Goal: Task Accomplishment & Management: Complete application form

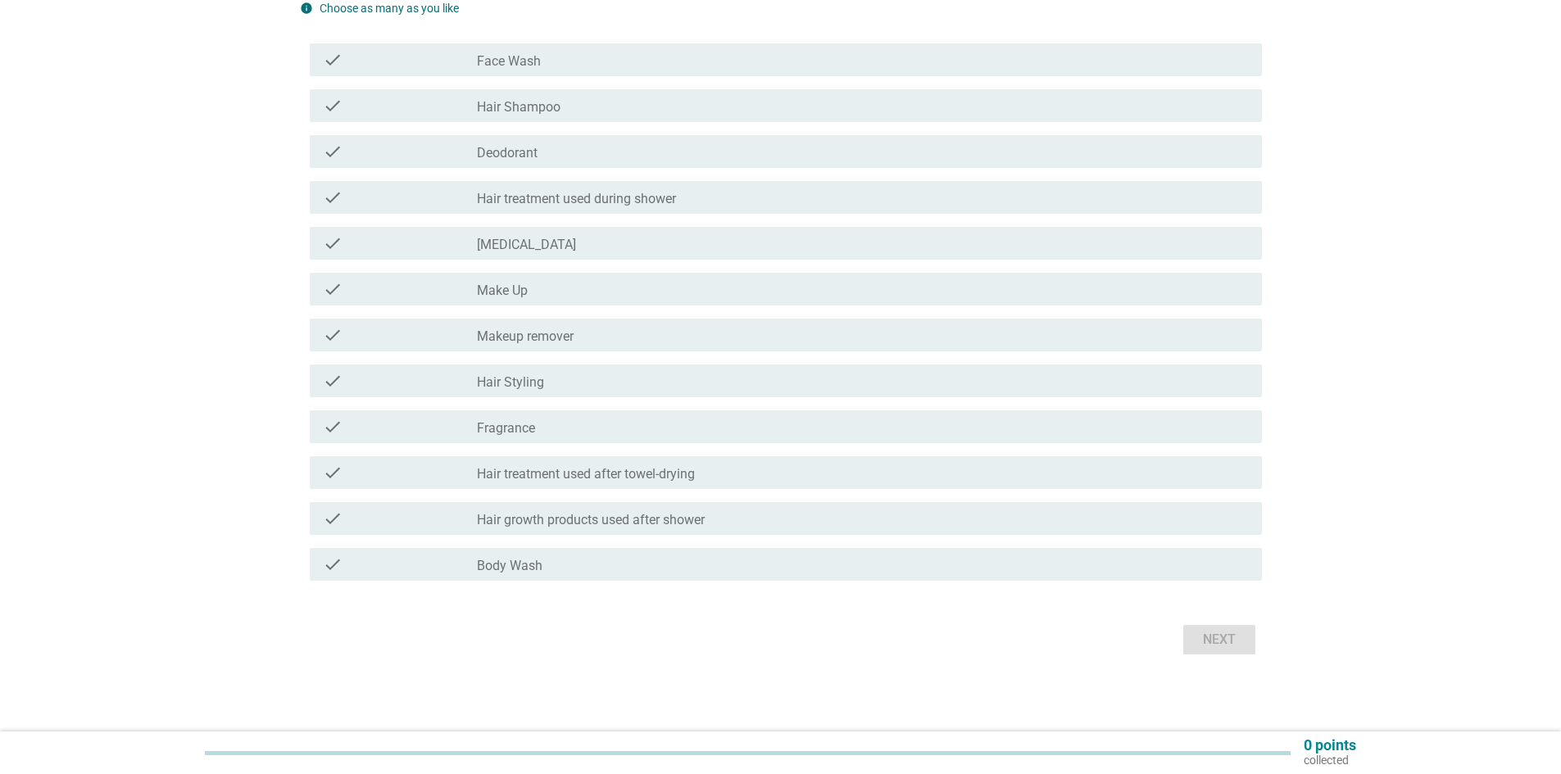
scroll to position [157, 0]
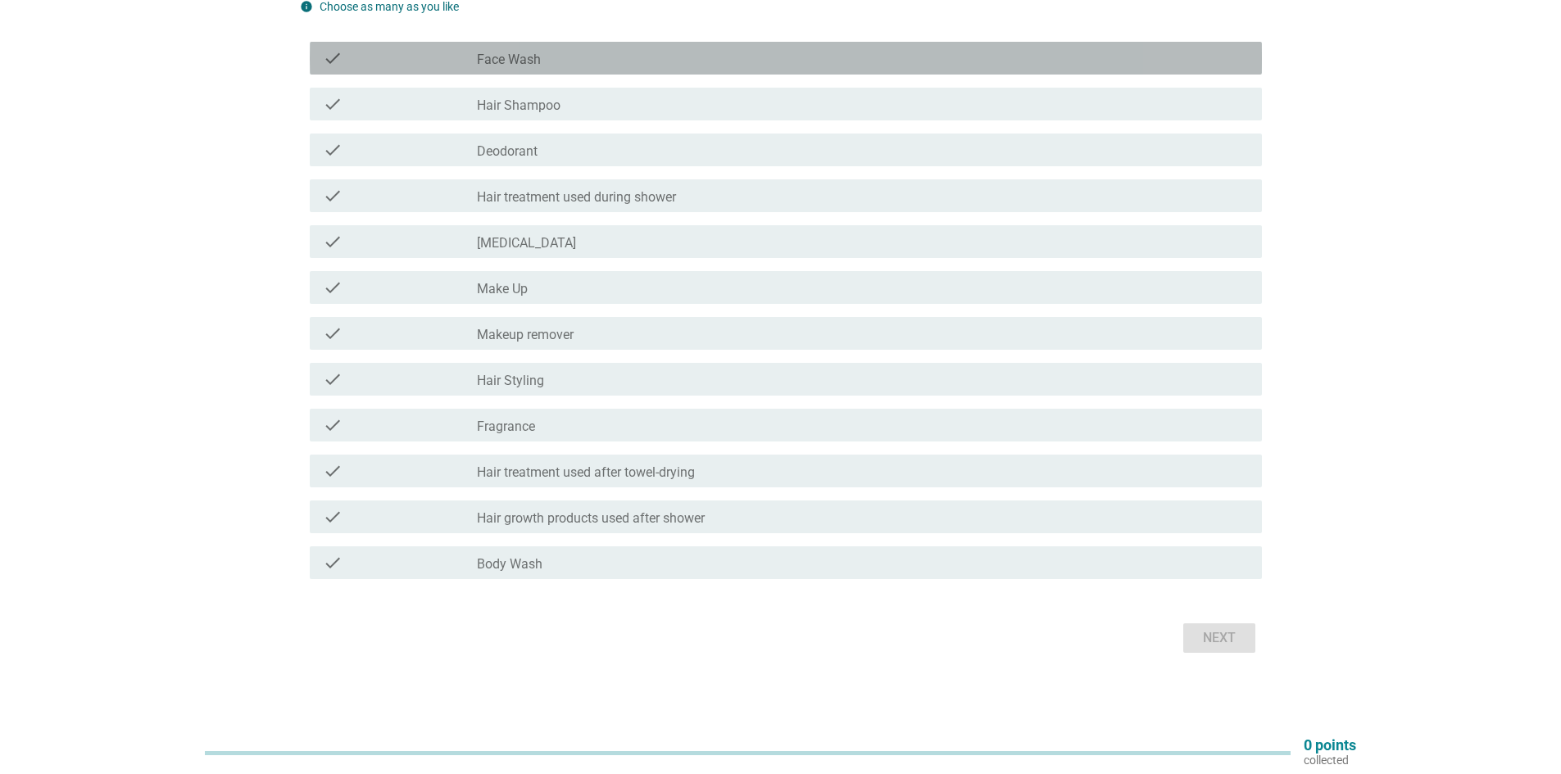
drag, startPoint x: 510, startPoint y: 60, endPoint x: 517, endPoint y: 77, distance: 18.7
click at [510, 60] on label "Face Wash" at bounding box center [509, 60] width 64 height 16
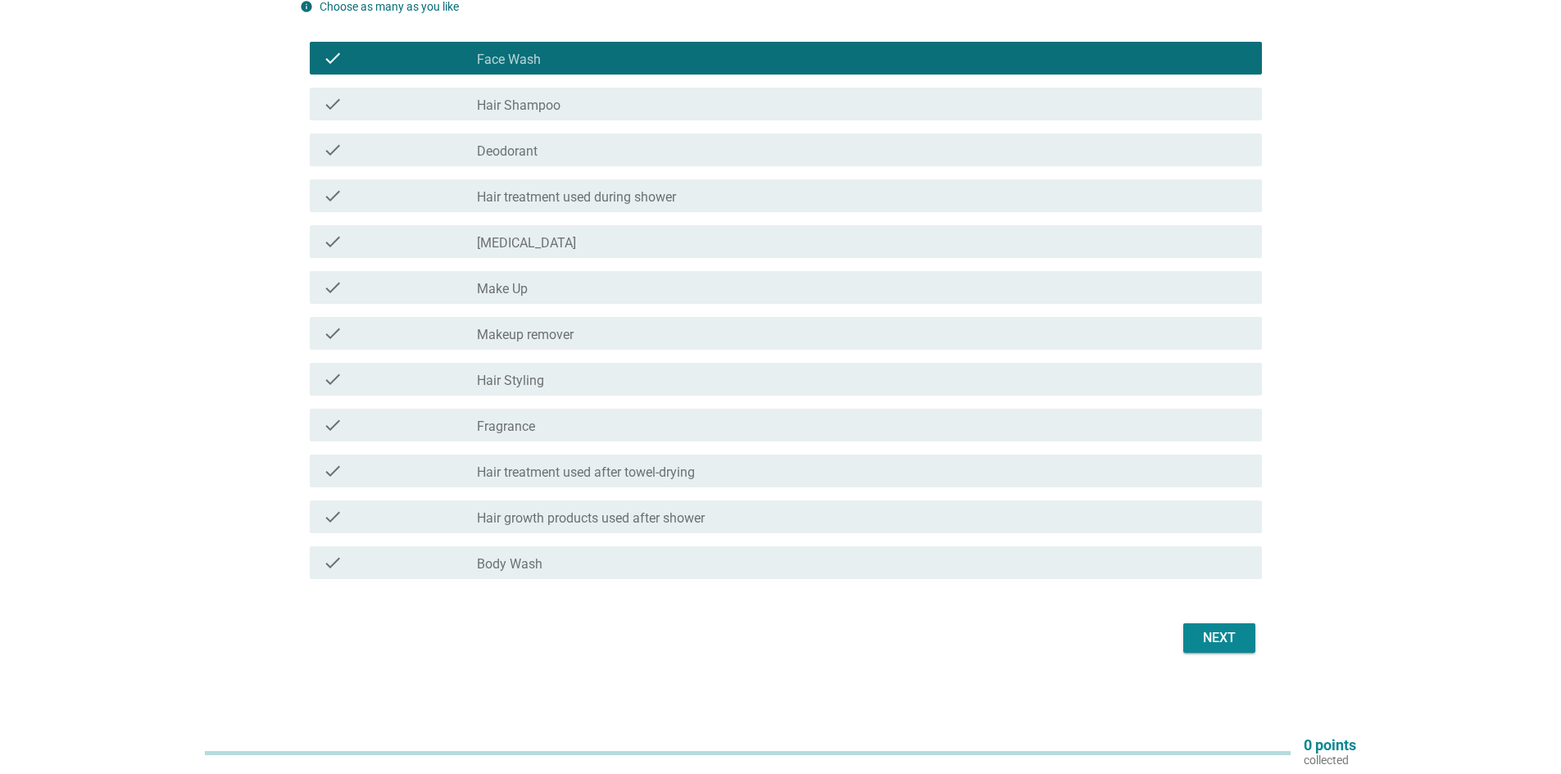
click at [518, 100] on label "Hair Shampoo" at bounding box center [519, 106] width 84 height 16
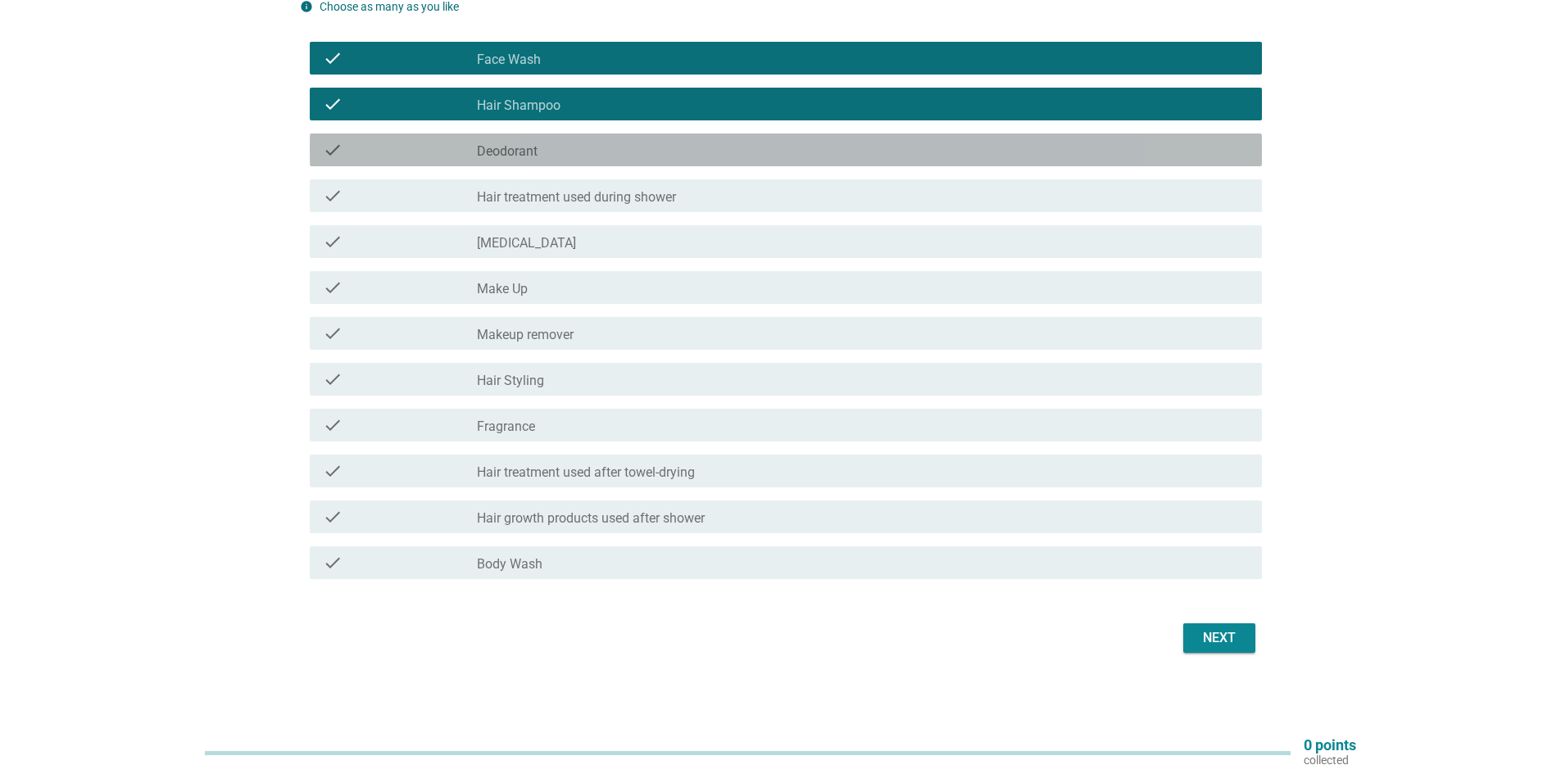
click at [519, 143] on label "Deodorant" at bounding box center [507, 151] width 61 height 16
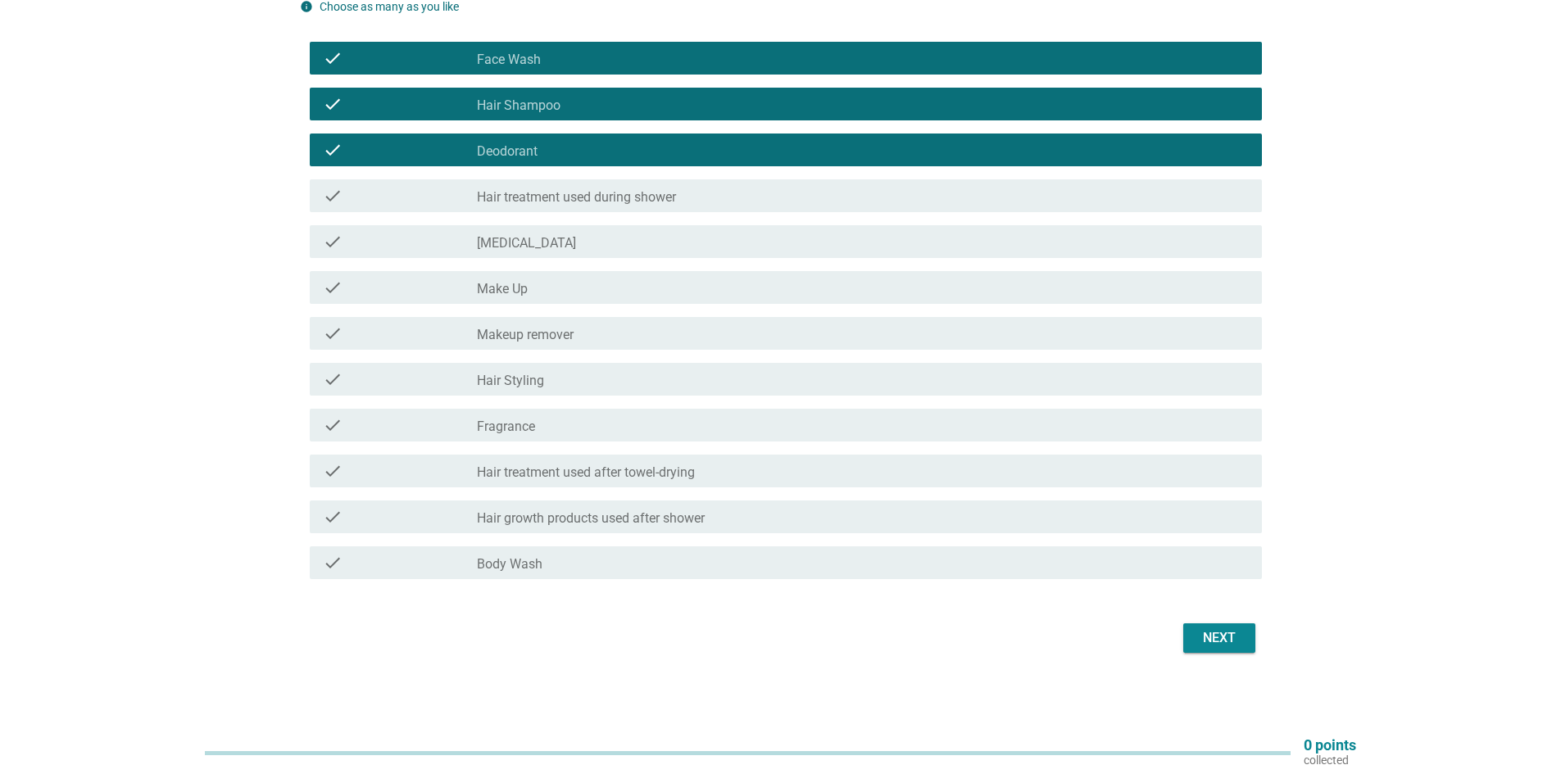
click at [546, 198] on label "Hair treatment used during shower" at bounding box center [576, 197] width 199 height 16
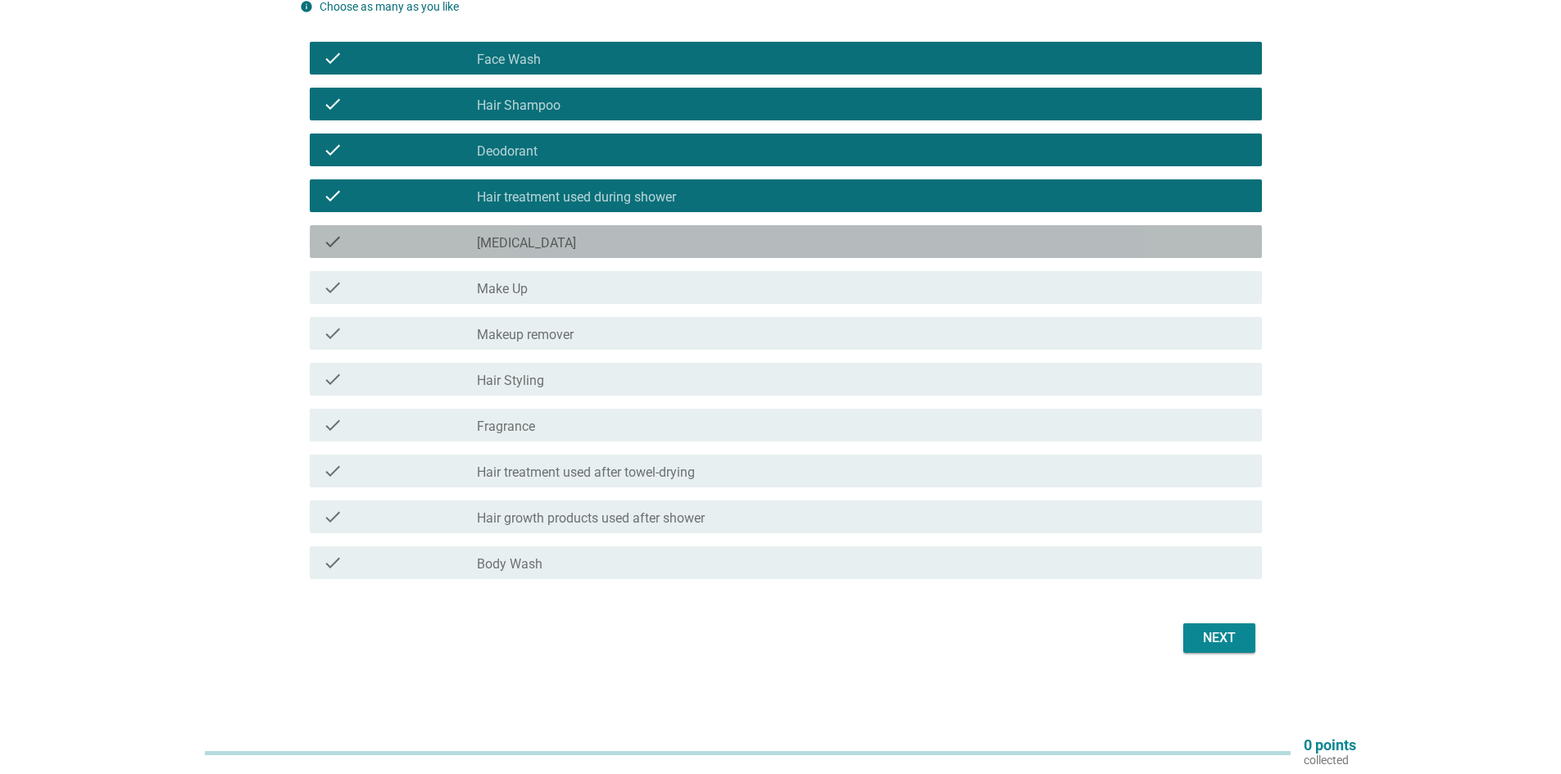
click at [547, 230] on div "check check_box_outline_blank [MEDICAL_DATA]" at bounding box center [786, 241] width 952 height 33
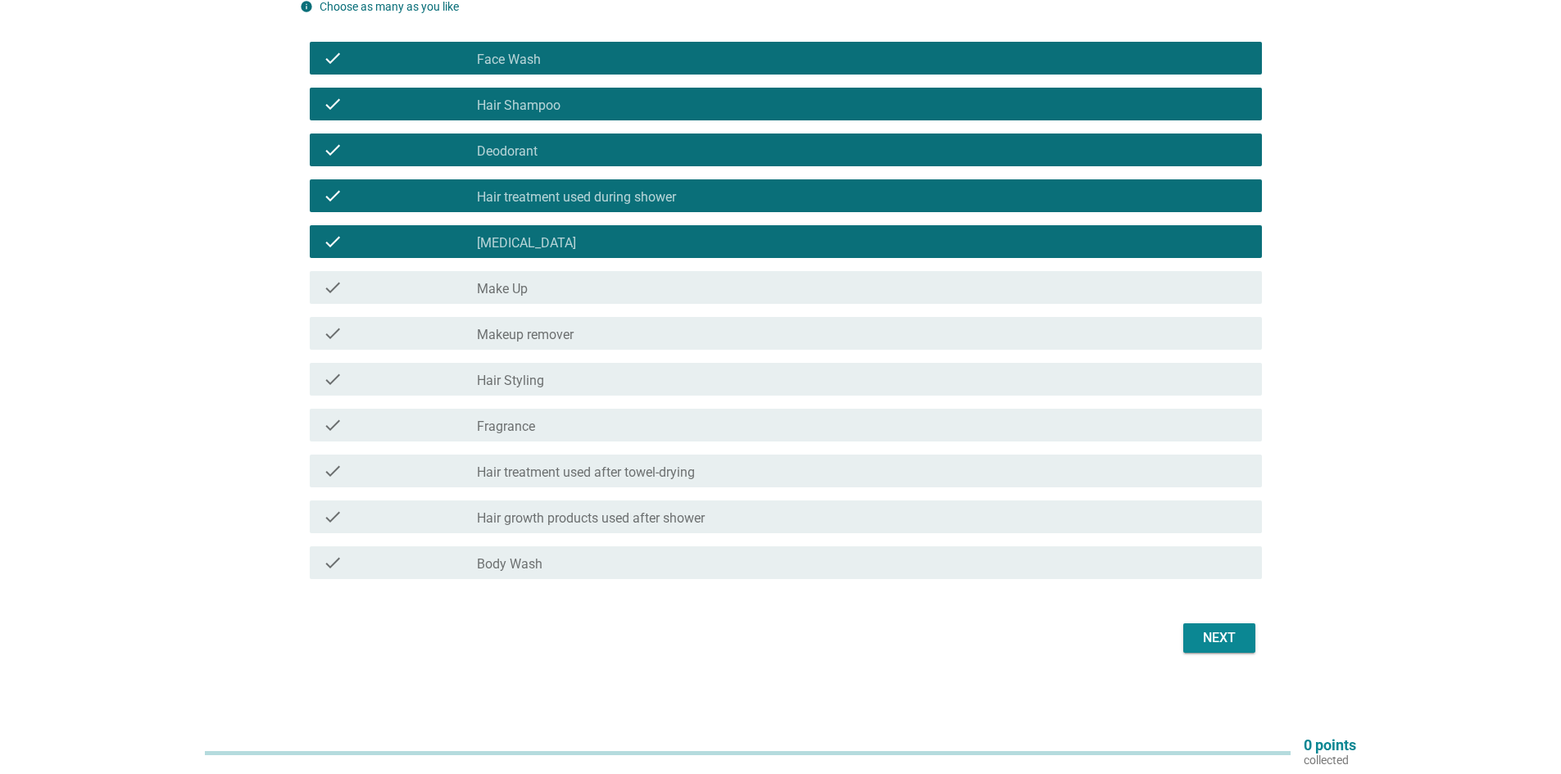
drag, startPoint x: 555, startPoint y: 293, endPoint x: 553, endPoint y: 324, distance: 31.2
click at [556, 293] on div "check_box_outline_blank Make Up" at bounding box center [863, 288] width 772 height 20
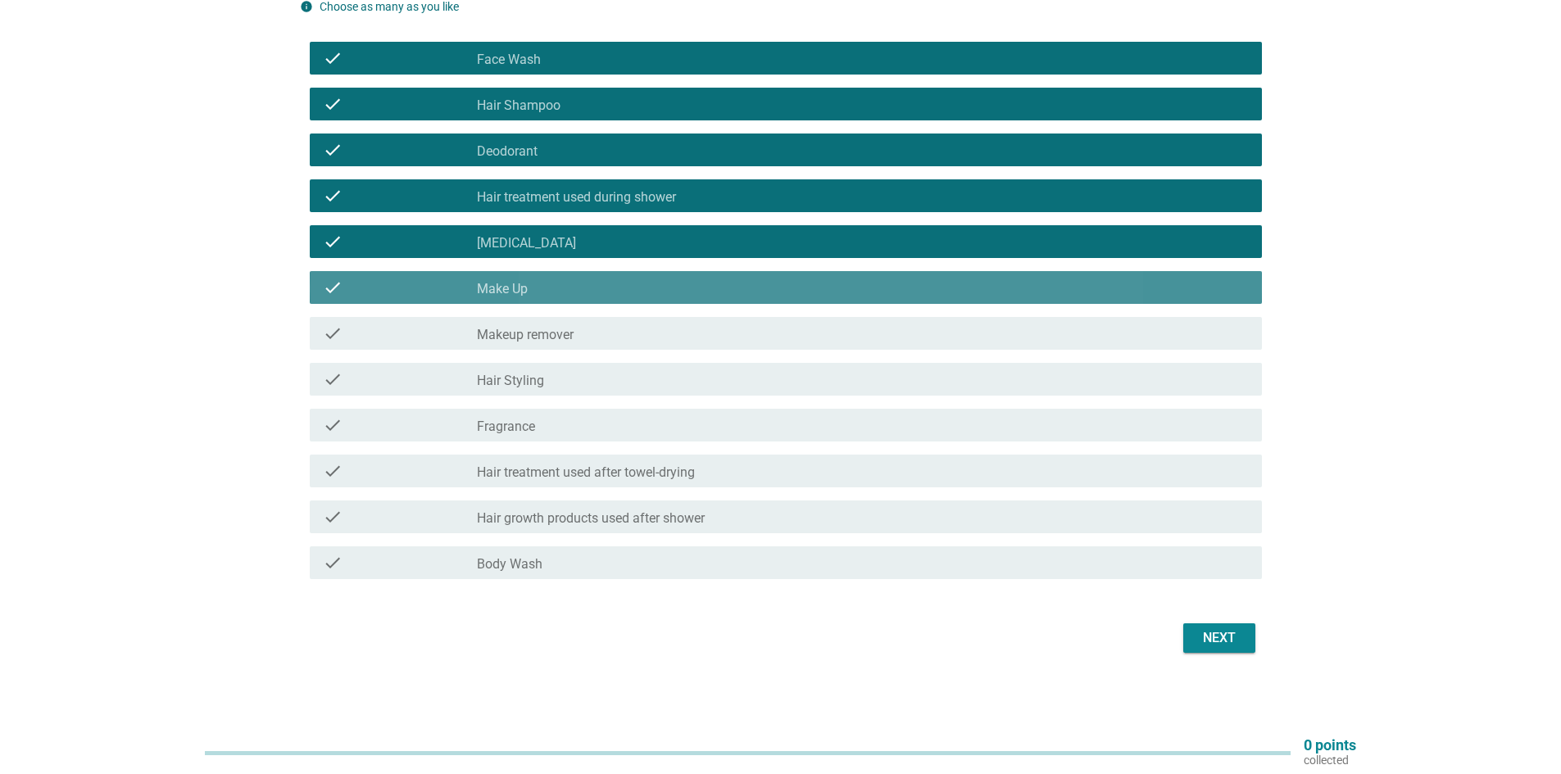
click at [552, 338] on label "Makeup remover" at bounding box center [525, 335] width 97 height 16
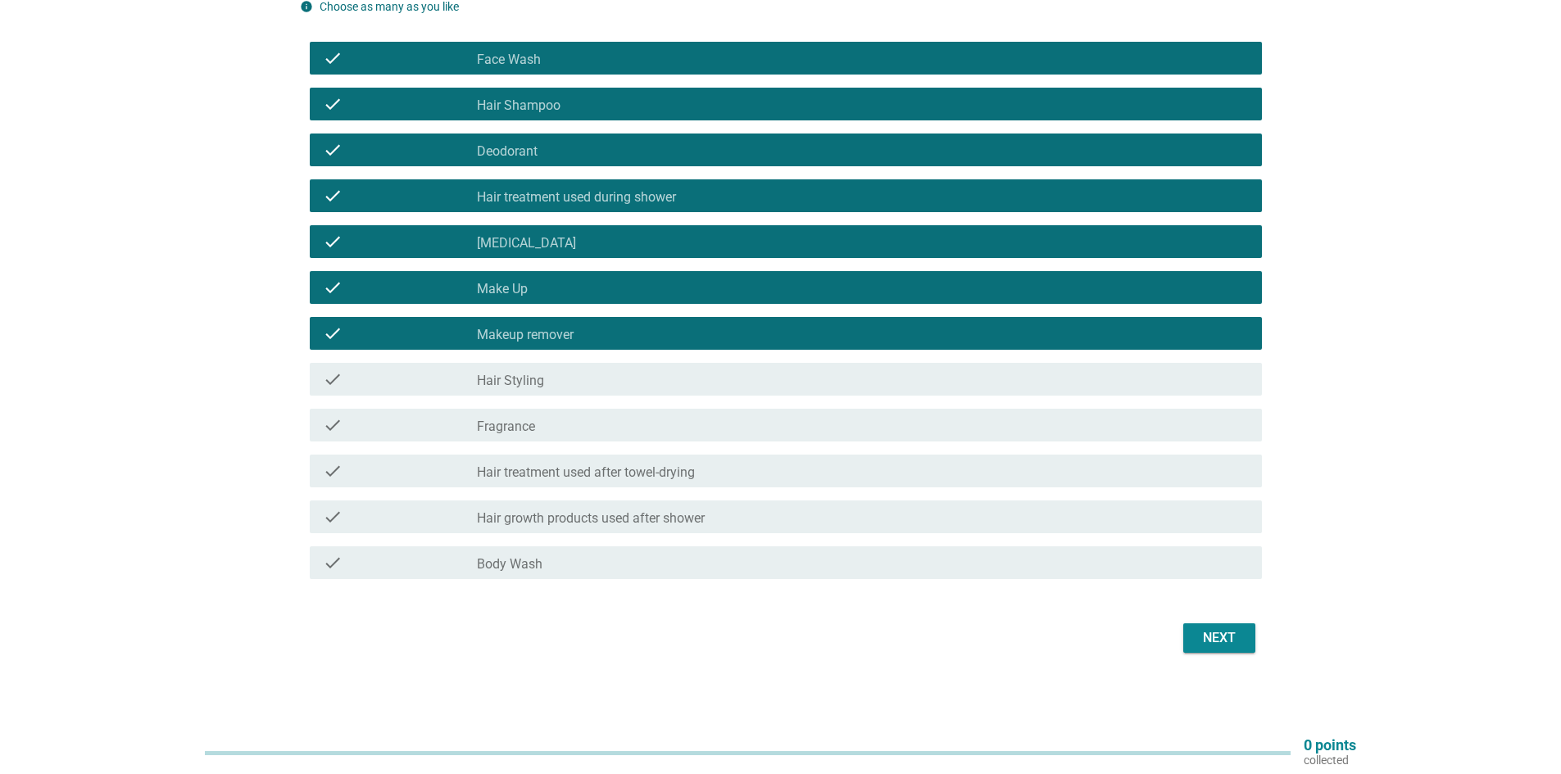
click at [556, 360] on div "check check_box_outline_blank Hair Styling" at bounding box center [781, 379] width 962 height 46
click at [561, 379] on div "check_box_outline_blank Hair Styling" at bounding box center [863, 380] width 772 height 20
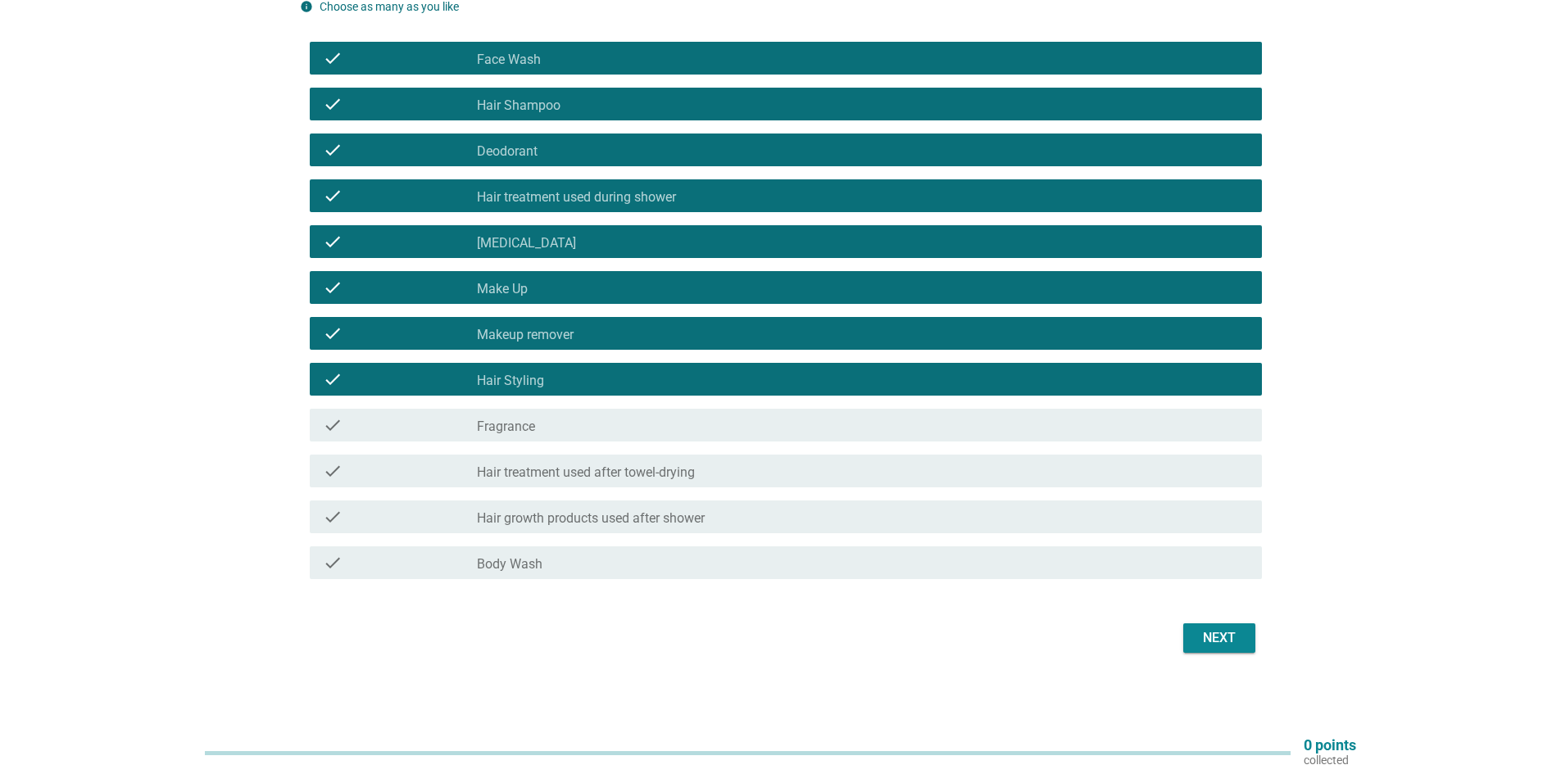
click at [561, 379] on div "check_box_outline_blank Hair Styling" at bounding box center [863, 380] width 772 height 20
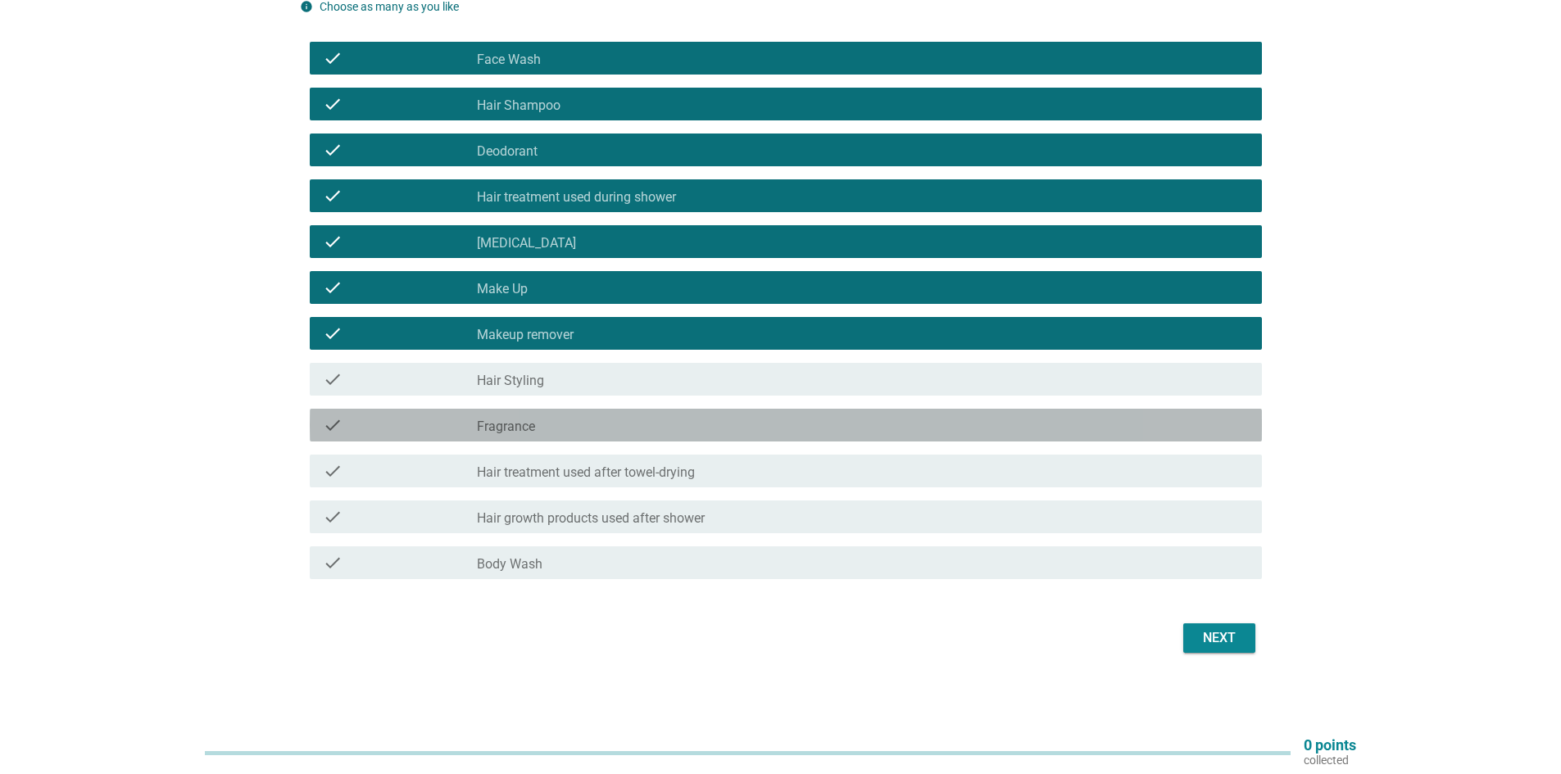
drag, startPoint x: 538, startPoint y: 426, endPoint x: 523, endPoint y: 424, distance: 15.7
click at [538, 424] on div "check_box_outline_blank Fragrance" at bounding box center [863, 425] width 772 height 20
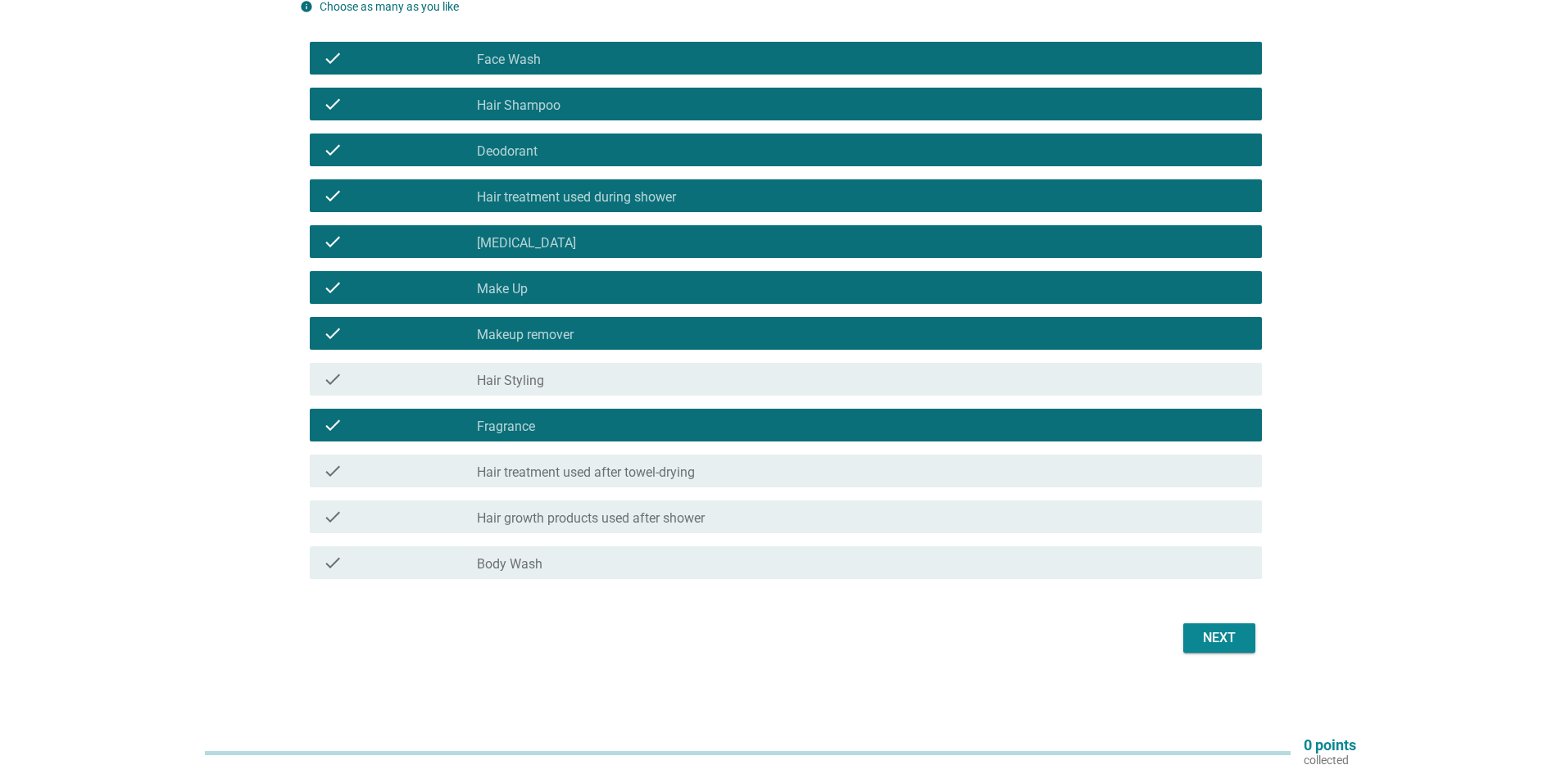
drag, startPoint x: 687, startPoint y: 474, endPoint x: 696, endPoint y: 486, distance: 14.6
click at [688, 473] on label "Hair treatment used after towel-drying" at bounding box center [586, 473] width 218 height 16
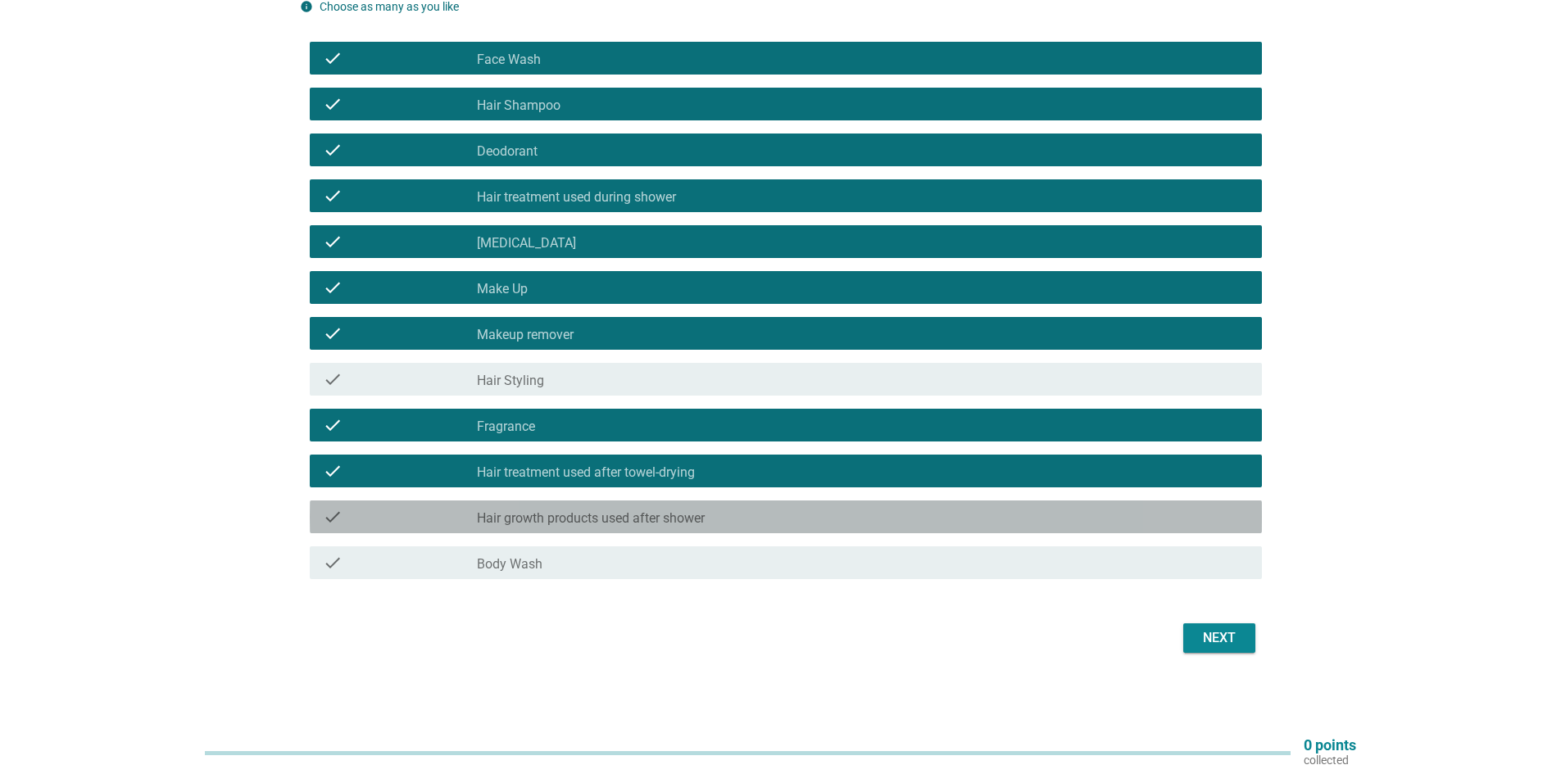
click at [696, 515] on label "Hair growth products used after shower" at bounding box center [591, 518] width 228 height 16
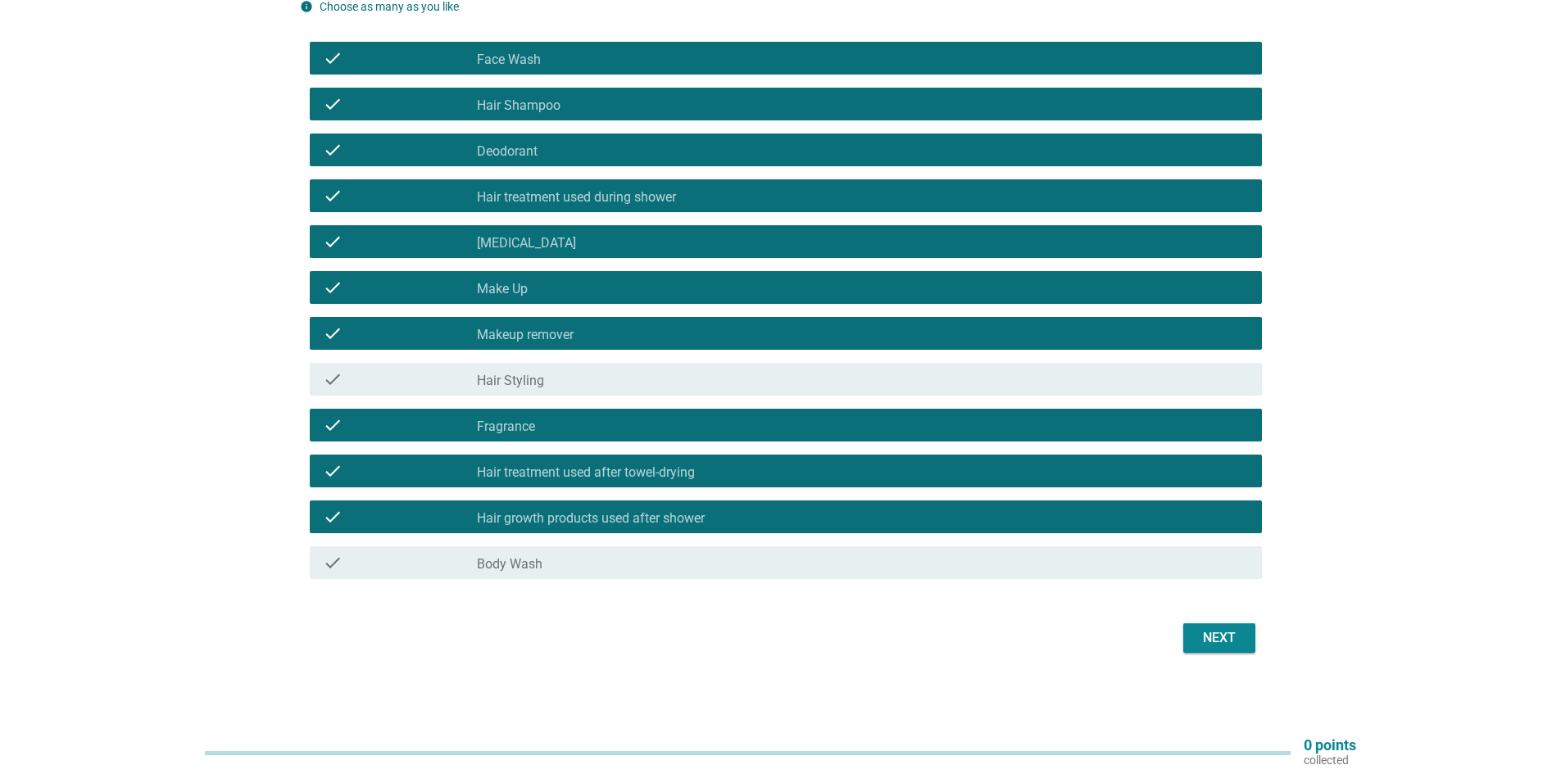
drag, startPoint x: 696, startPoint y: 563, endPoint x: 1116, endPoint y: 633, distance: 425.4
click at [700, 563] on div "check_box_outline_blank Body Wash" at bounding box center [863, 563] width 772 height 20
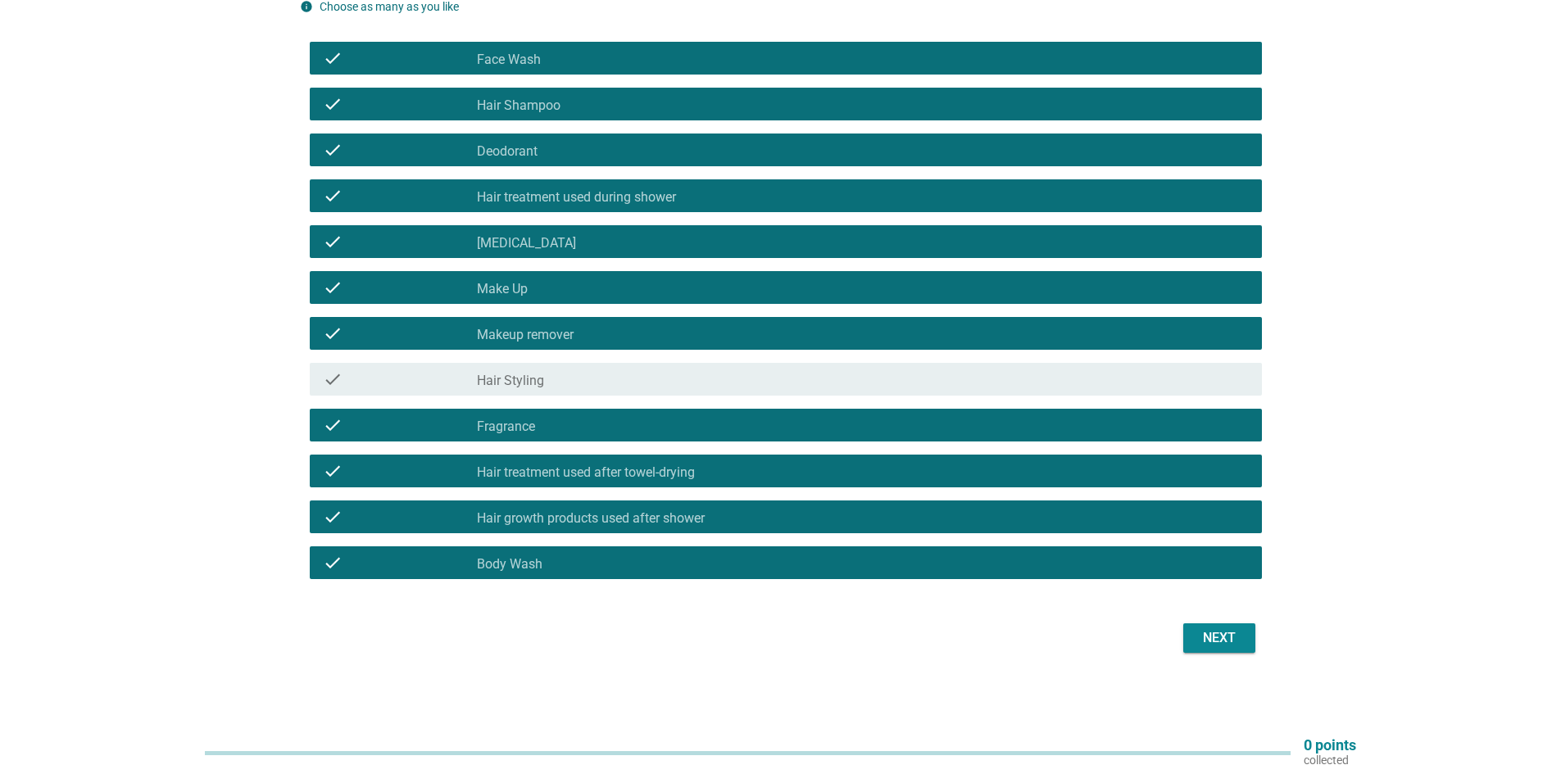
click at [1213, 636] on div "Next" at bounding box center [1219, 638] width 46 height 20
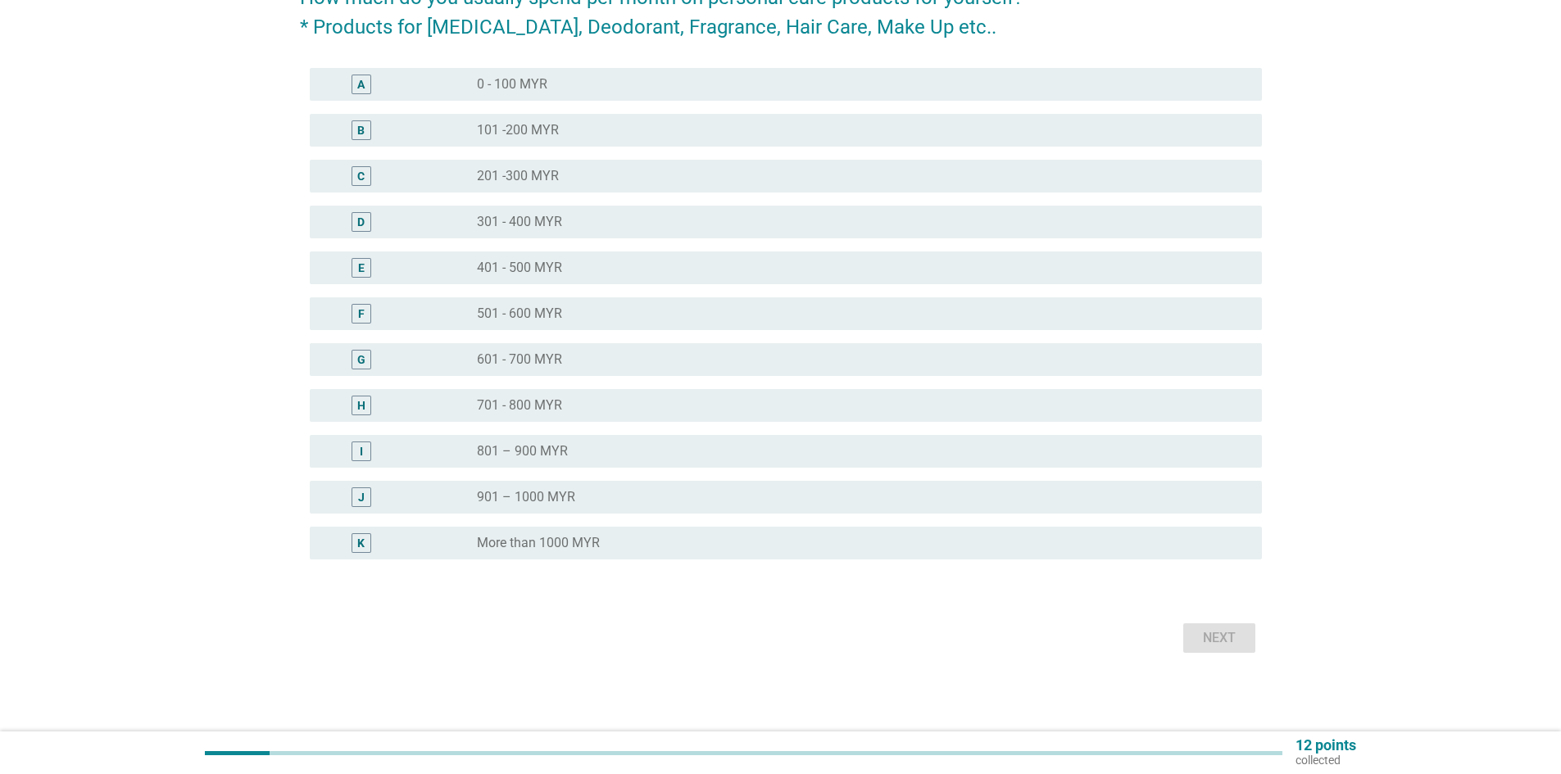
scroll to position [0, 0]
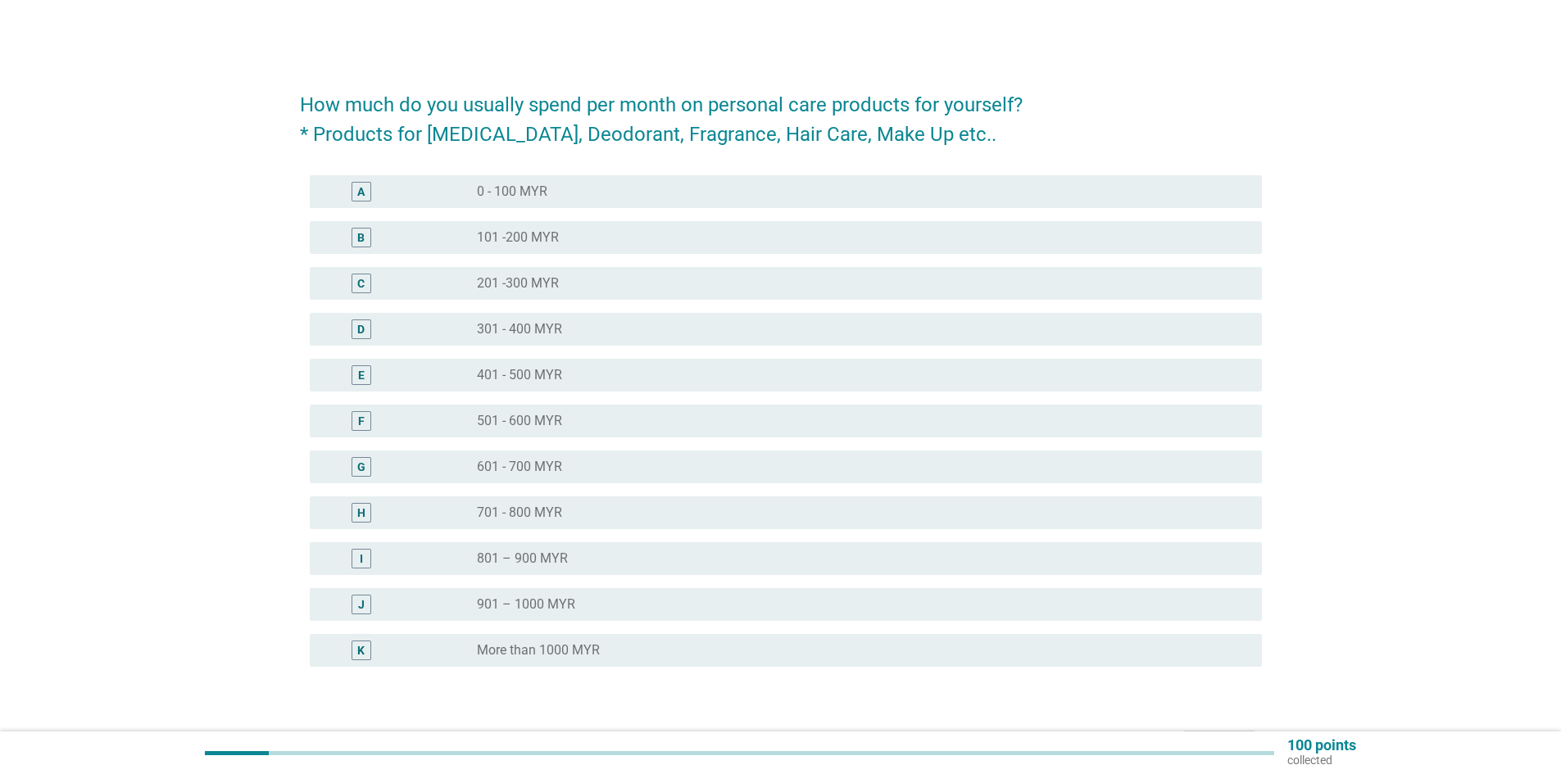
drag, startPoint x: 542, startPoint y: 284, endPoint x: 931, endPoint y: 420, distance: 411.5
click at [543, 284] on label "201 -300 MYR" at bounding box center [518, 283] width 82 height 16
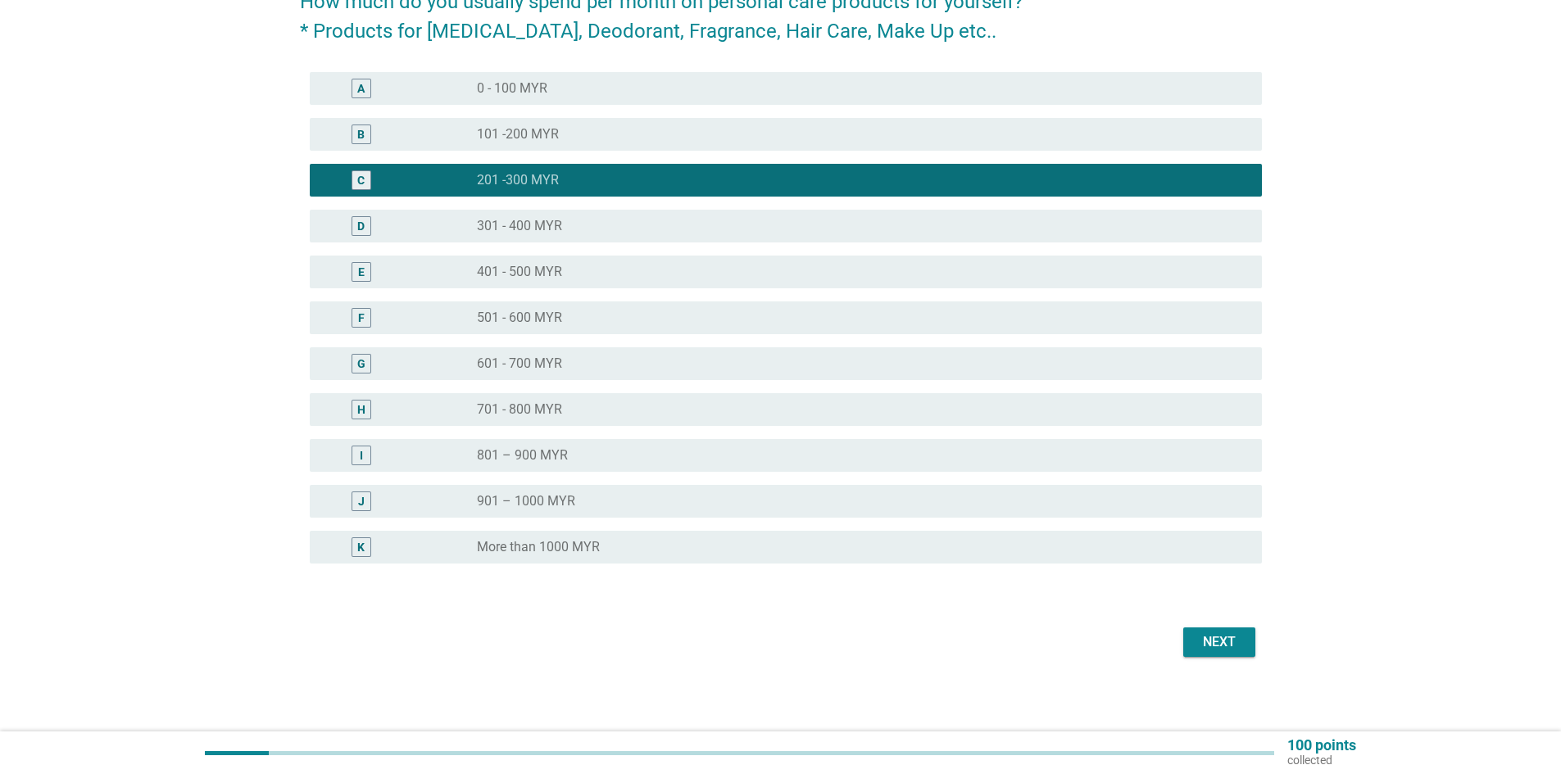
scroll to position [107, 0]
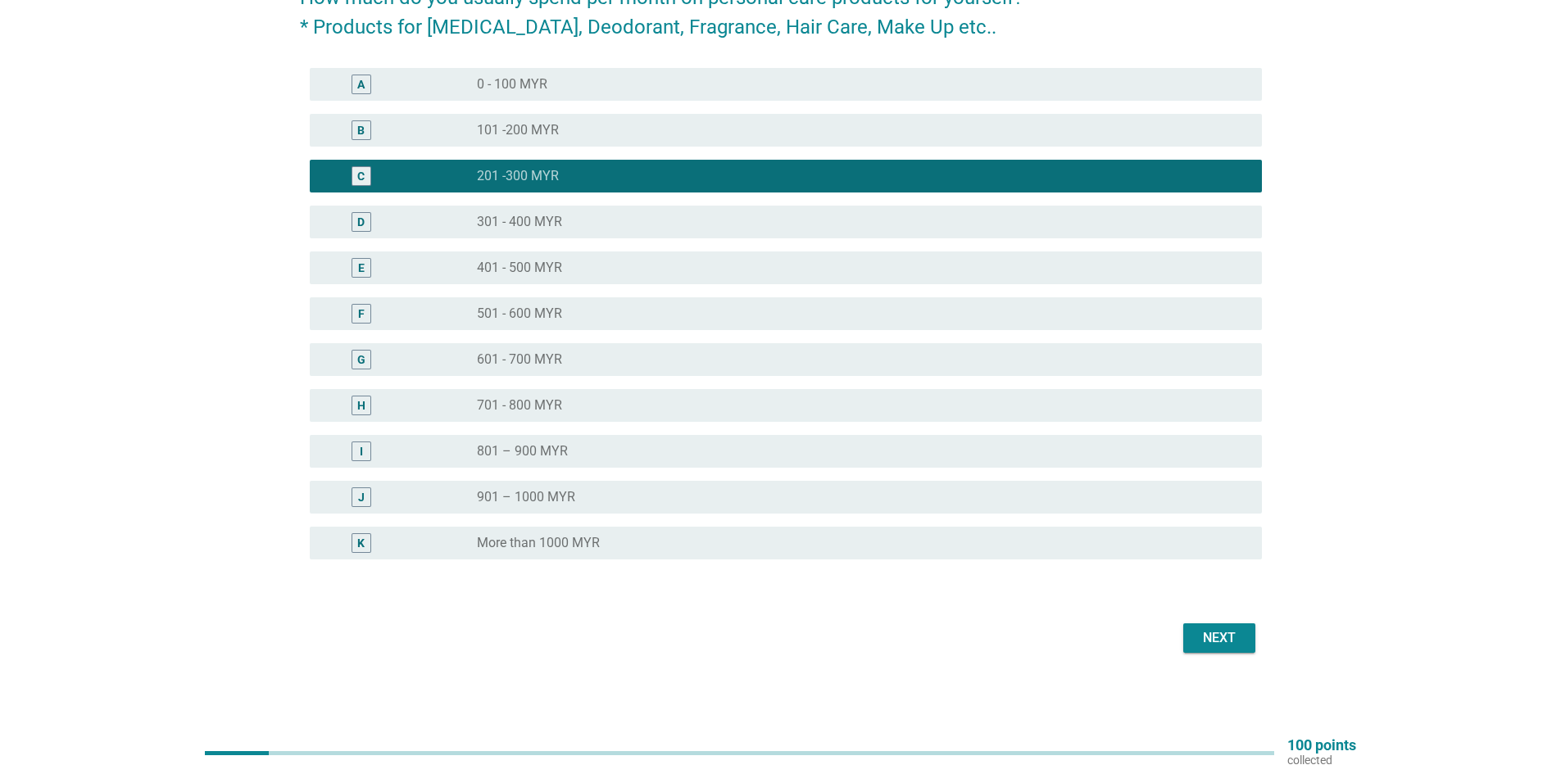
click at [1228, 635] on div "Next" at bounding box center [1219, 638] width 46 height 20
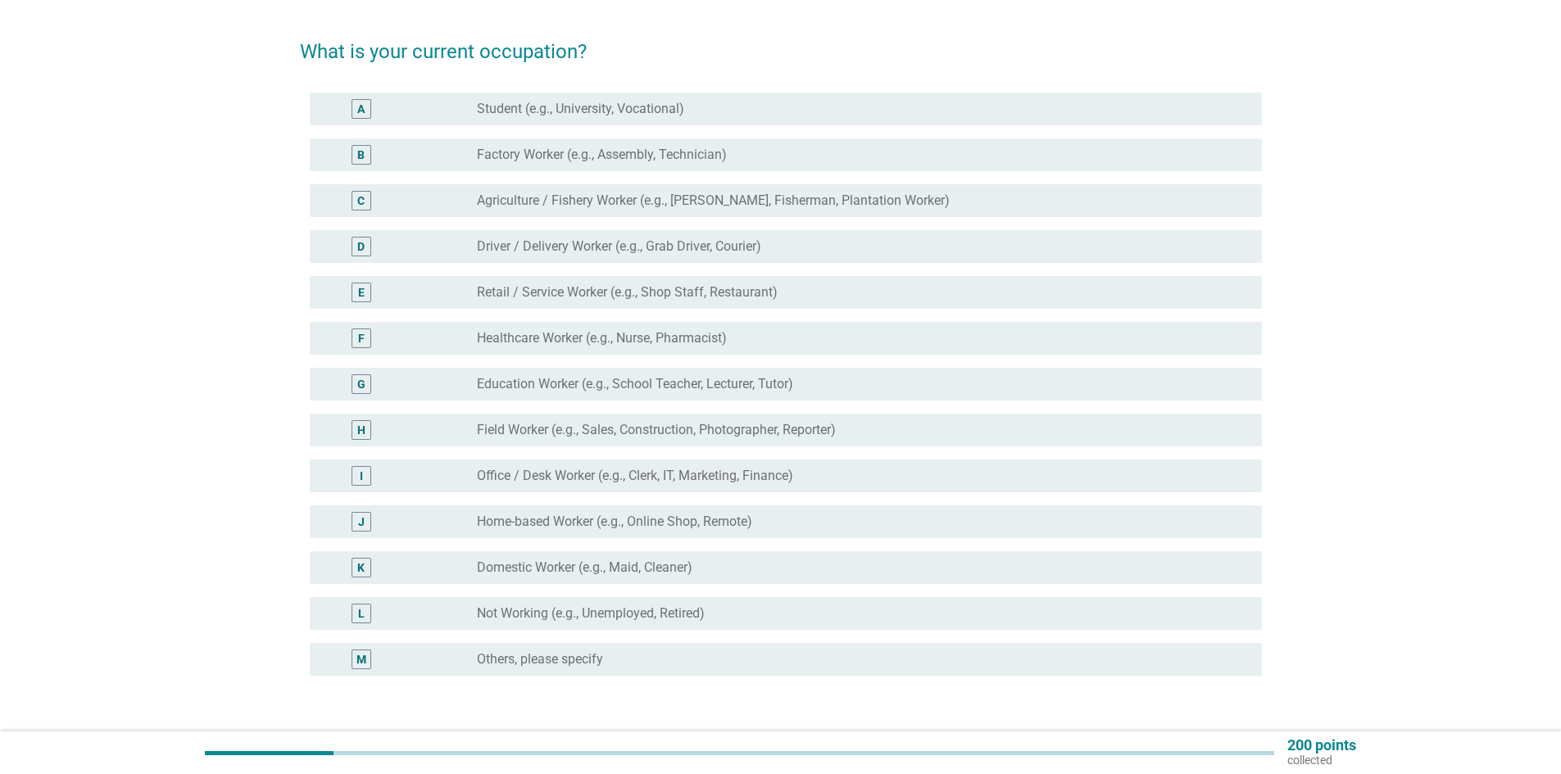
scroll to position [82, 0]
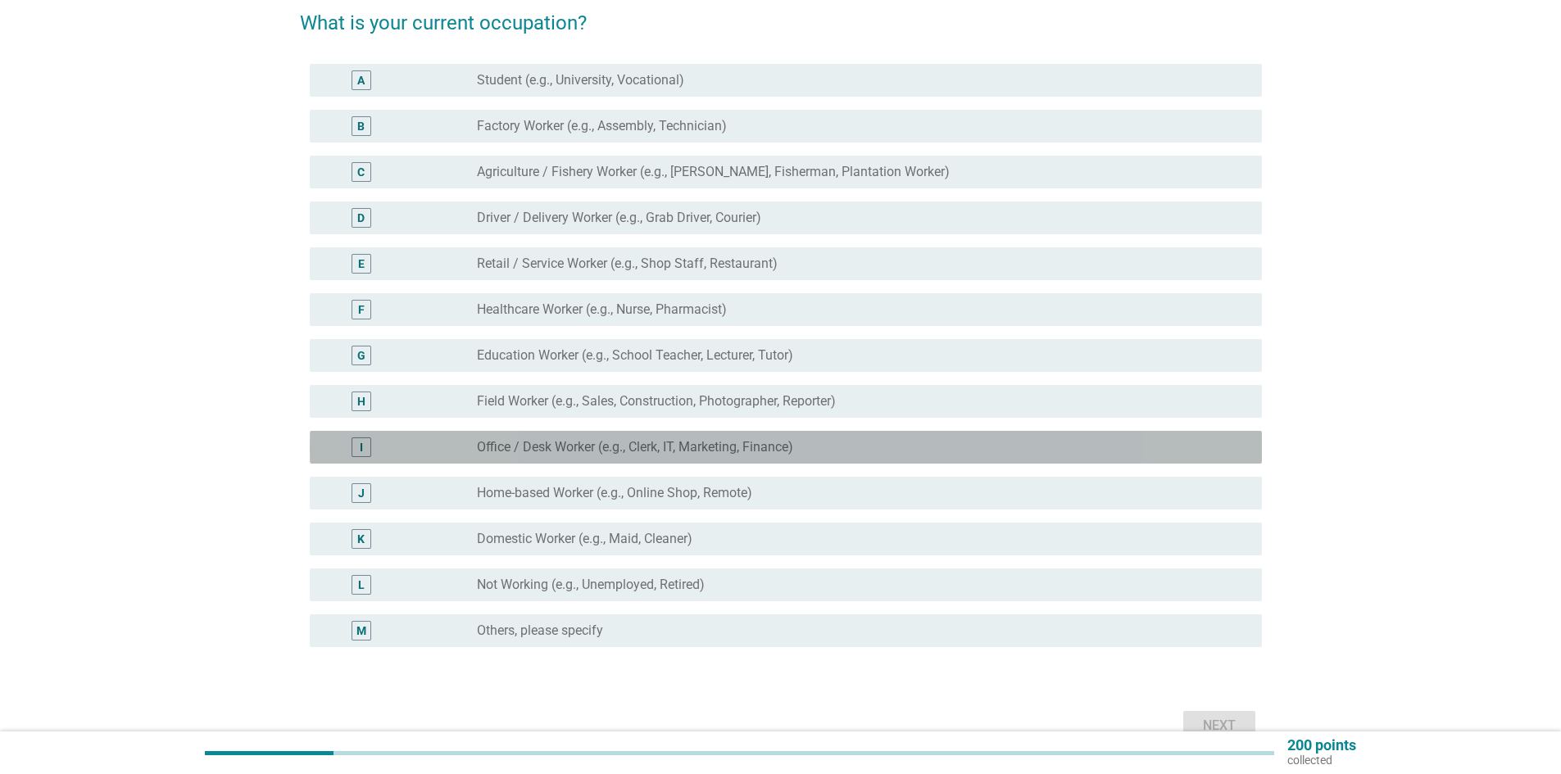
click at [592, 449] on label "Office / Desk Worker (e.g., Clerk, IT, Marketing, Finance)" at bounding box center [635, 447] width 316 height 16
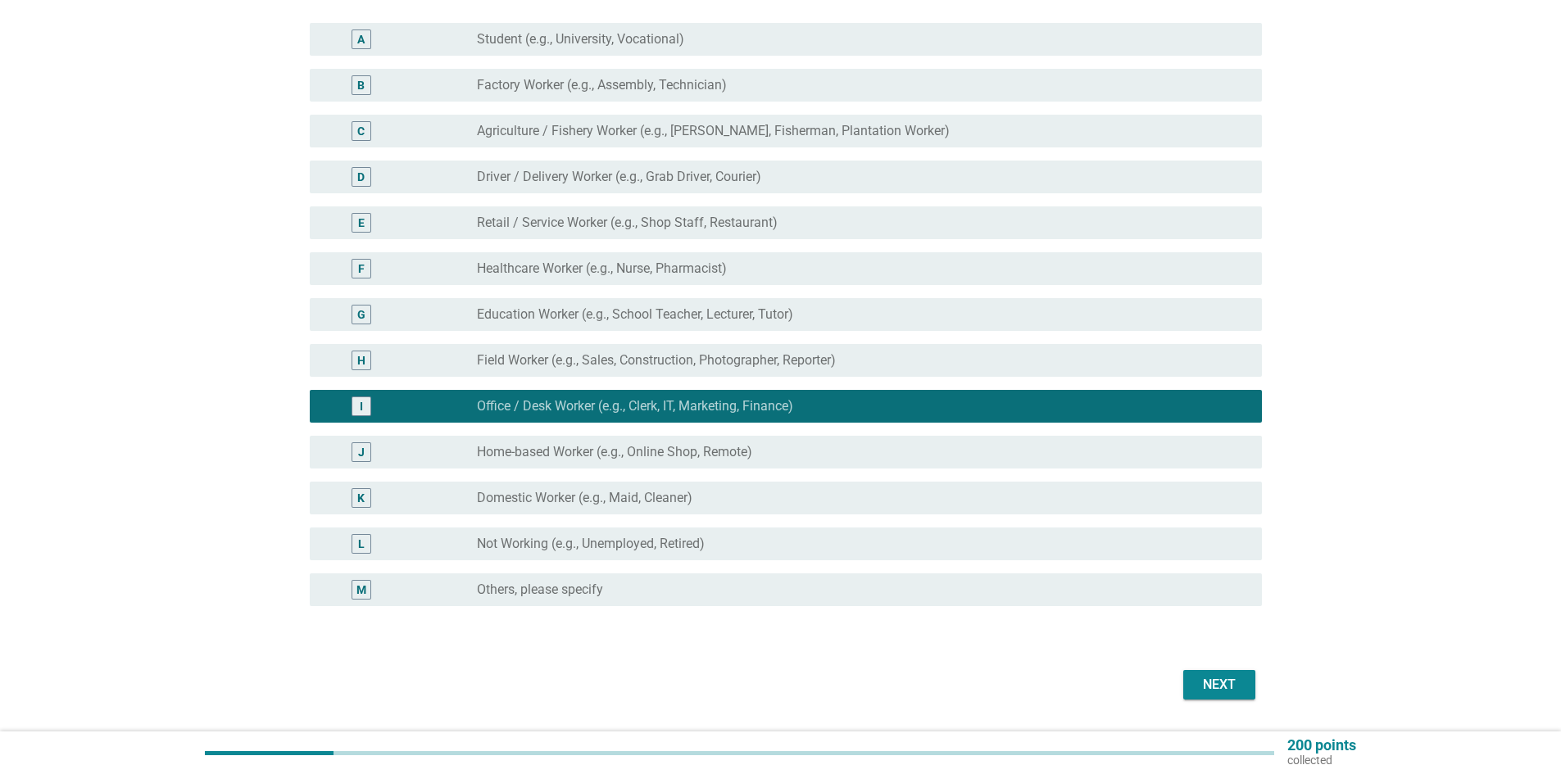
scroll to position [170, 0]
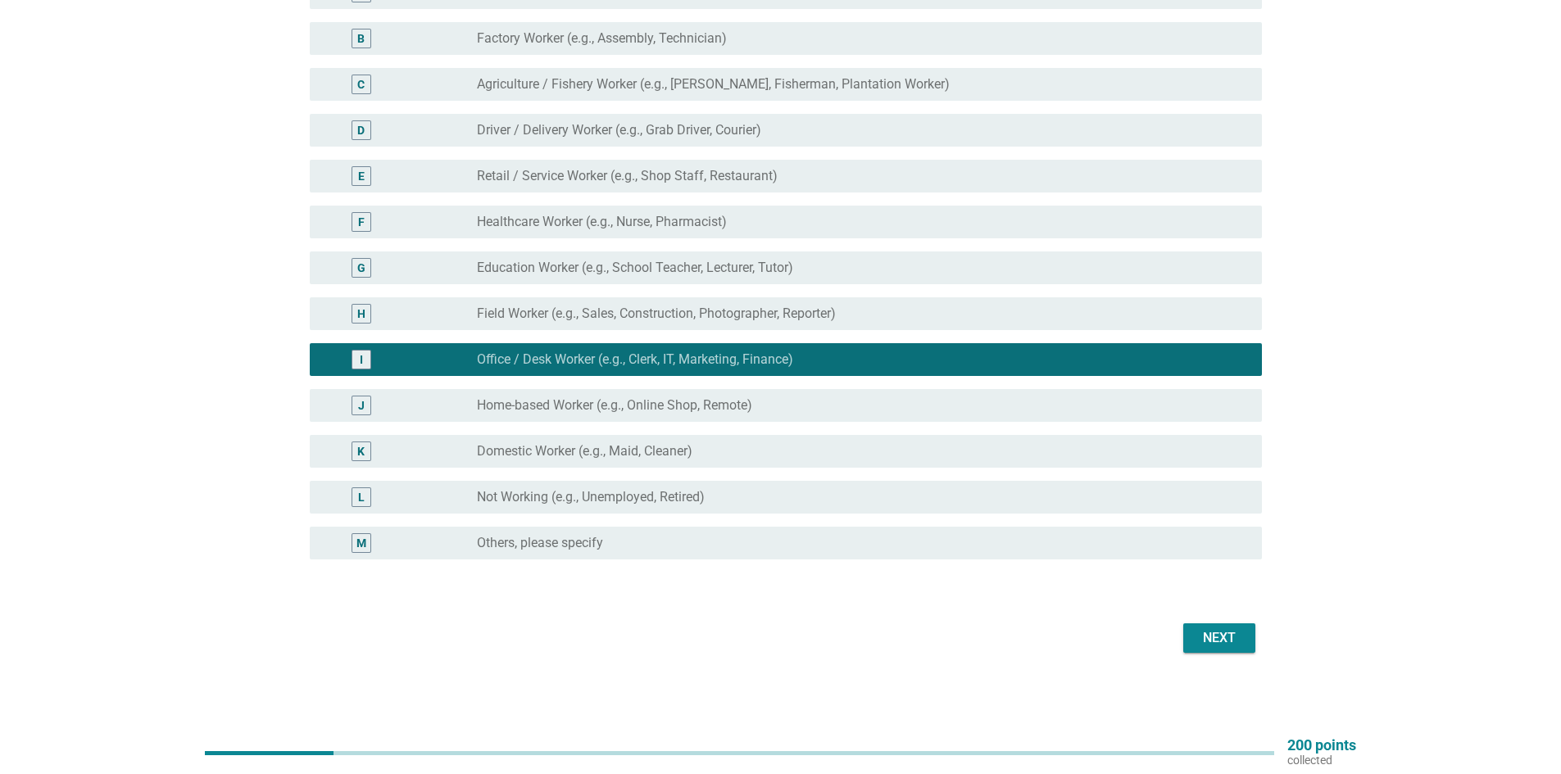
click at [1224, 643] on div "Next" at bounding box center [1219, 638] width 46 height 20
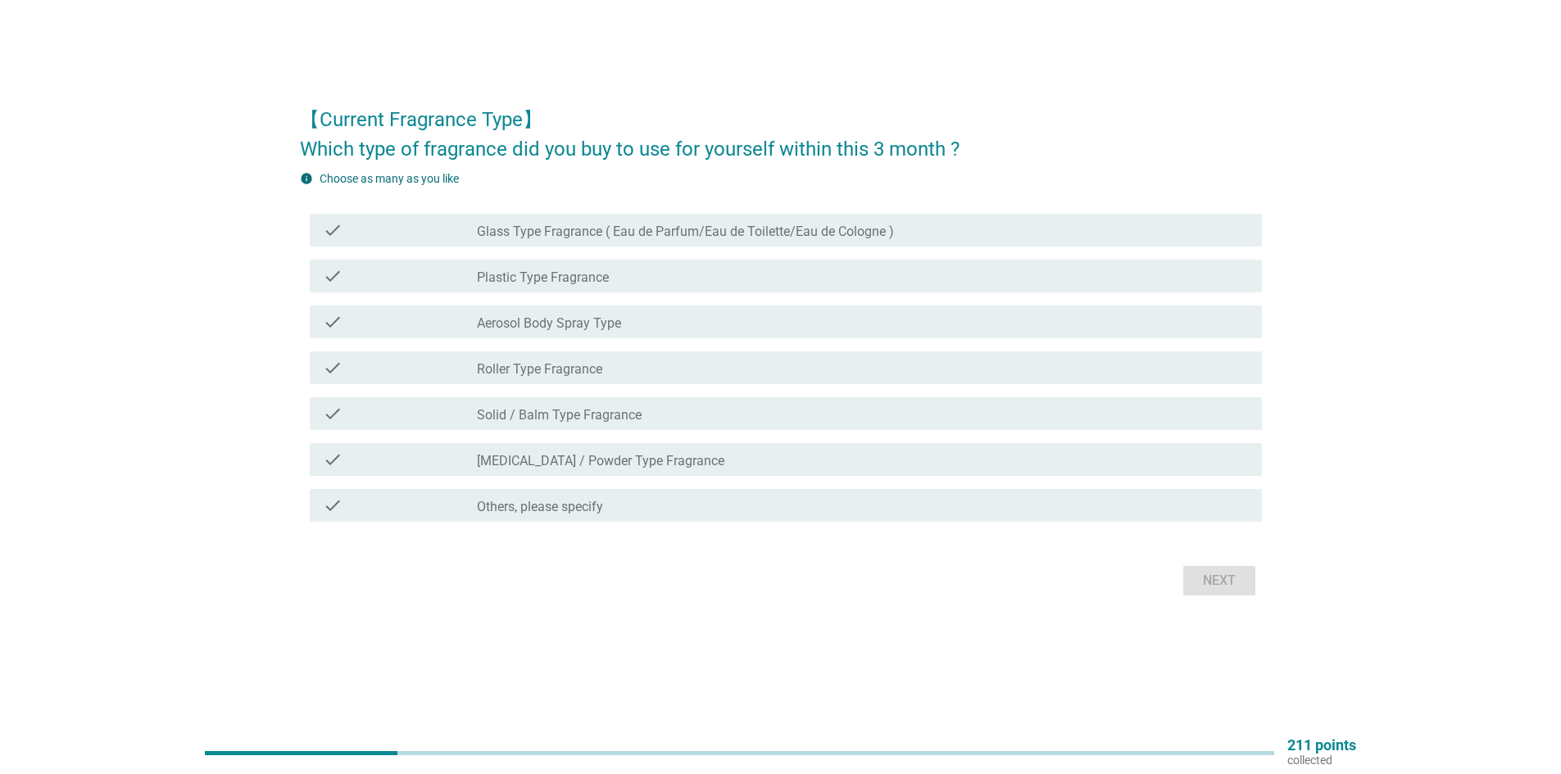
scroll to position [0, 0]
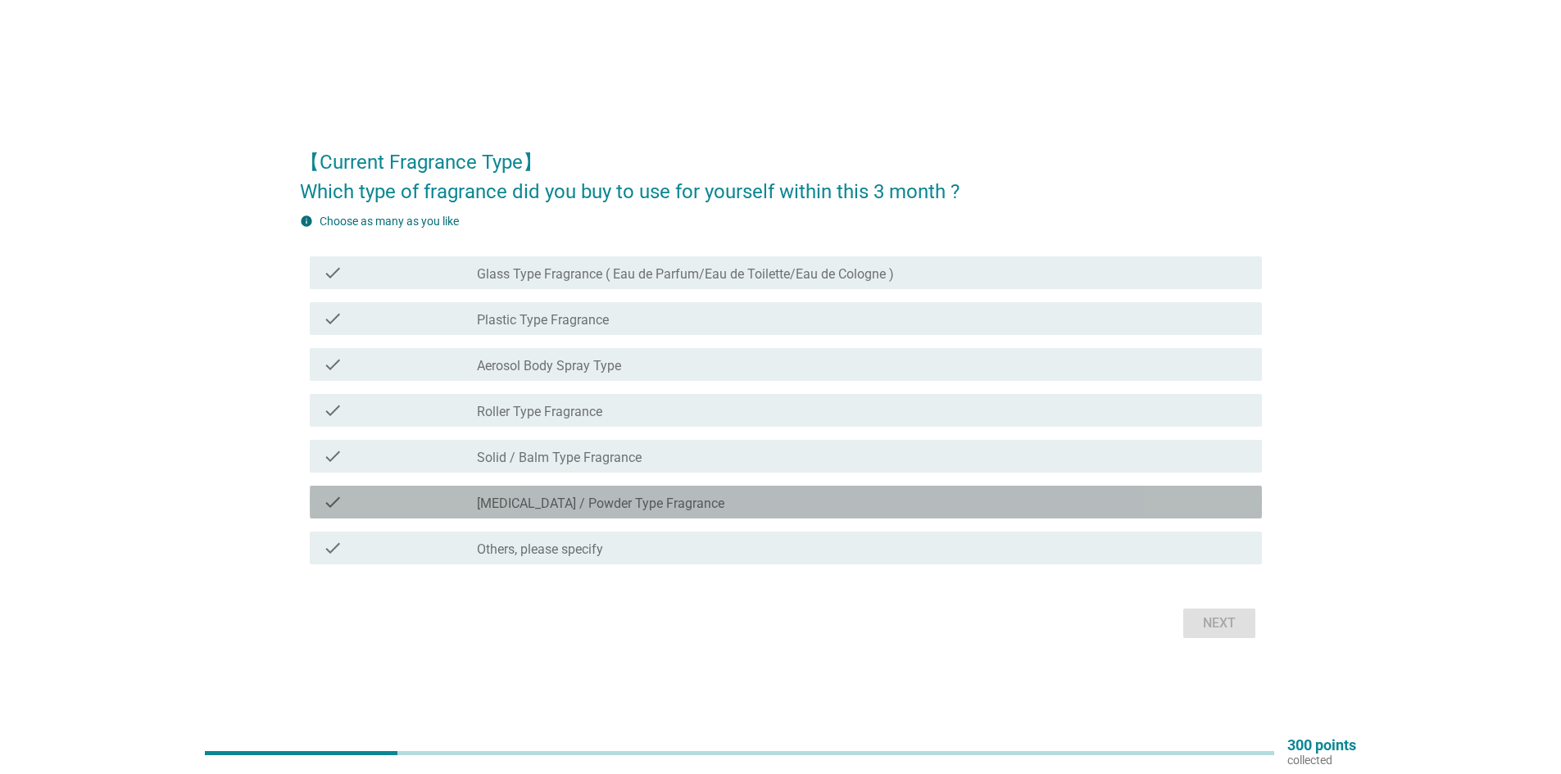
drag, startPoint x: 524, startPoint y: 493, endPoint x: 511, endPoint y: 460, distance: 35.3
click at [524, 492] on div "check_box_outline_blank [MEDICAL_DATA] / Powder Type Fragrance" at bounding box center [863, 502] width 772 height 20
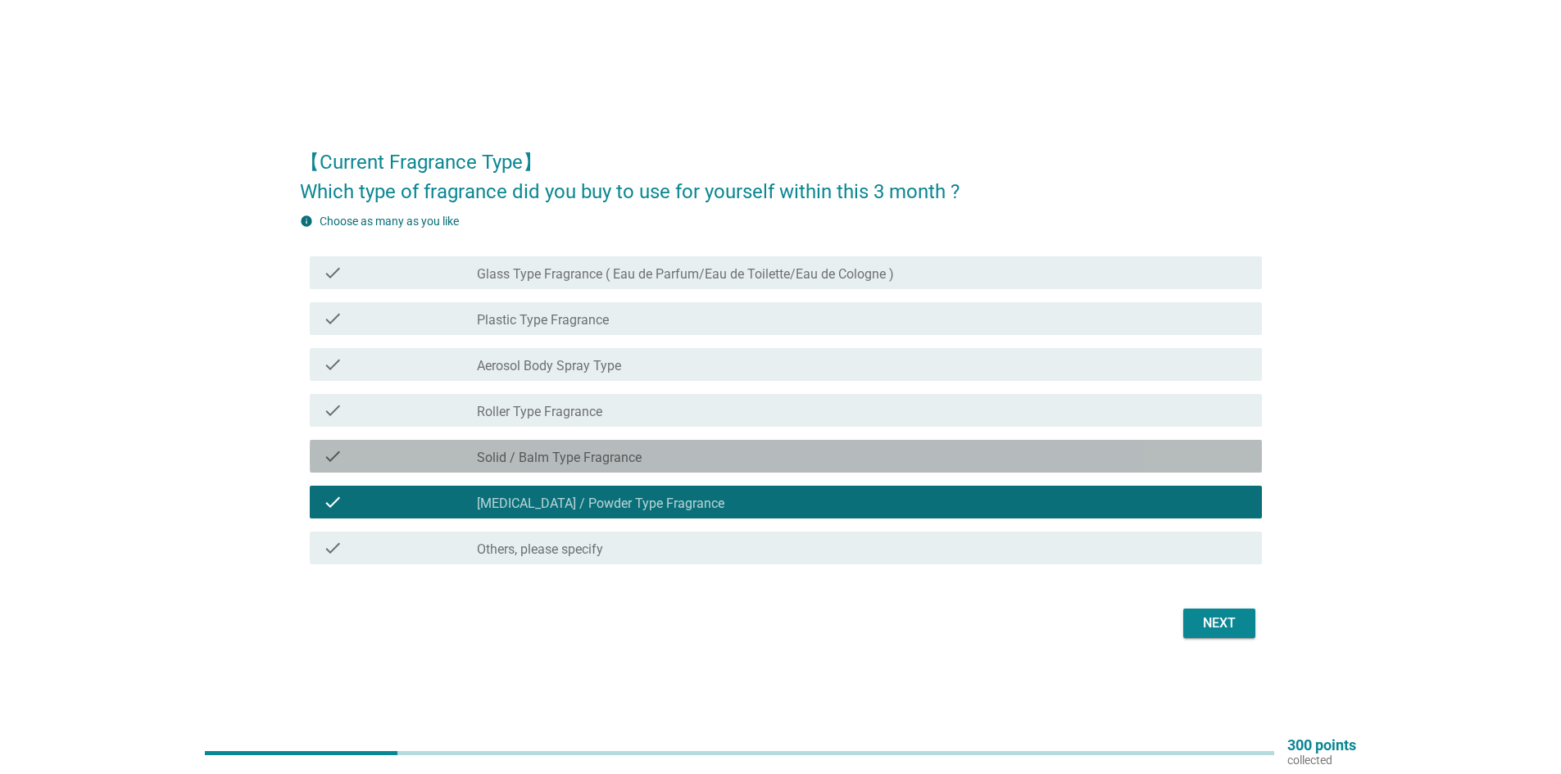
drag, startPoint x: 511, startPoint y: 460, endPoint x: 497, endPoint y: 417, distance: 45.9
click at [511, 460] on label "Solid / Balm Type Fragrance" at bounding box center [559, 458] width 165 height 16
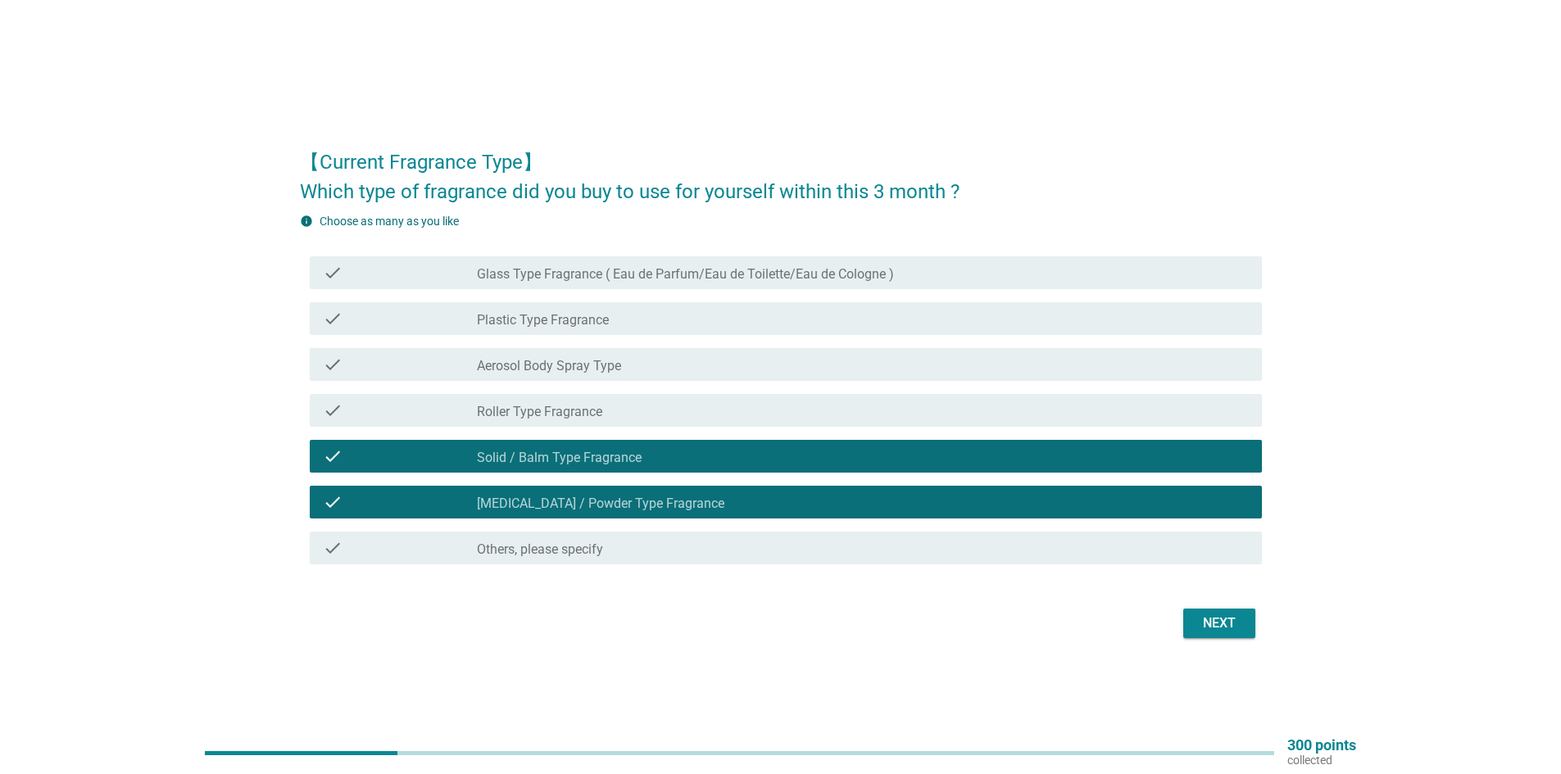
drag, startPoint x: 496, startPoint y: 412, endPoint x: 488, endPoint y: 382, distance: 31.2
click at [495, 409] on label "Roller Type Fragrance" at bounding box center [539, 412] width 125 height 16
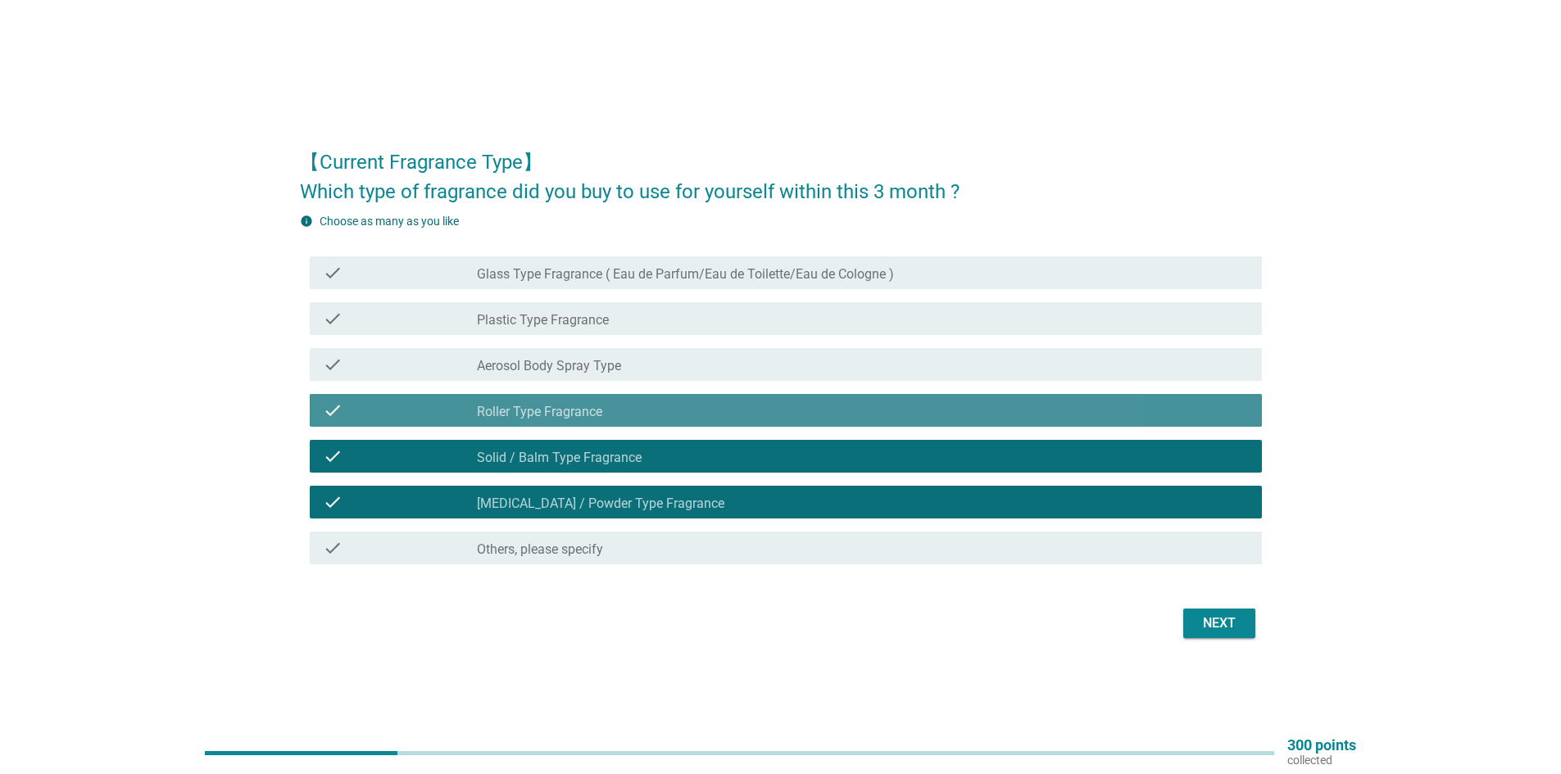
click at [488, 374] on div "check check_box_outline_blank Aerosol Body Spray Type" at bounding box center [786, 364] width 952 height 33
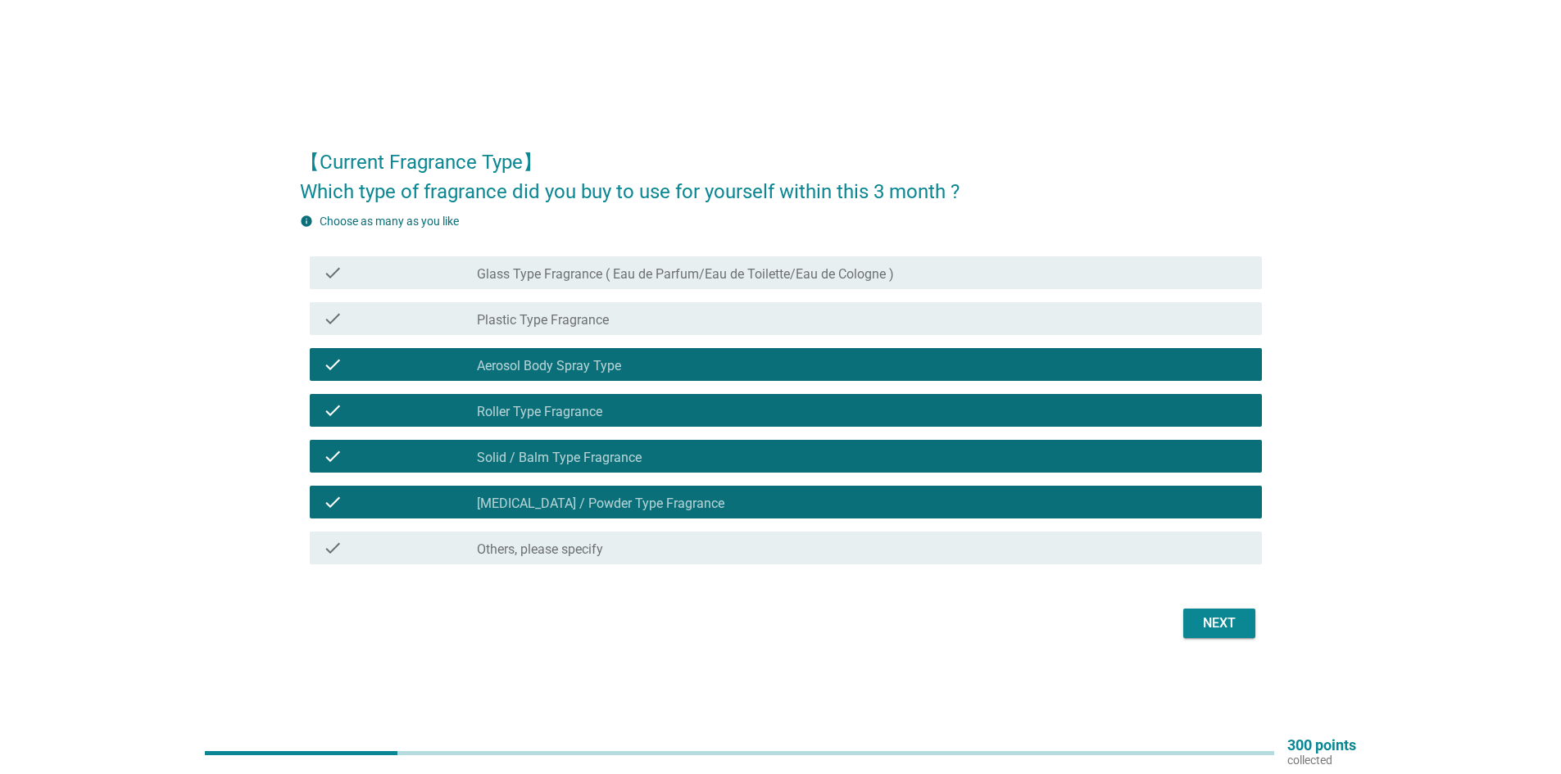
drag, startPoint x: 490, startPoint y: 332, endPoint x: 491, endPoint y: 297, distance: 35.2
click at [490, 331] on div "check check_box_outline_blank Plastic Type Fragrance" at bounding box center [786, 318] width 952 height 33
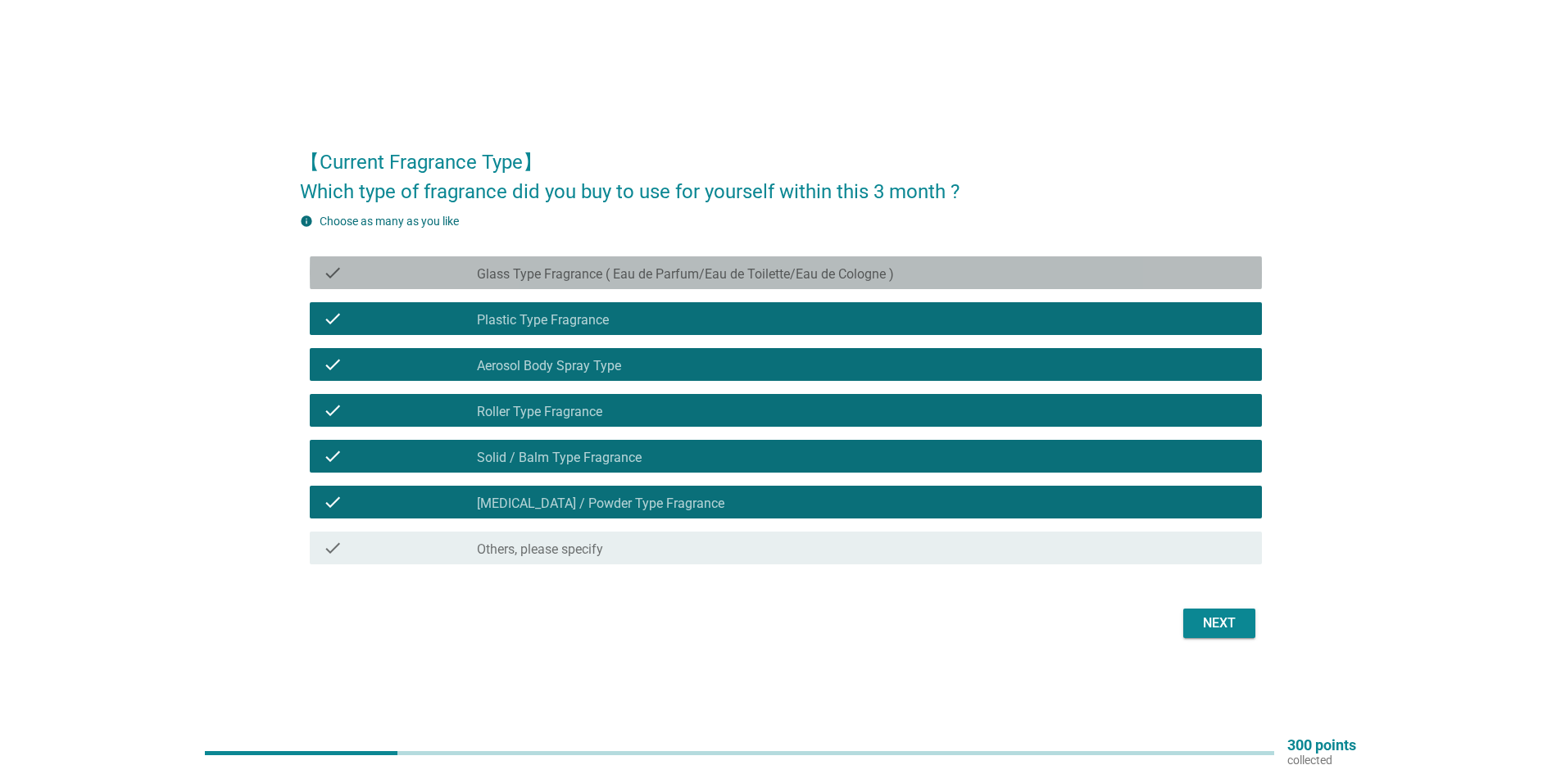
drag, startPoint x: 496, startPoint y: 282, endPoint x: 909, endPoint y: 376, distance: 424.4
click at [497, 281] on label "Glass Type Fragrance ( Eau de Parfum/Eau de Toilette/Eau de Cologne )" at bounding box center [685, 274] width 417 height 16
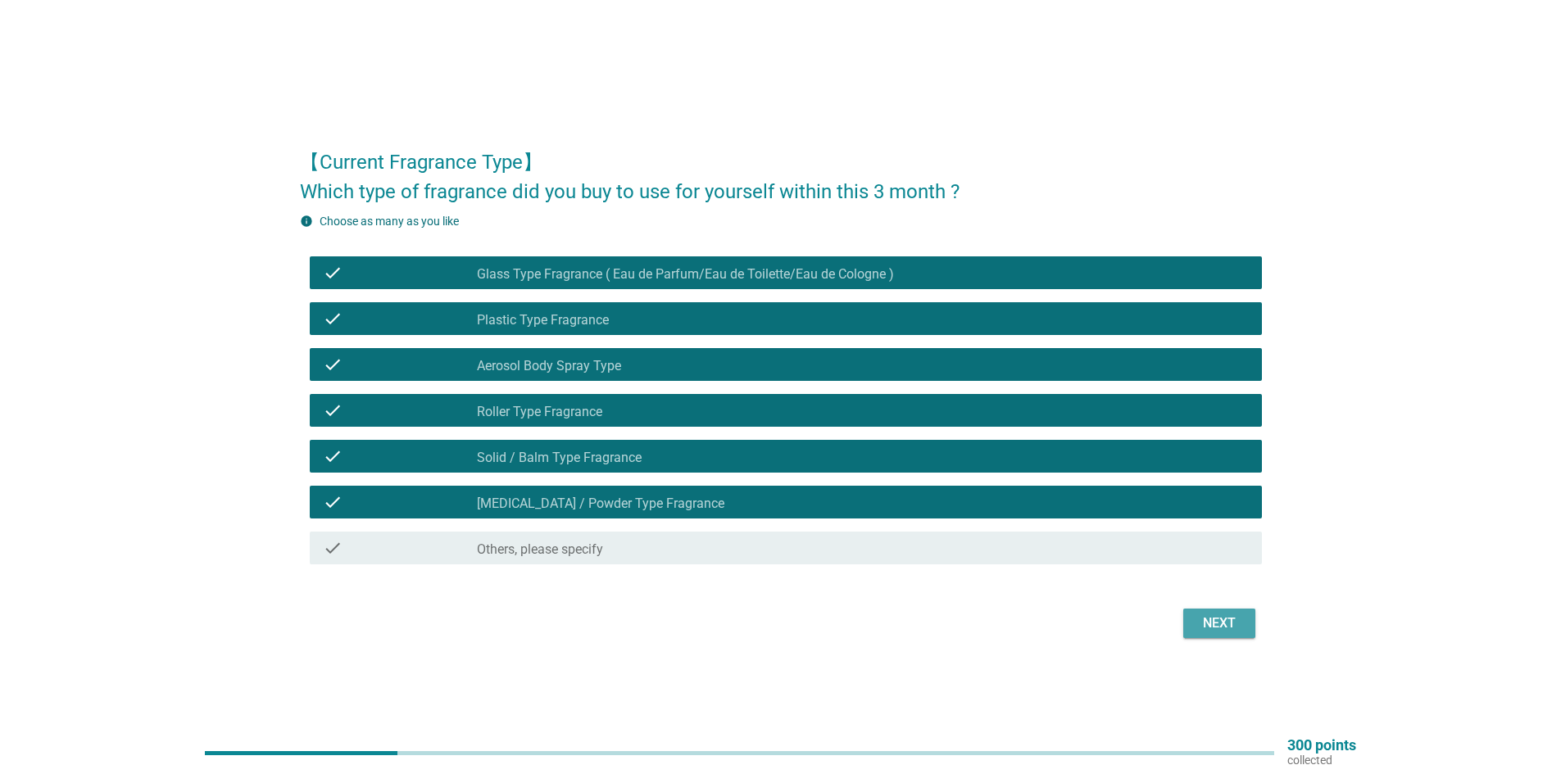
click at [1213, 624] on div "Next" at bounding box center [1219, 624] width 46 height 20
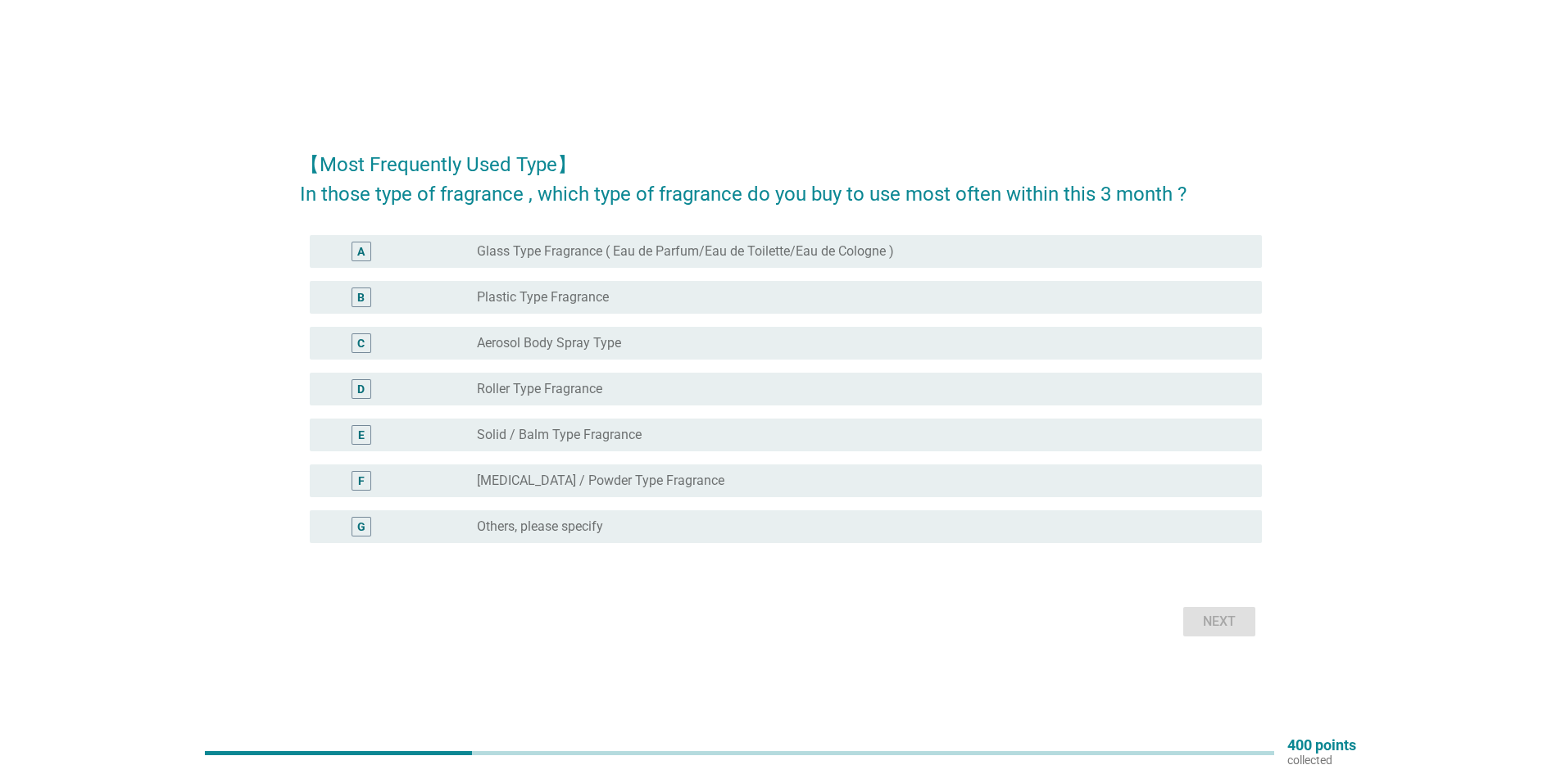
click at [525, 300] on label "Plastic Type Fragrance" at bounding box center [543, 297] width 132 height 16
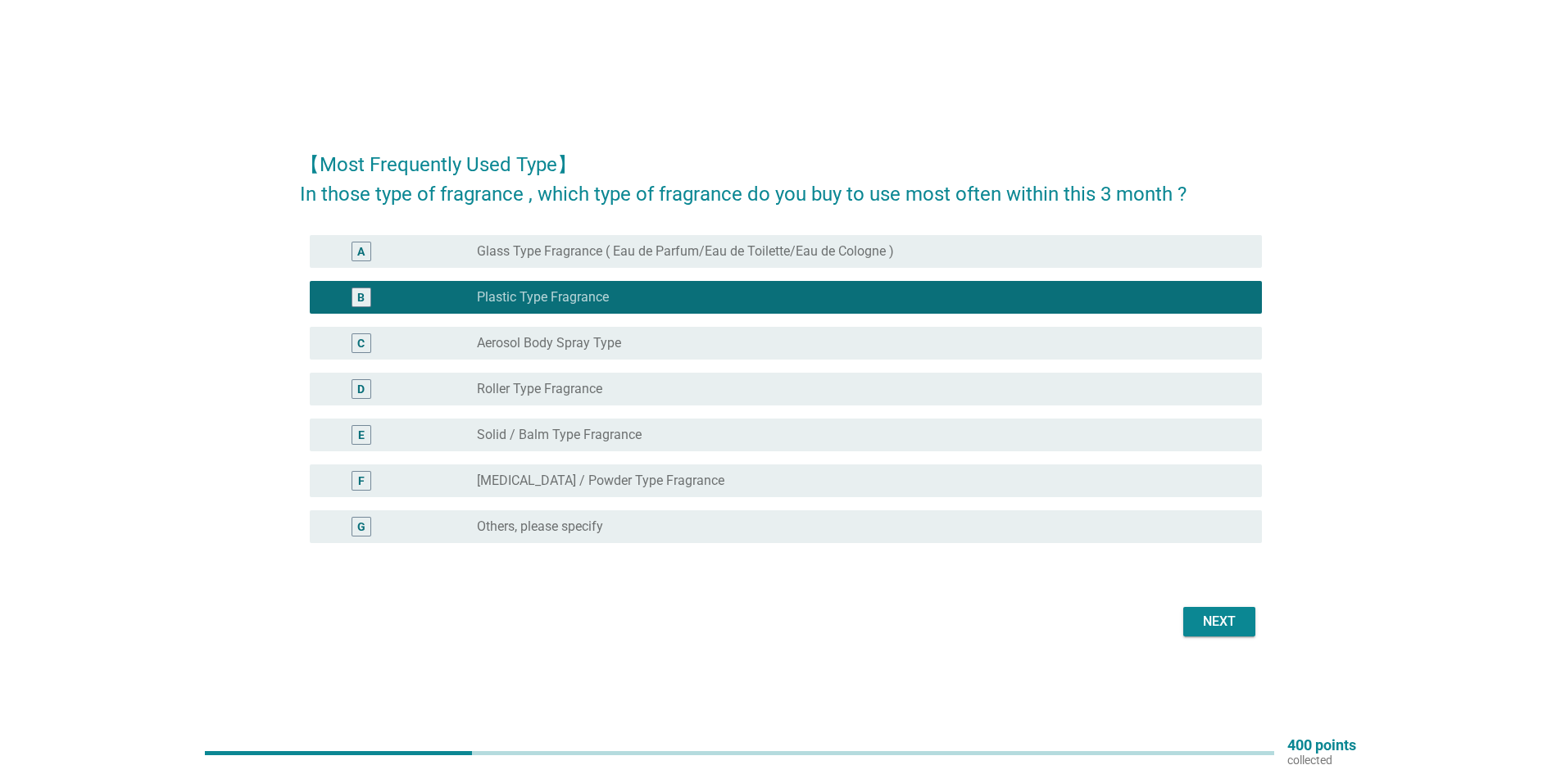
click at [537, 293] on label "Plastic Type Fragrance" at bounding box center [543, 297] width 132 height 16
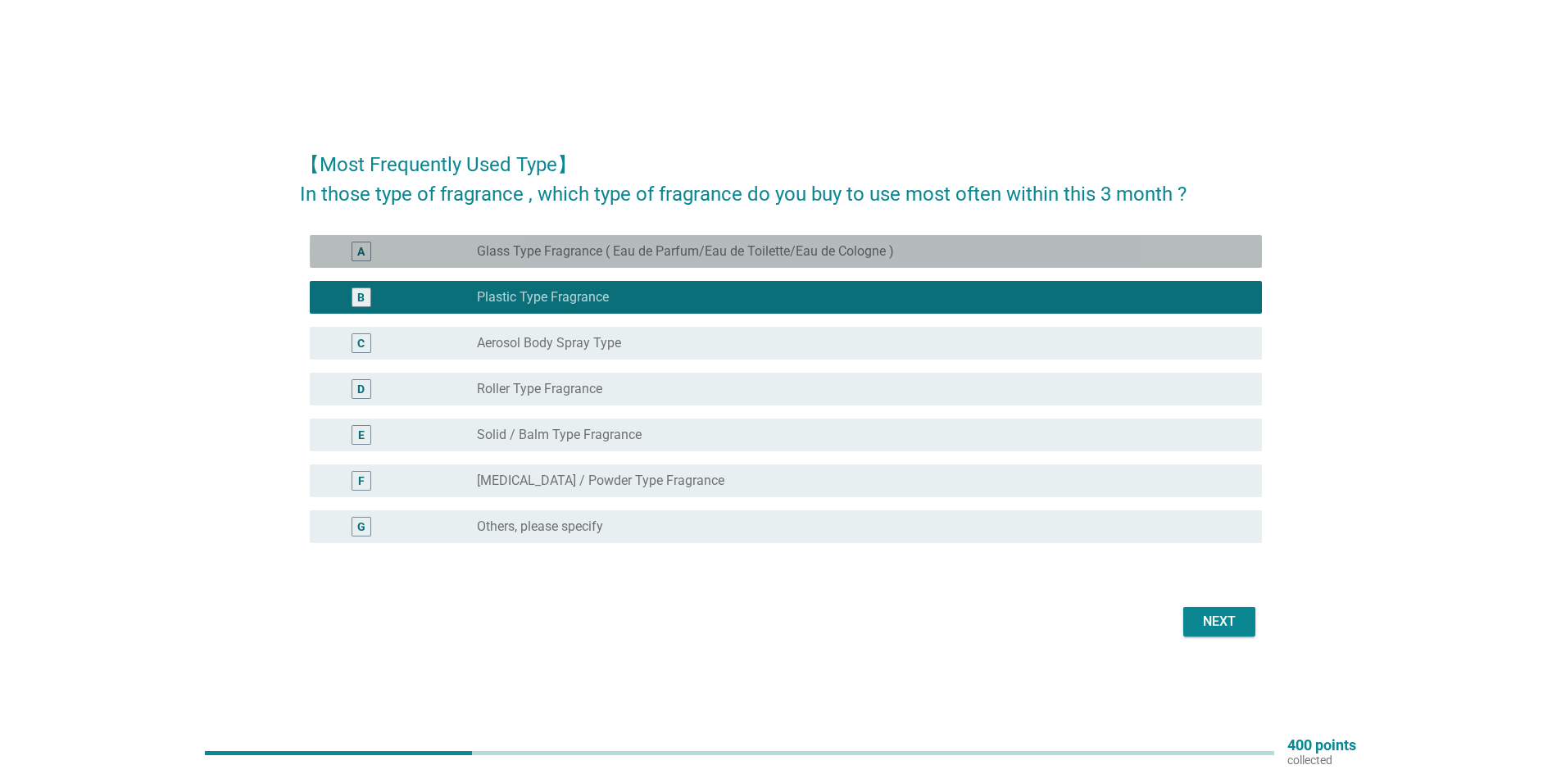
click at [544, 257] on label "Glass Type Fragrance ( Eau de Parfum/Eau de Toilette/Eau de Cologne )" at bounding box center [685, 251] width 417 height 16
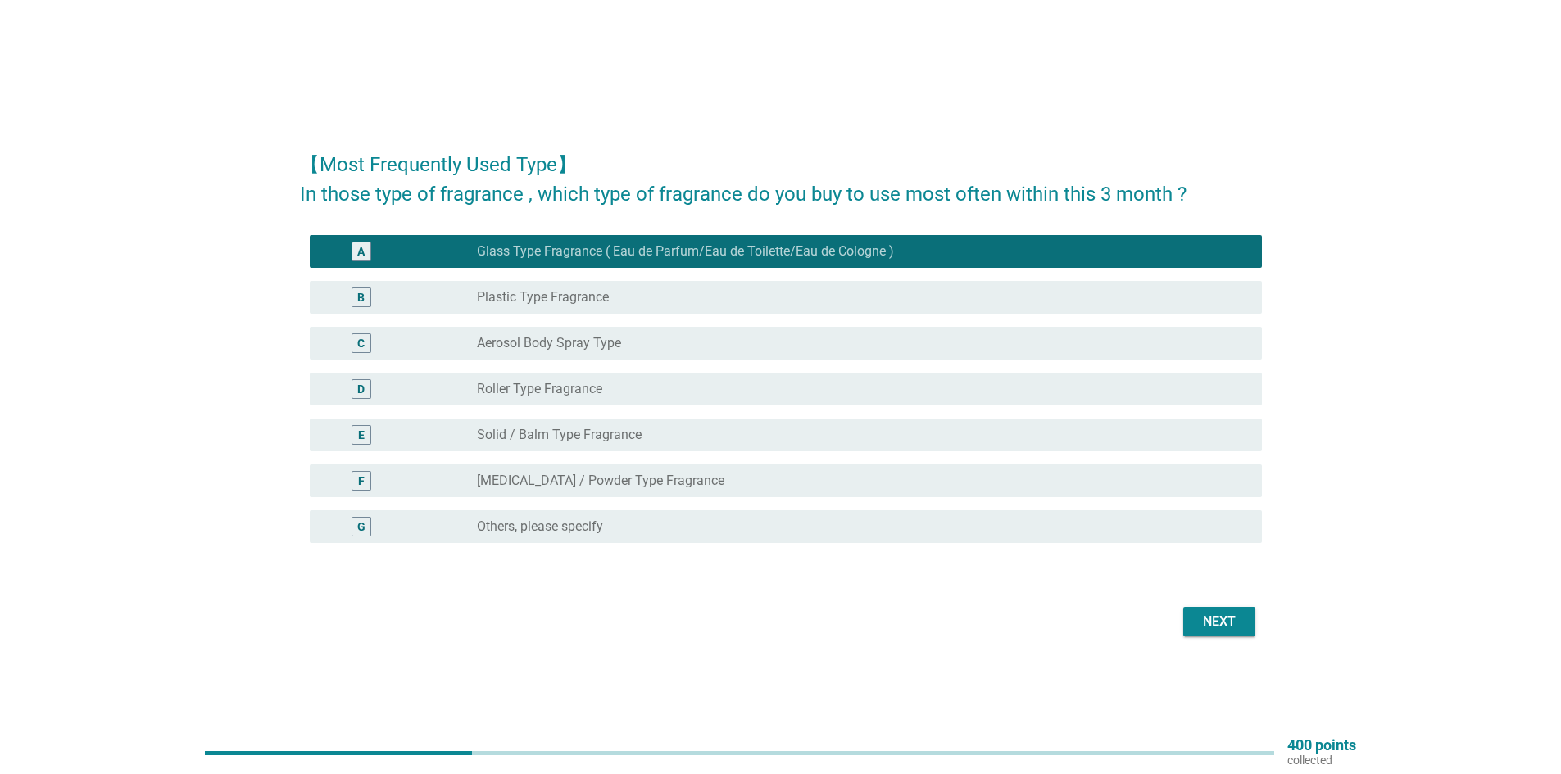
click at [567, 342] on label "Aerosol Body Spray Type" at bounding box center [549, 343] width 144 height 16
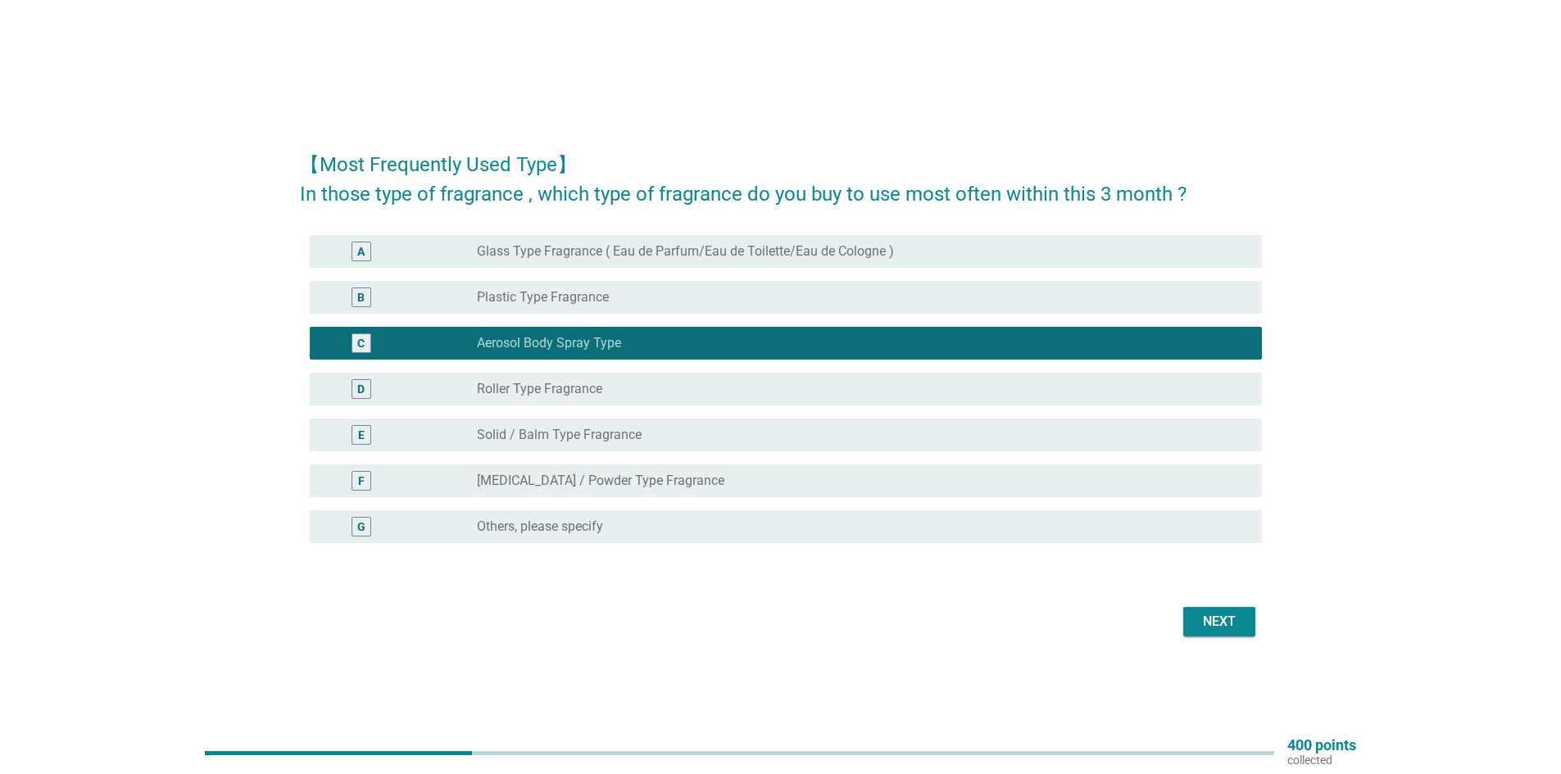
click at [1246, 644] on div "【Most Frequently Used Type】 In those type of fragrance , which type of fragranc…" at bounding box center [781, 387] width 988 height 534
click at [1238, 628] on div "Next" at bounding box center [1219, 622] width 46 height 20
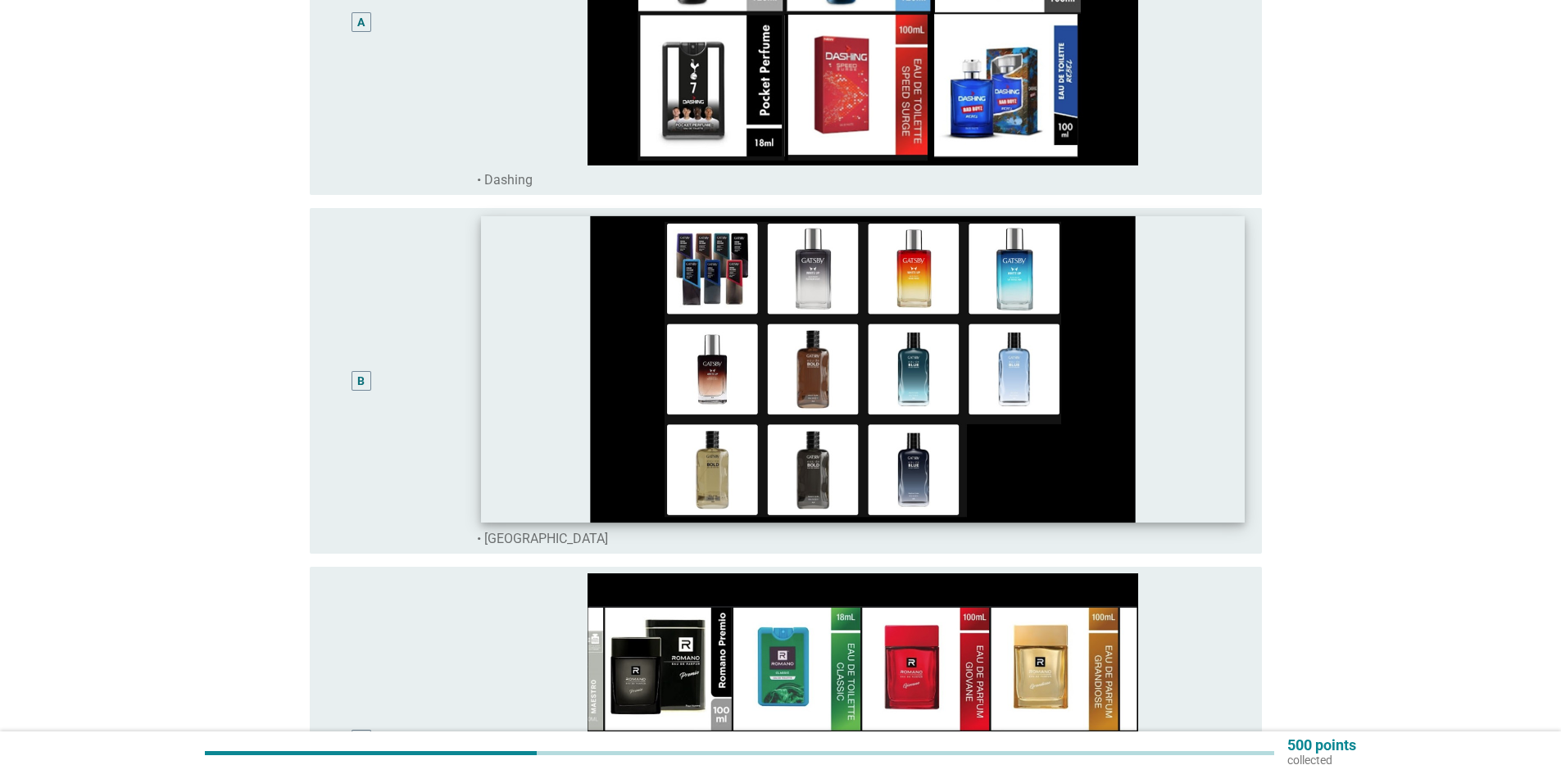
scroll to position [328, 0]
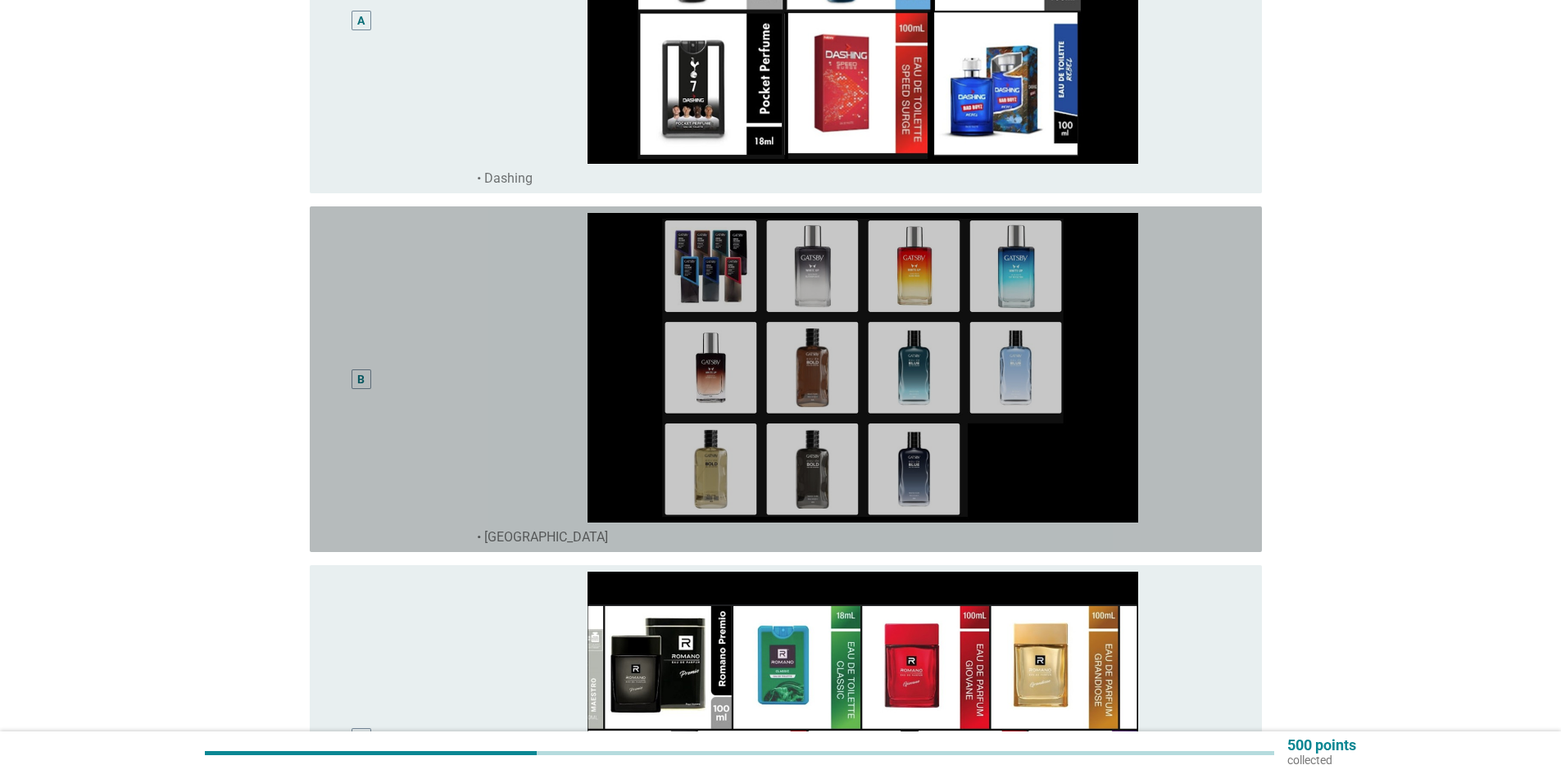
click at [441, 430] on div "B" at bounding box center [400, 379] width 154 height 333
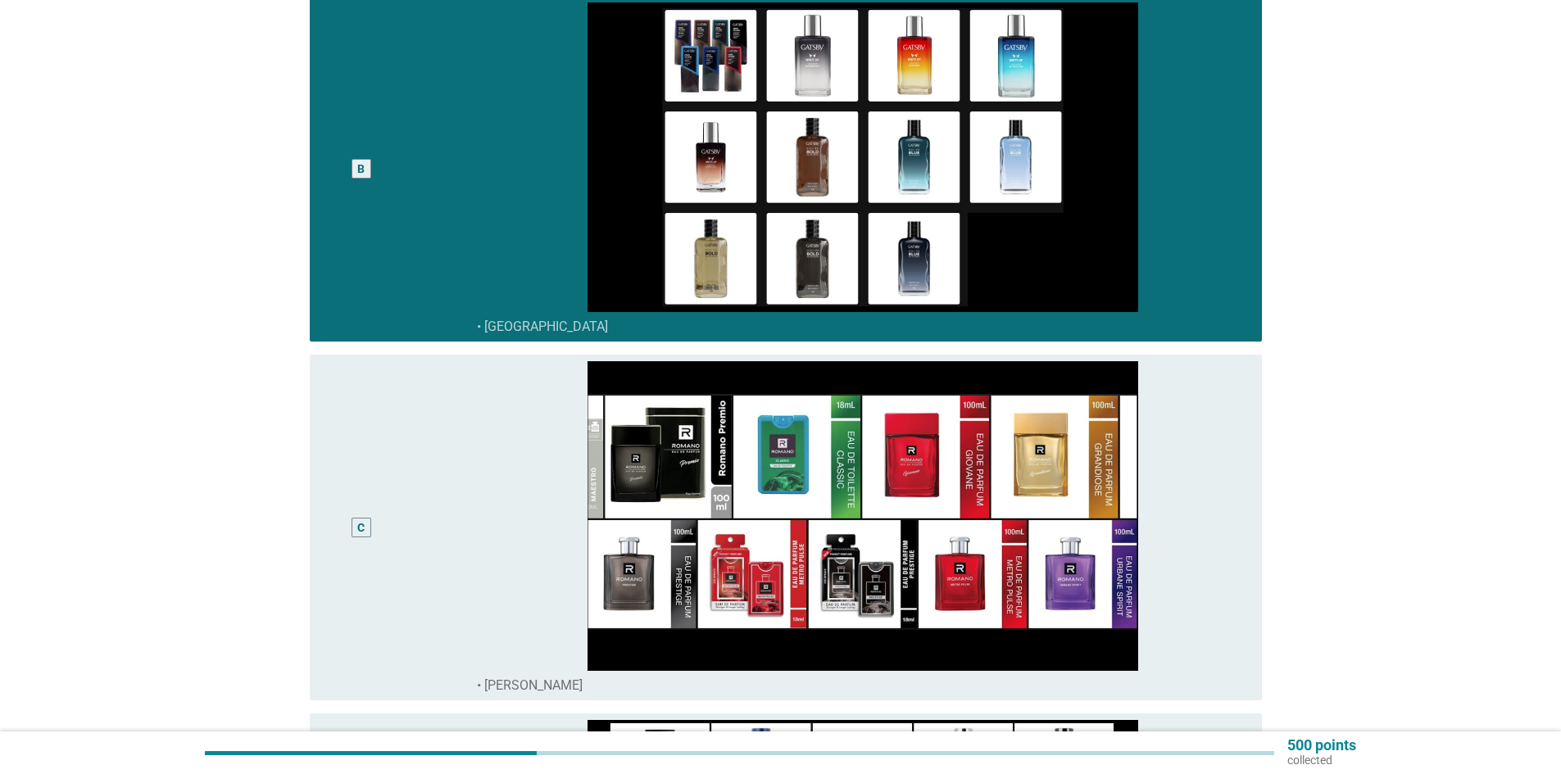
scroll to position [574, 0]
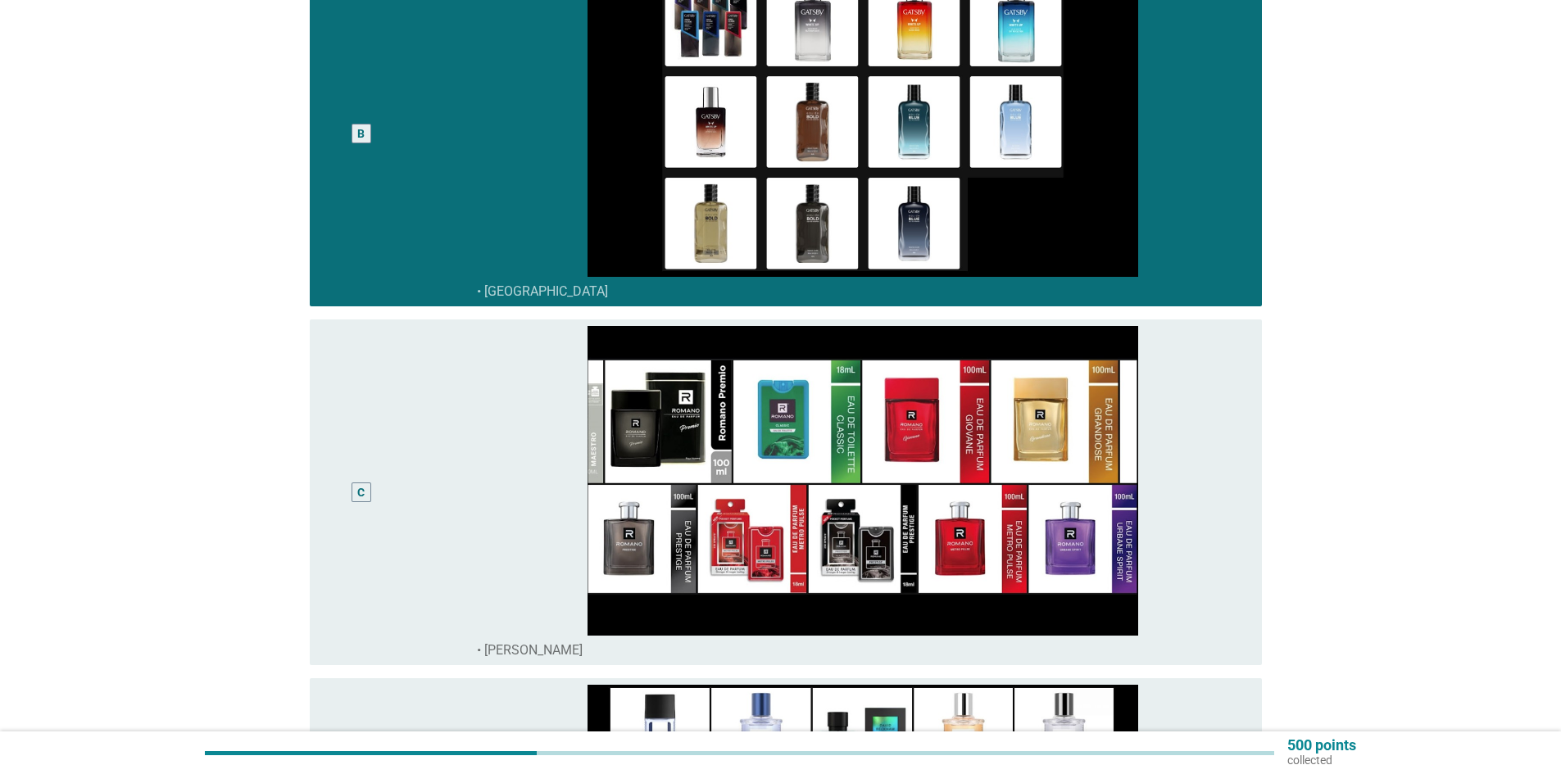
click at [447, 447] on div "C" at bounding box center [400, 492] width 154 height 333
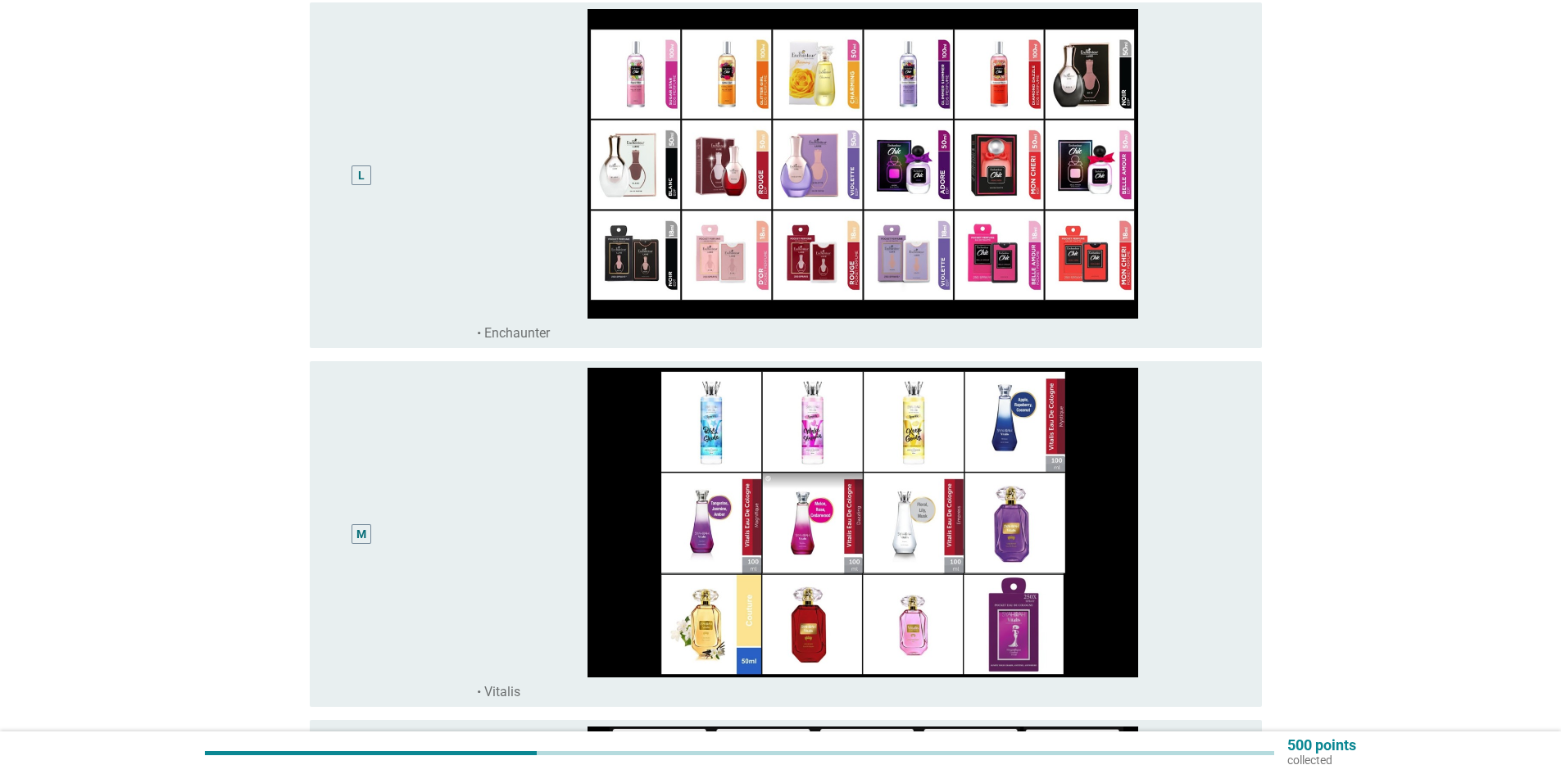
scroll to position [3933, 0]
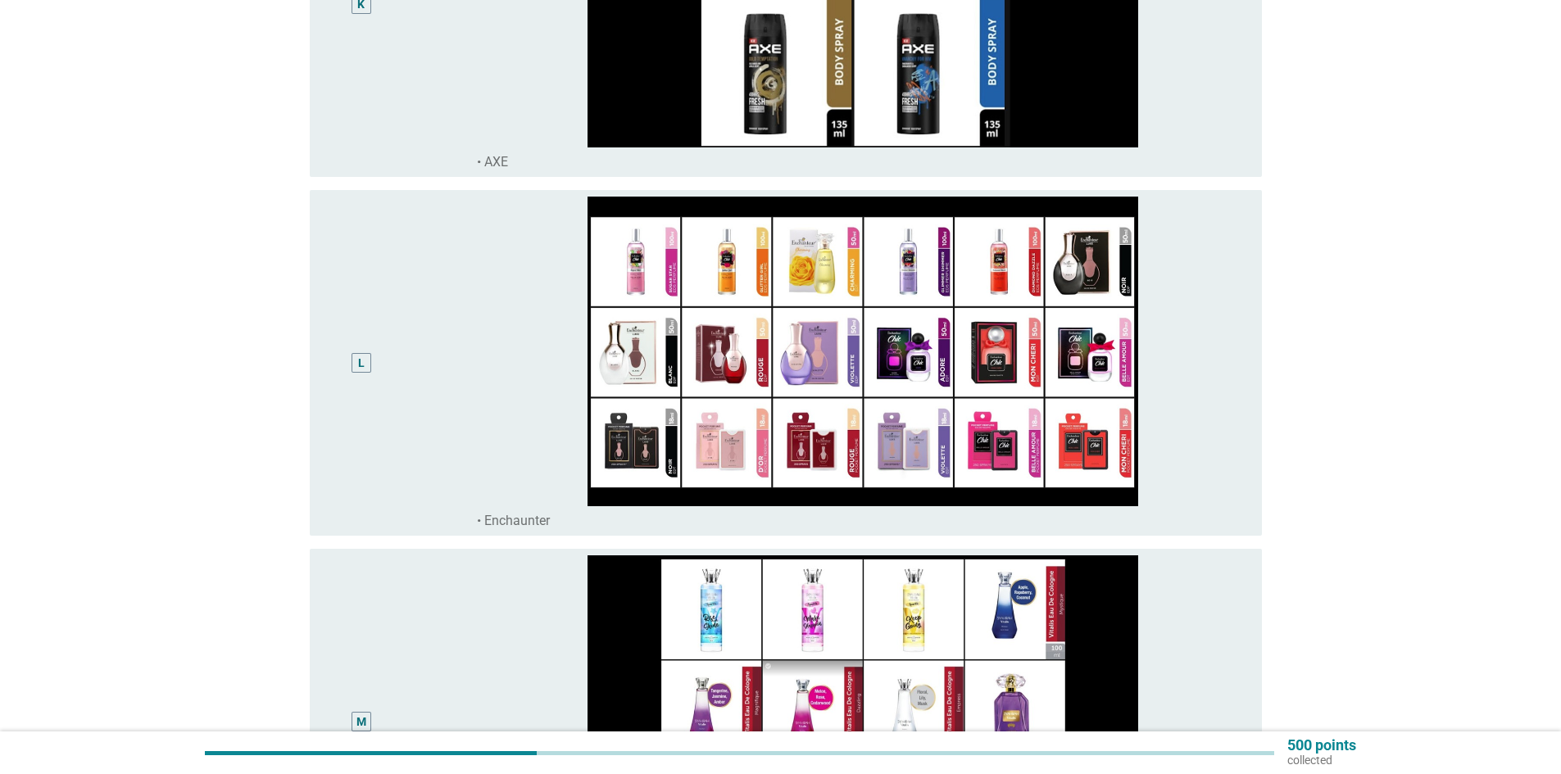
click at [457, 415] on div "L" at bounding box center [400, 363] width 154 height 333
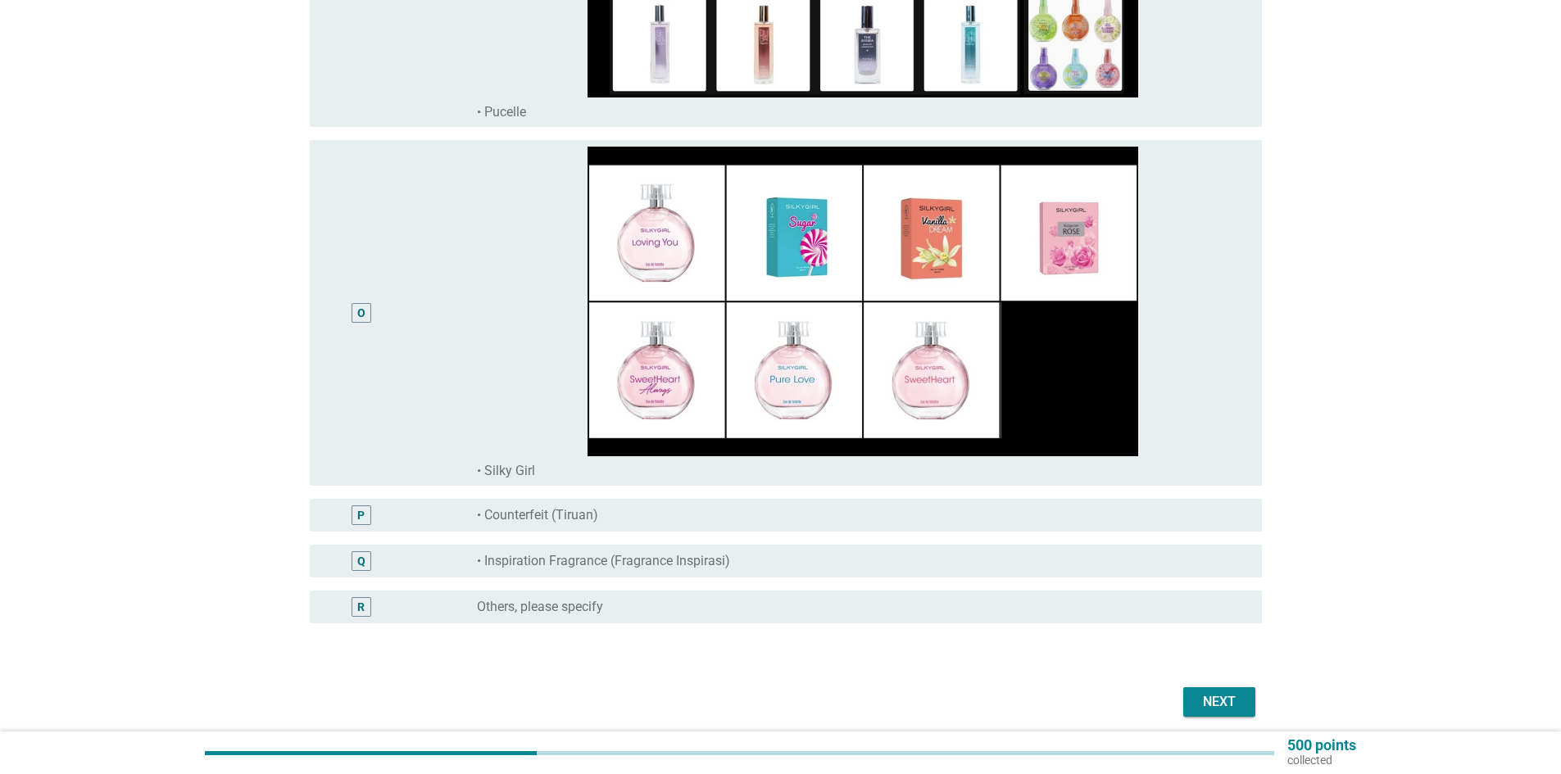
scroll to position [5123, 0]
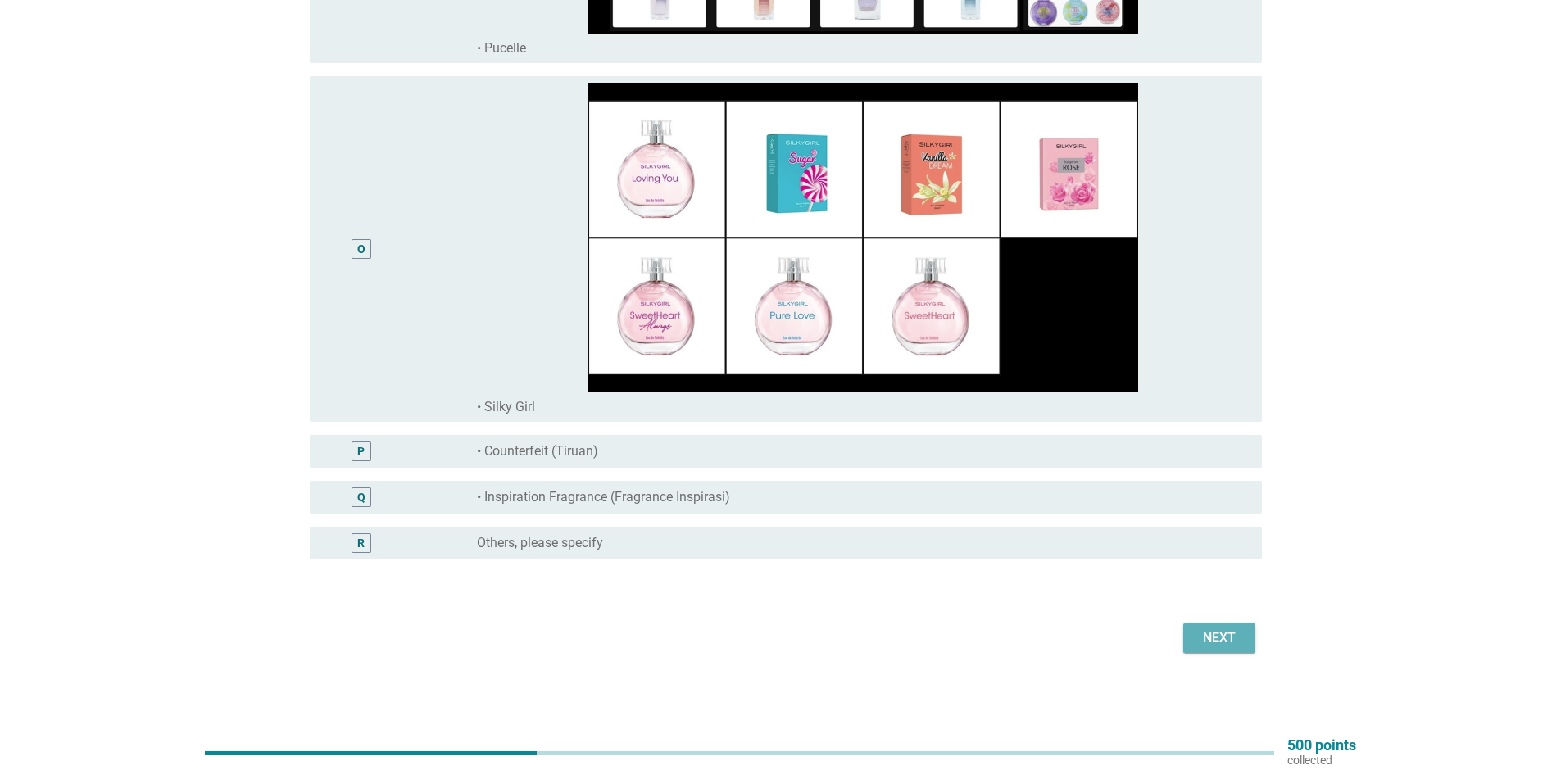
click at [1217, 628] on button "Next" at bounding box center [1219, 638] width 72 height 29
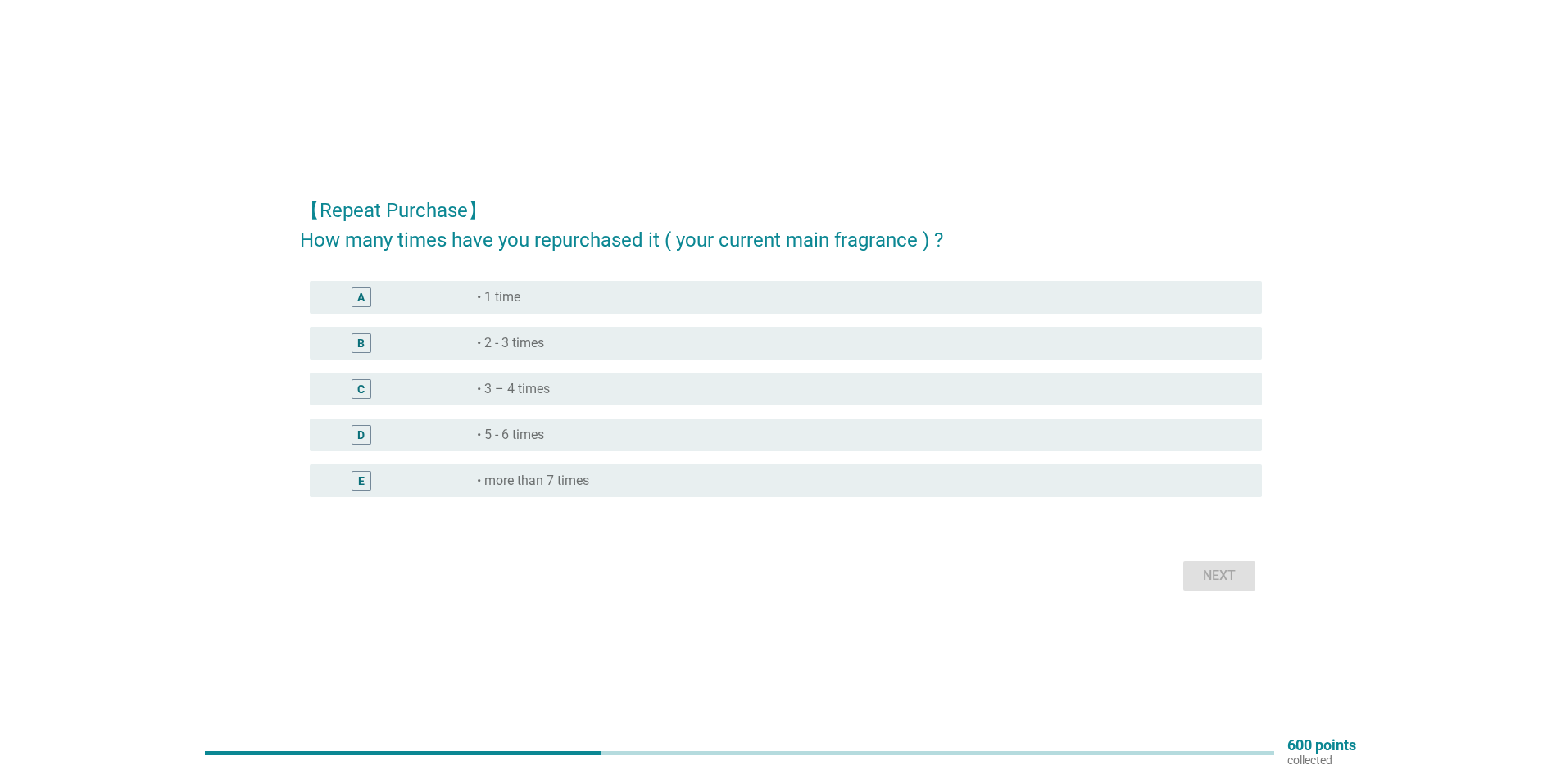
click at [542, 434] on label "• 5 - 6 times" at bounding box center [510, 435] width 67 height 16
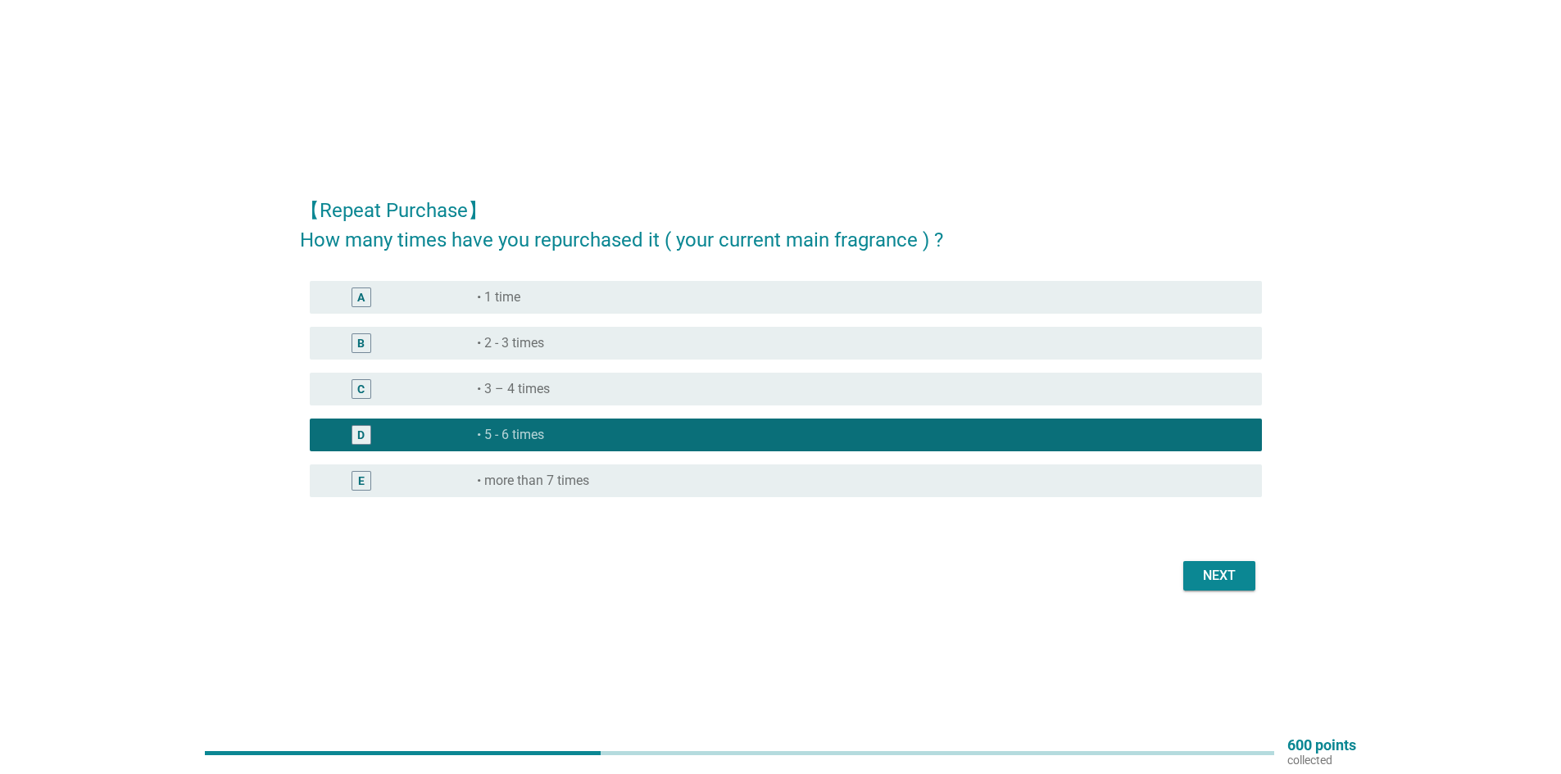
click at [1210, 580] on div "Next" at bounding box center [1219, 576] width 46 height 20
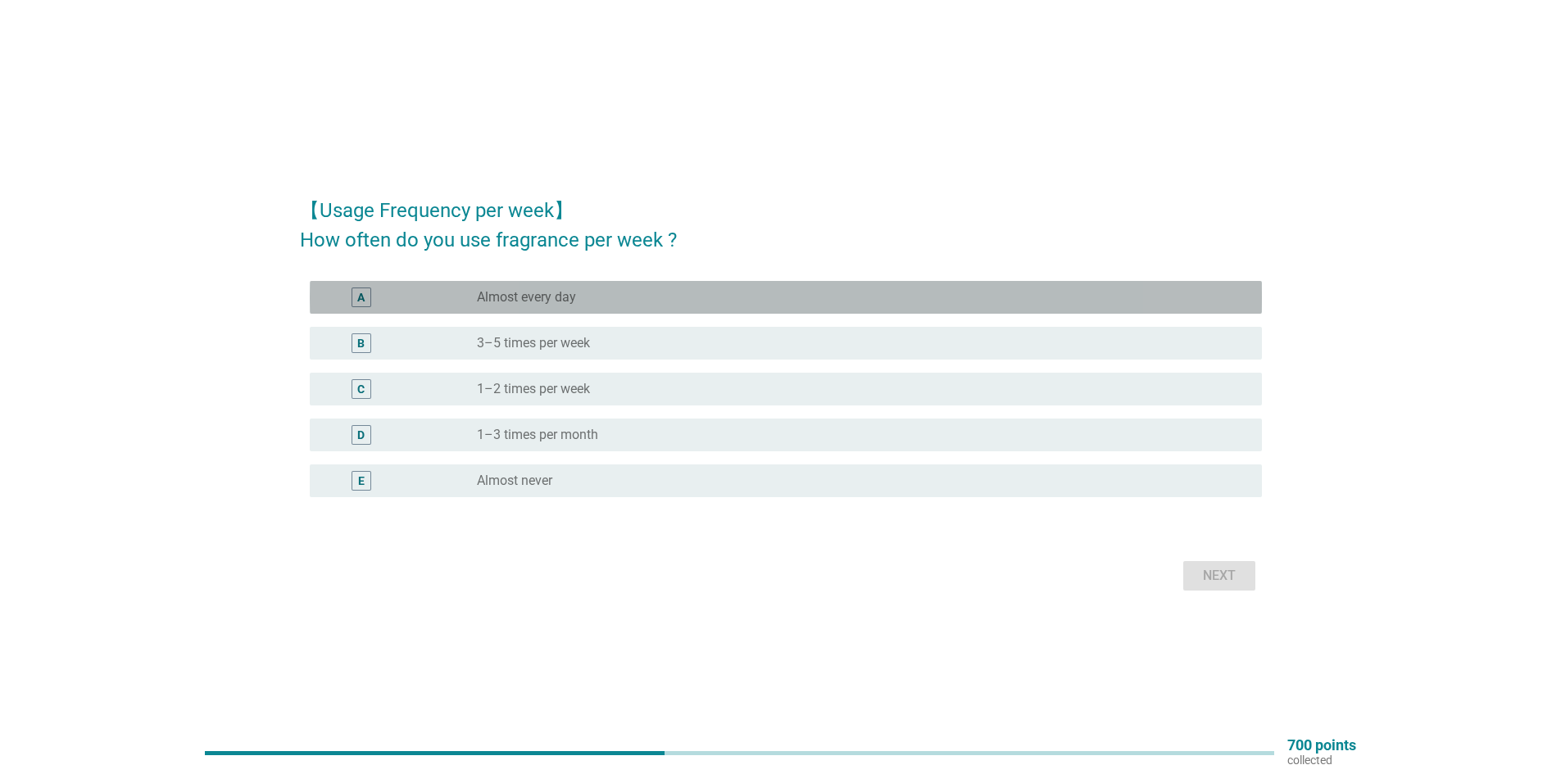
click at [534, 302] on label "Almost every day" at bounding box center [526, 297] width 99 height 16
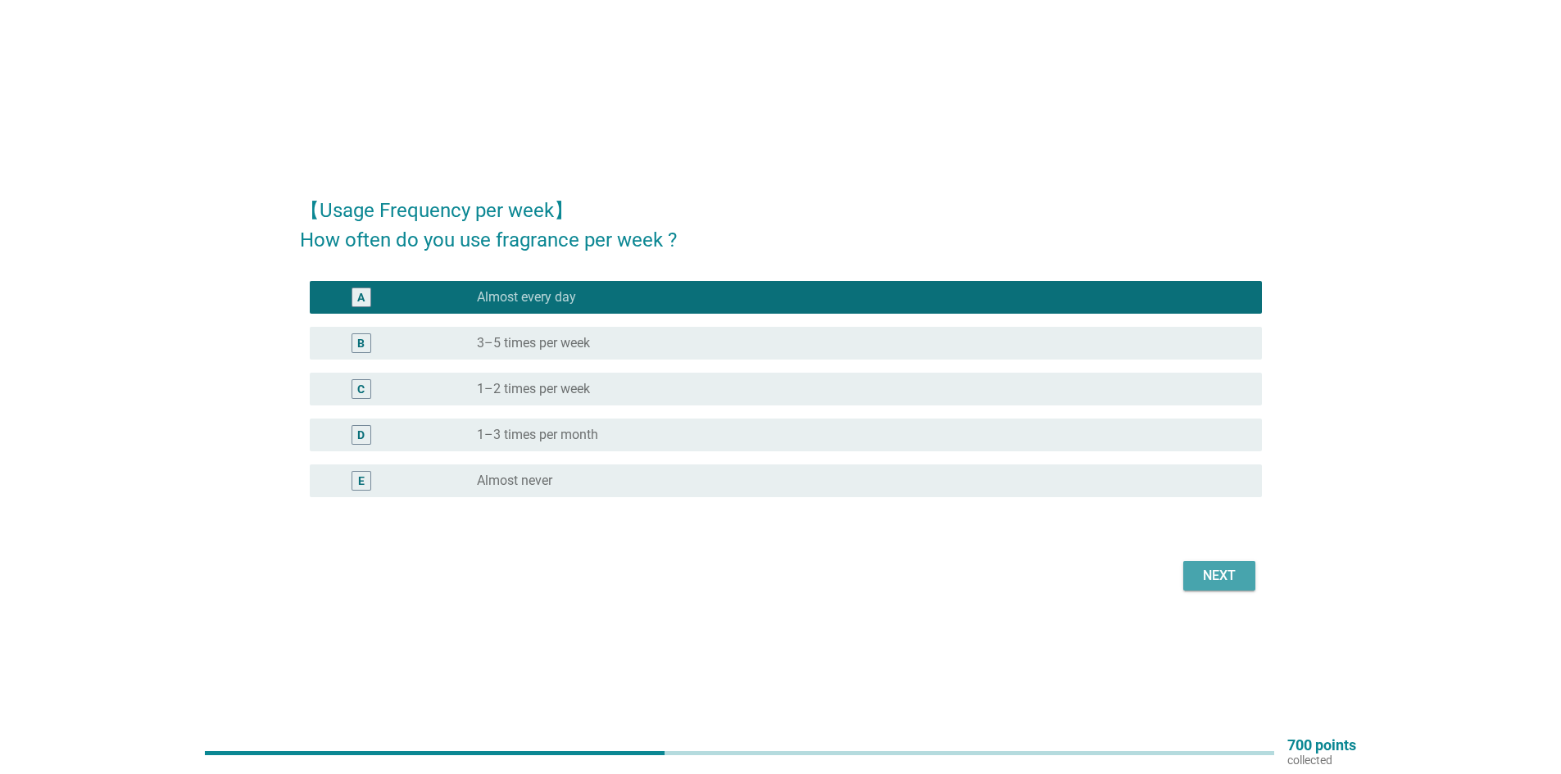
click at [1207, 567] on div "Next" at bounding box center [1219, 576] width 46 height 20
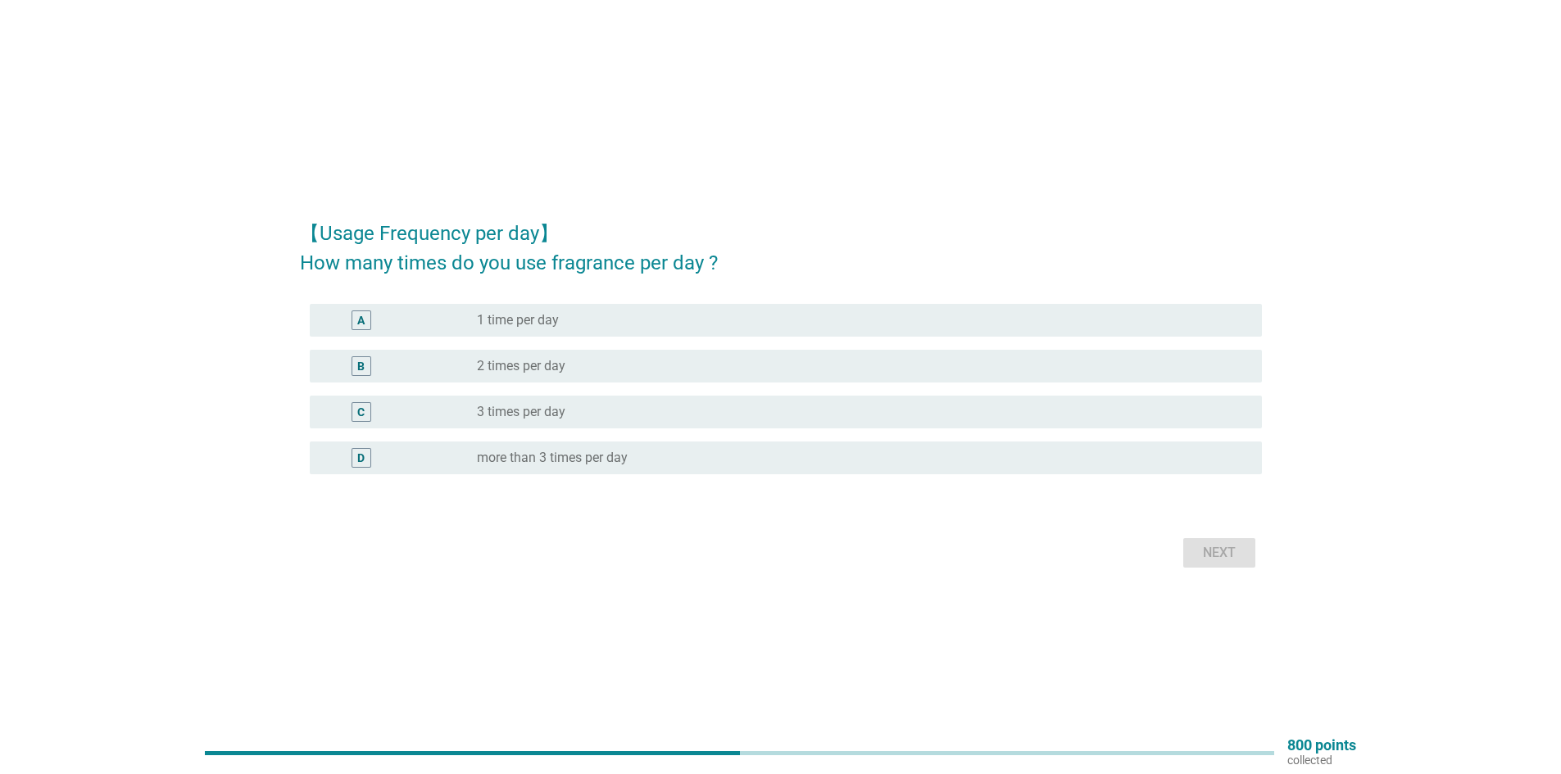
click at [556, 380] on div "B radio_button_unchecked 2 times per day" at bounding box center [786, 366] width 952 height 33
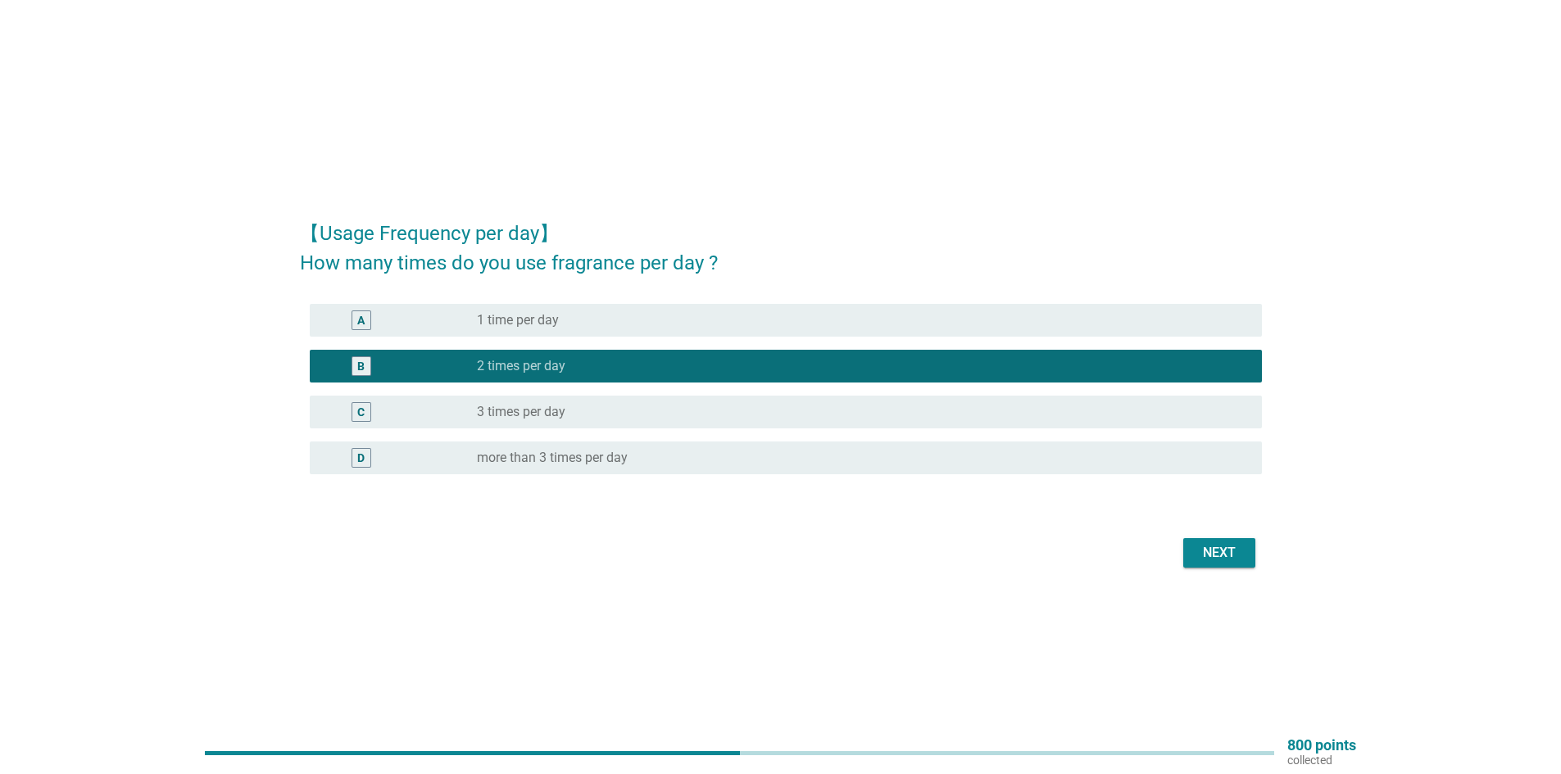
drag, startPoint x: 542, startPoint y: 401, endPoint x: 774, endPoint y: 443, distance: 235.8
click at [544, 401] on div "C radio_button_unchecked 3 times per day" at bounding box center [786, 412] width 952 height 33
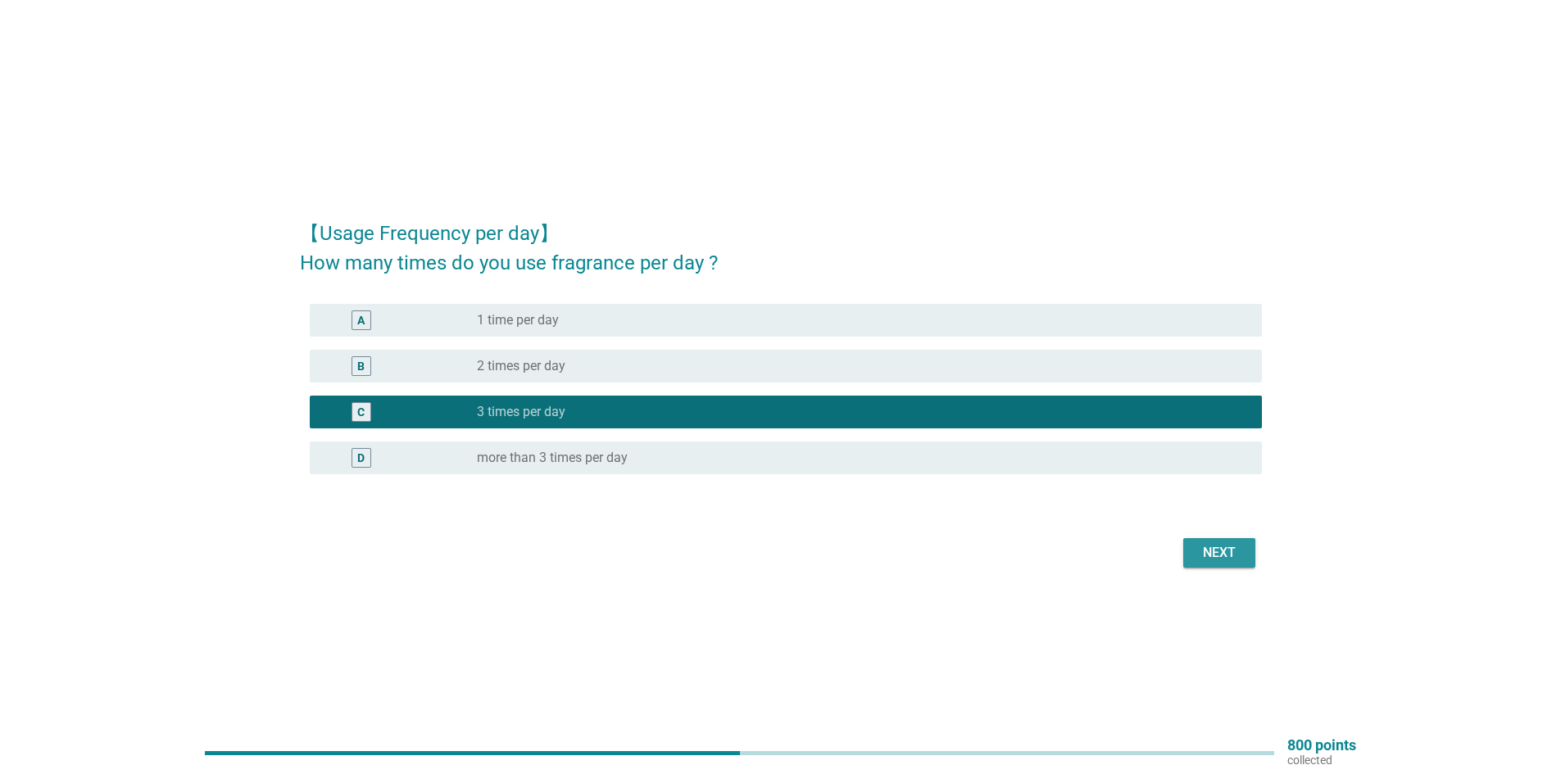
click at [1234, 547] on div "Next" at bounding box center [1219, 553] width 46 height 20
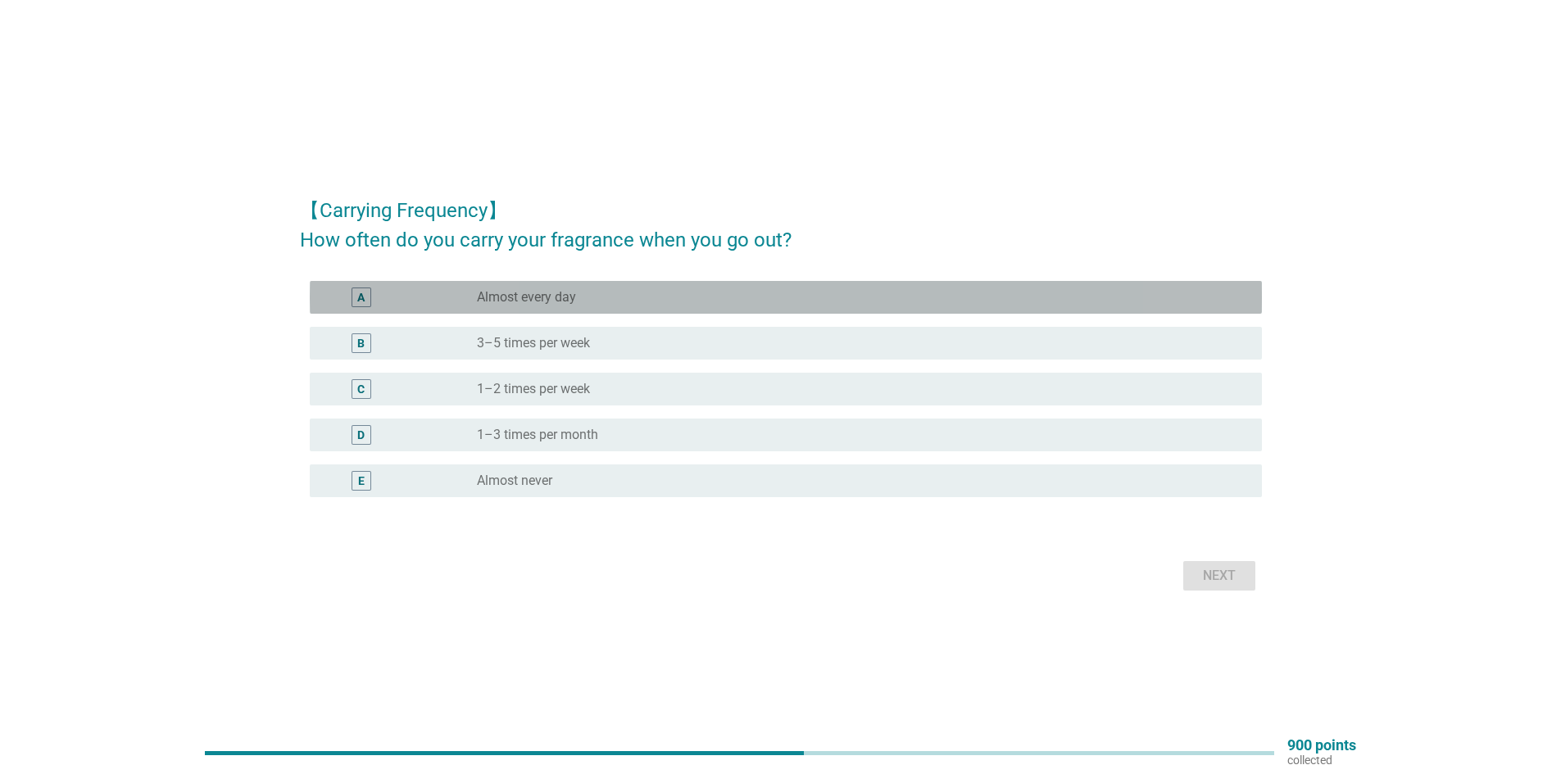
click at [572, 304] on label "Almost every day" at bounding box center [526, 297] width 99 height 16
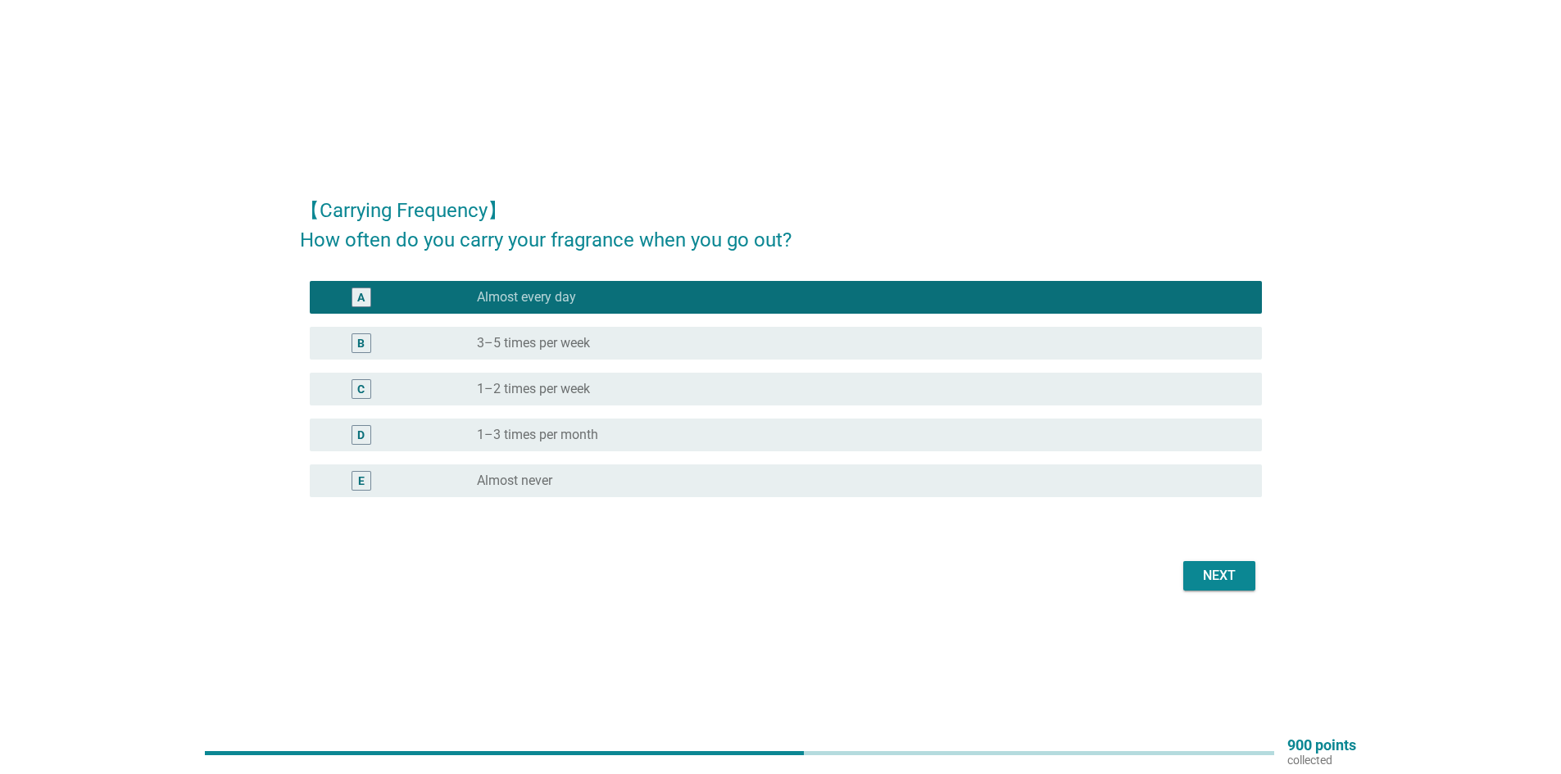
click at [1220, 579] on div "Next" at bounding box center [1219, 576] width 46 height 20
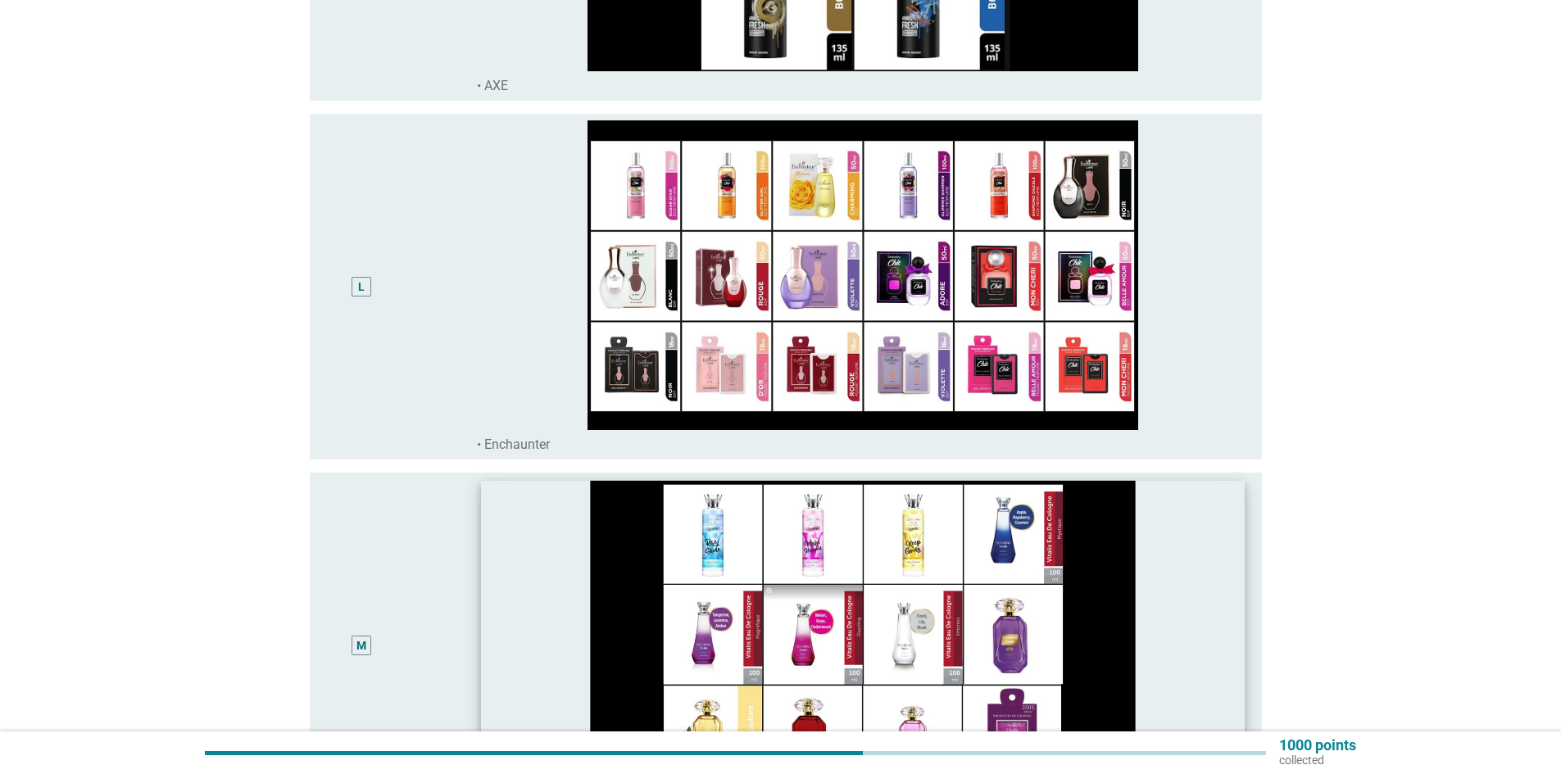
scroll to position [4015, 0]
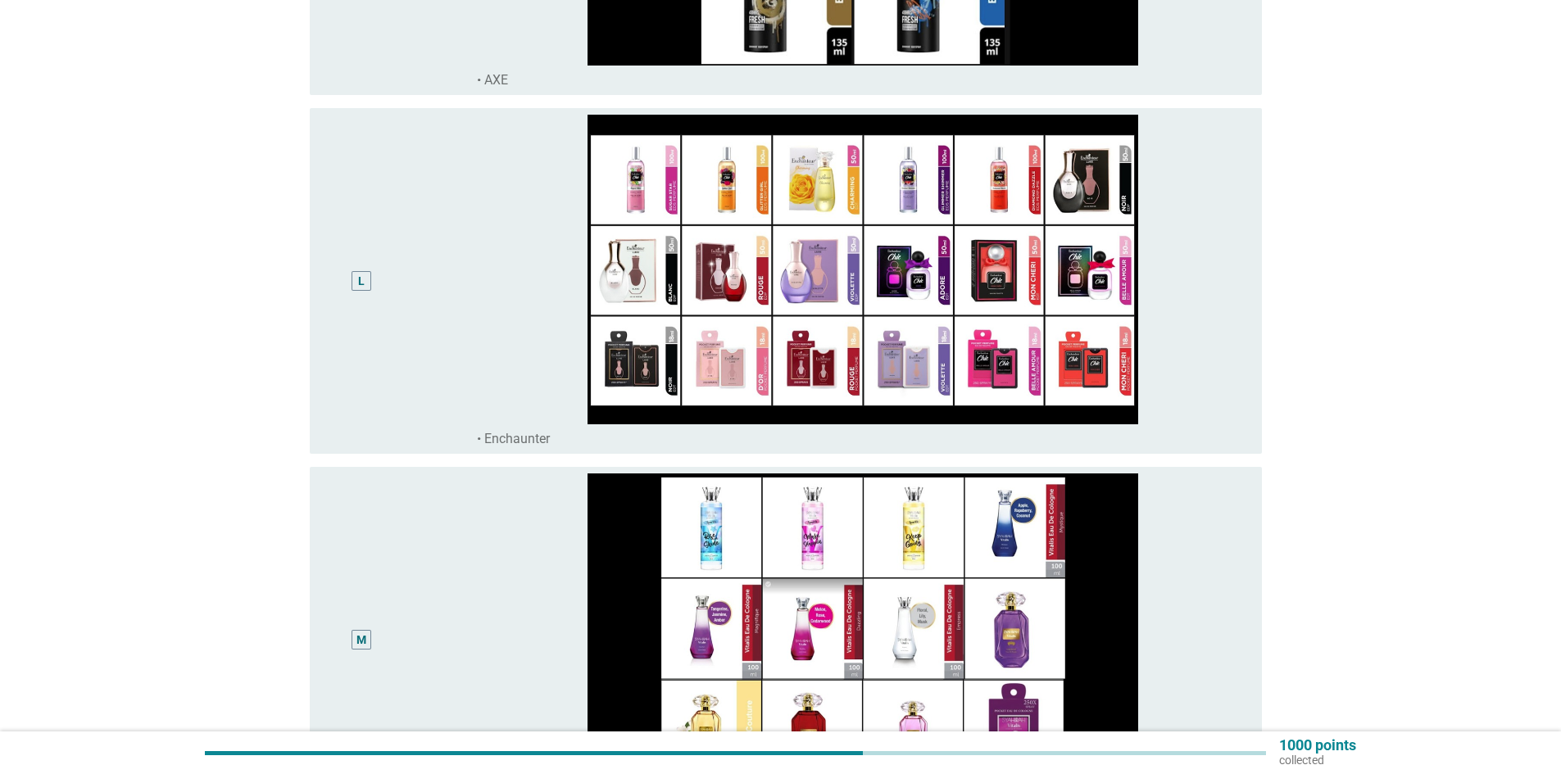
click at [450, 351] on div "L" at bounding box center [400, 281] width 154 height 333
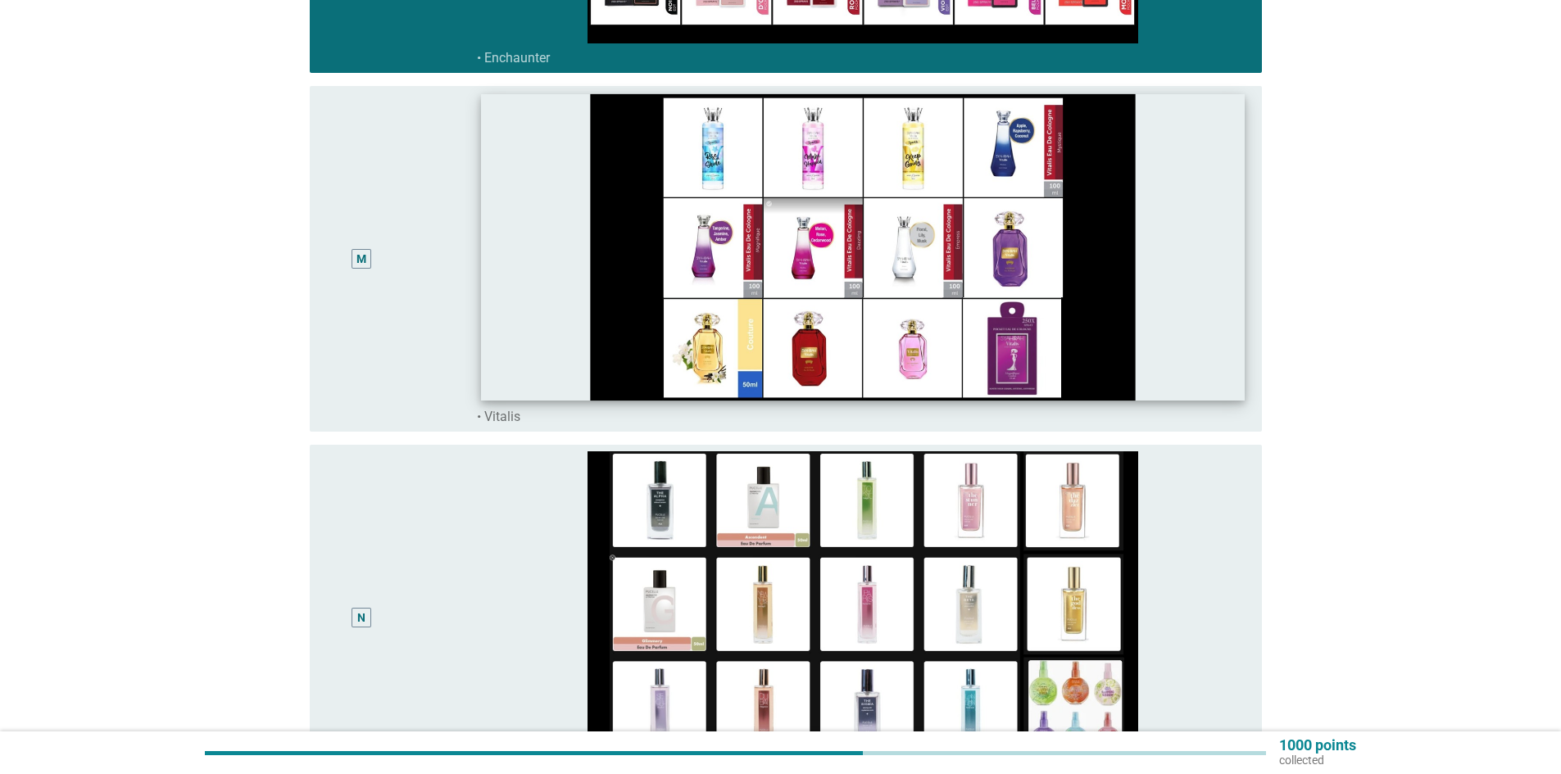
scroll to position [4424, 0]
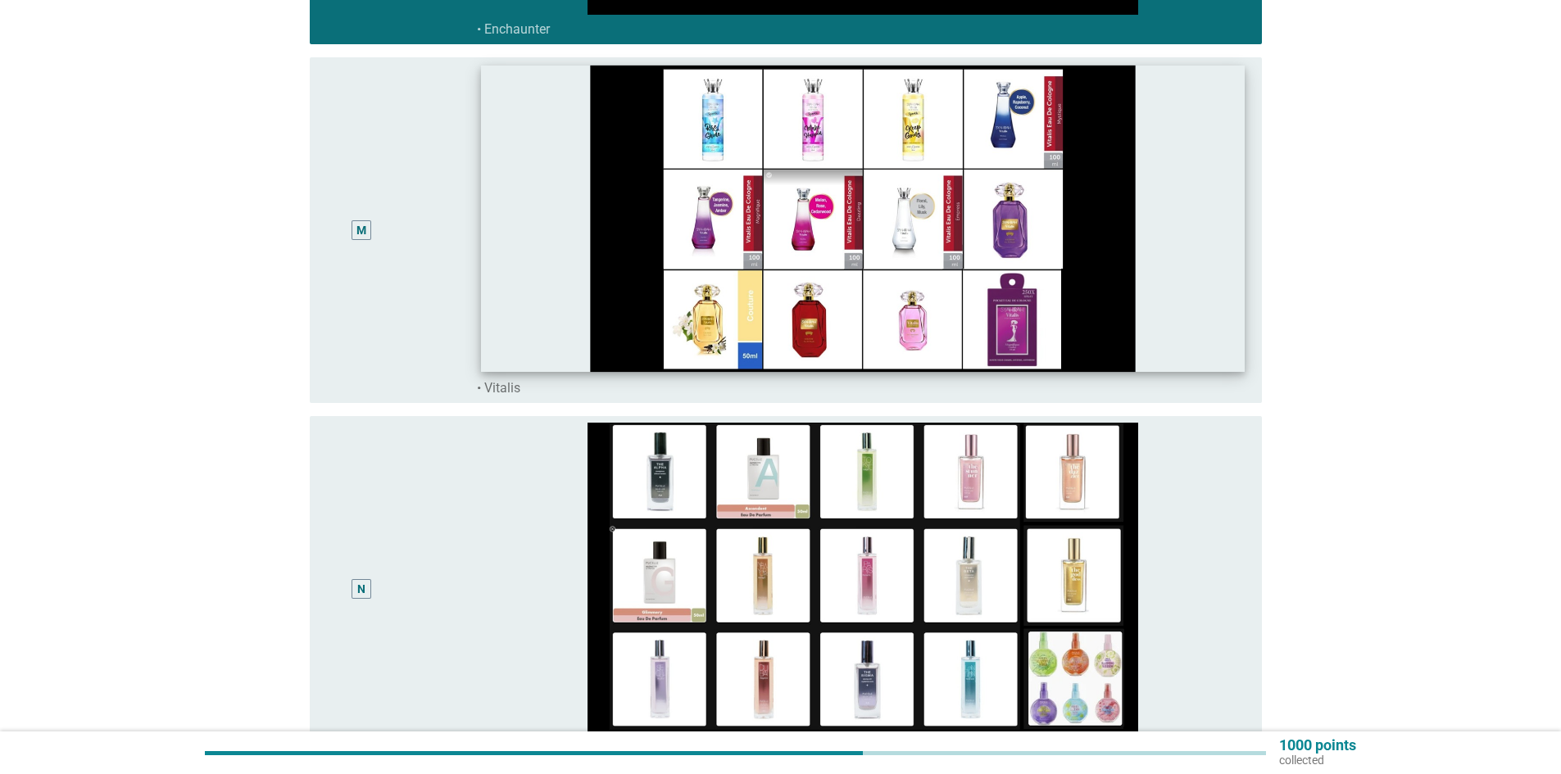
click at [572, 281] on img at bounding box center [863, 219] width 764 height 306
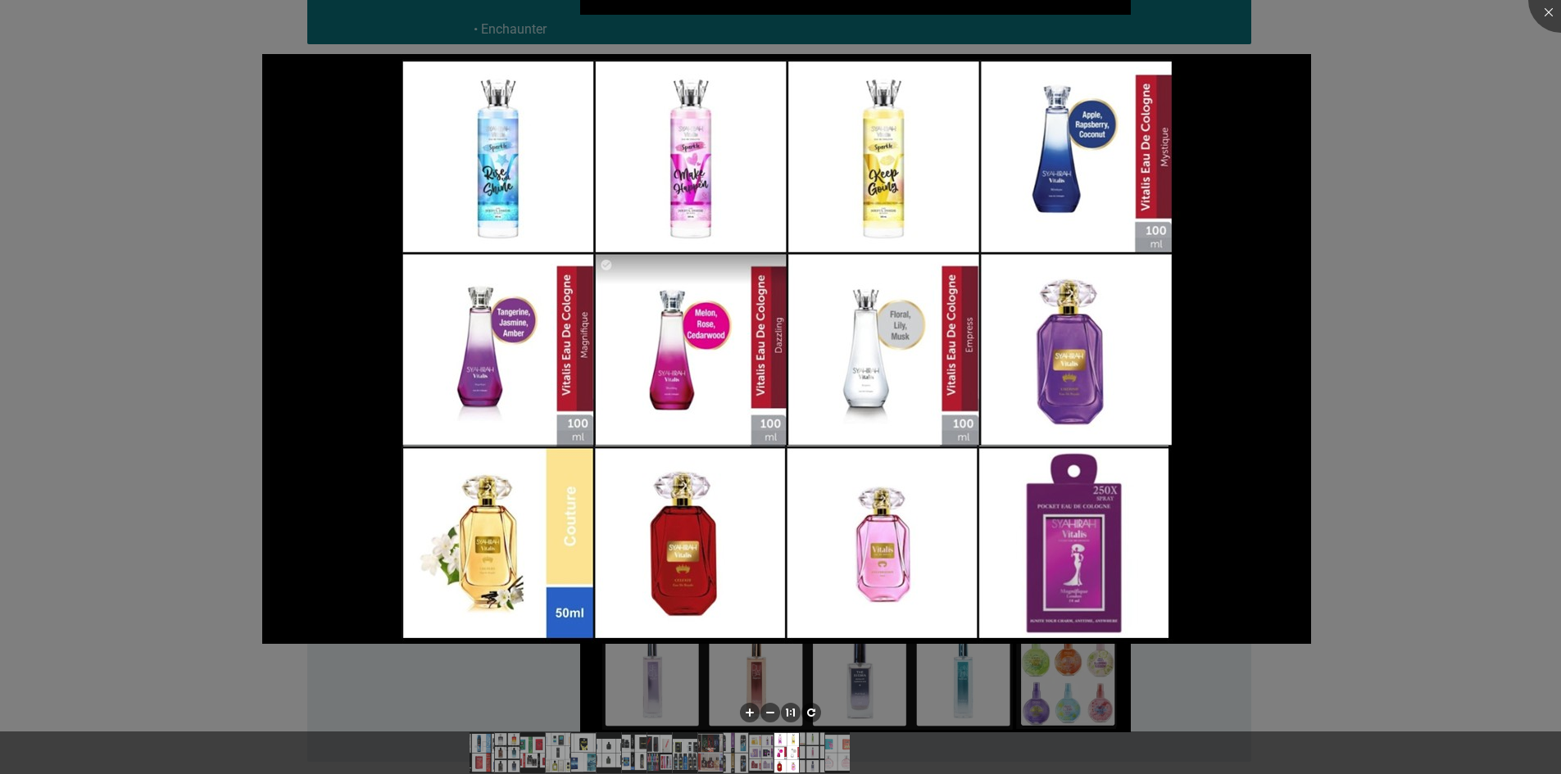
click at [1386, 252] on div at bounding box center [780, 387] width 1561 height 774
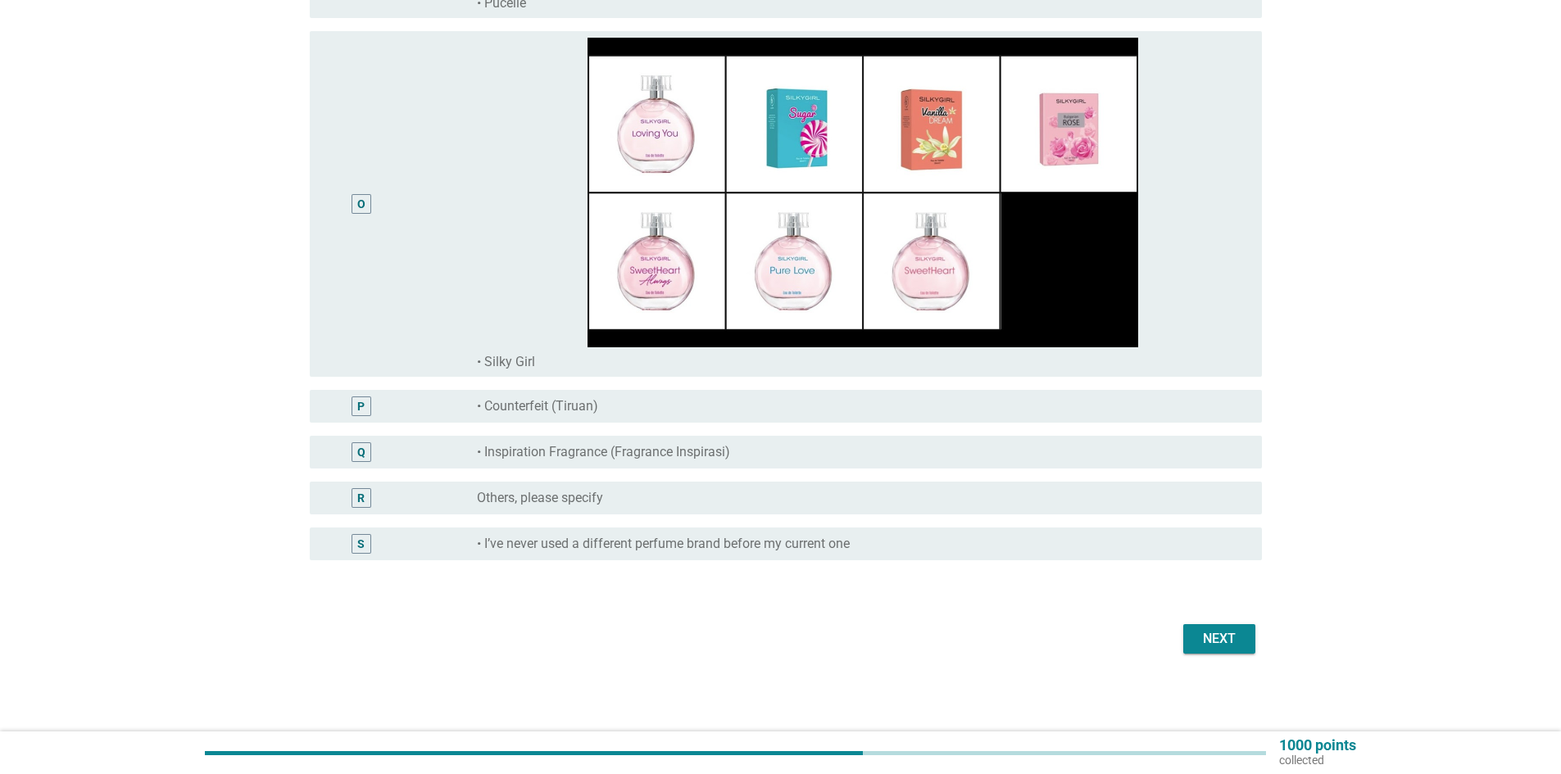
scroll to position [5169, 0]
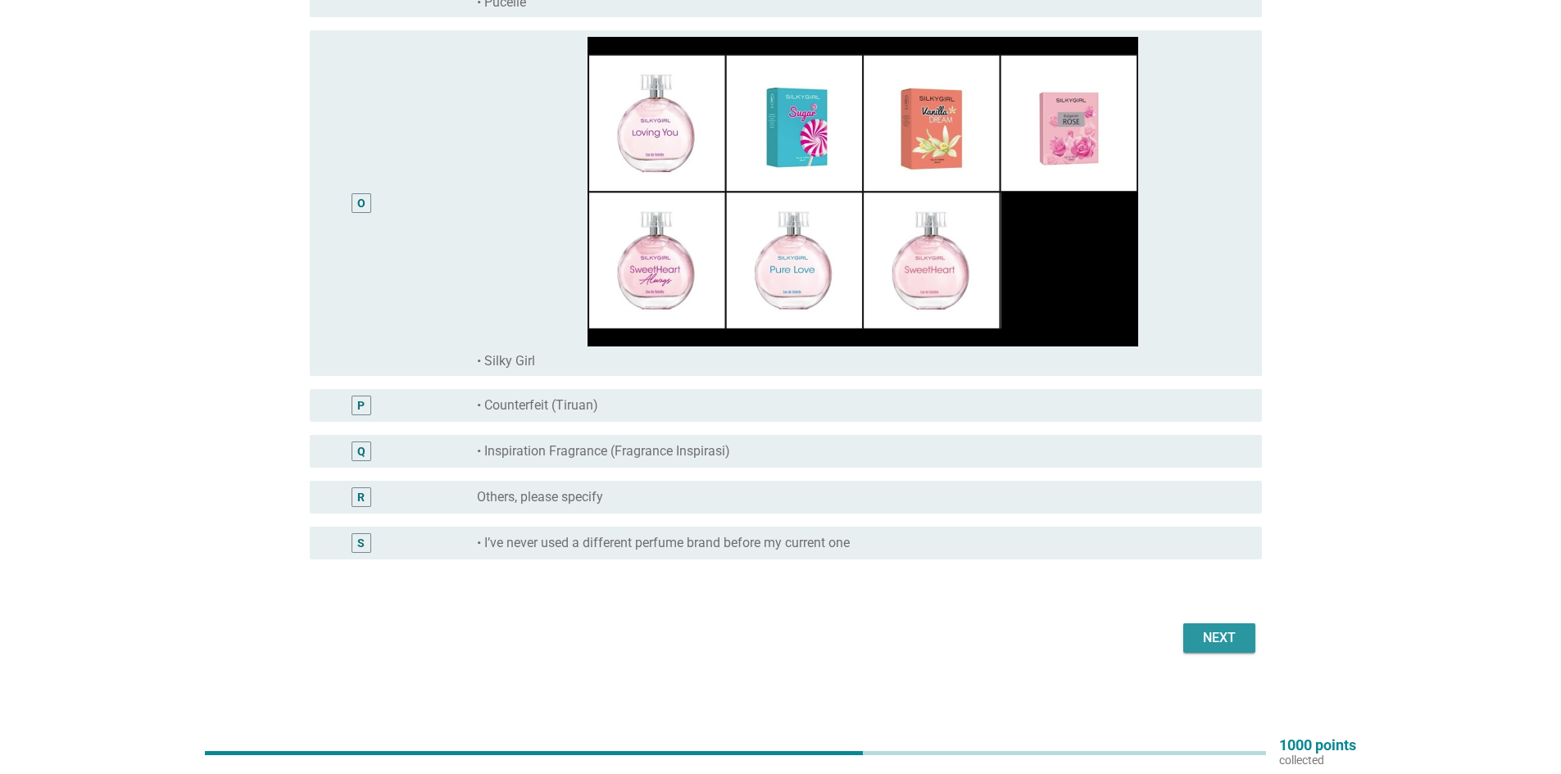
click at [1193, 627] on button "Next" at bounding box center [1219, 638] width 72 height 29
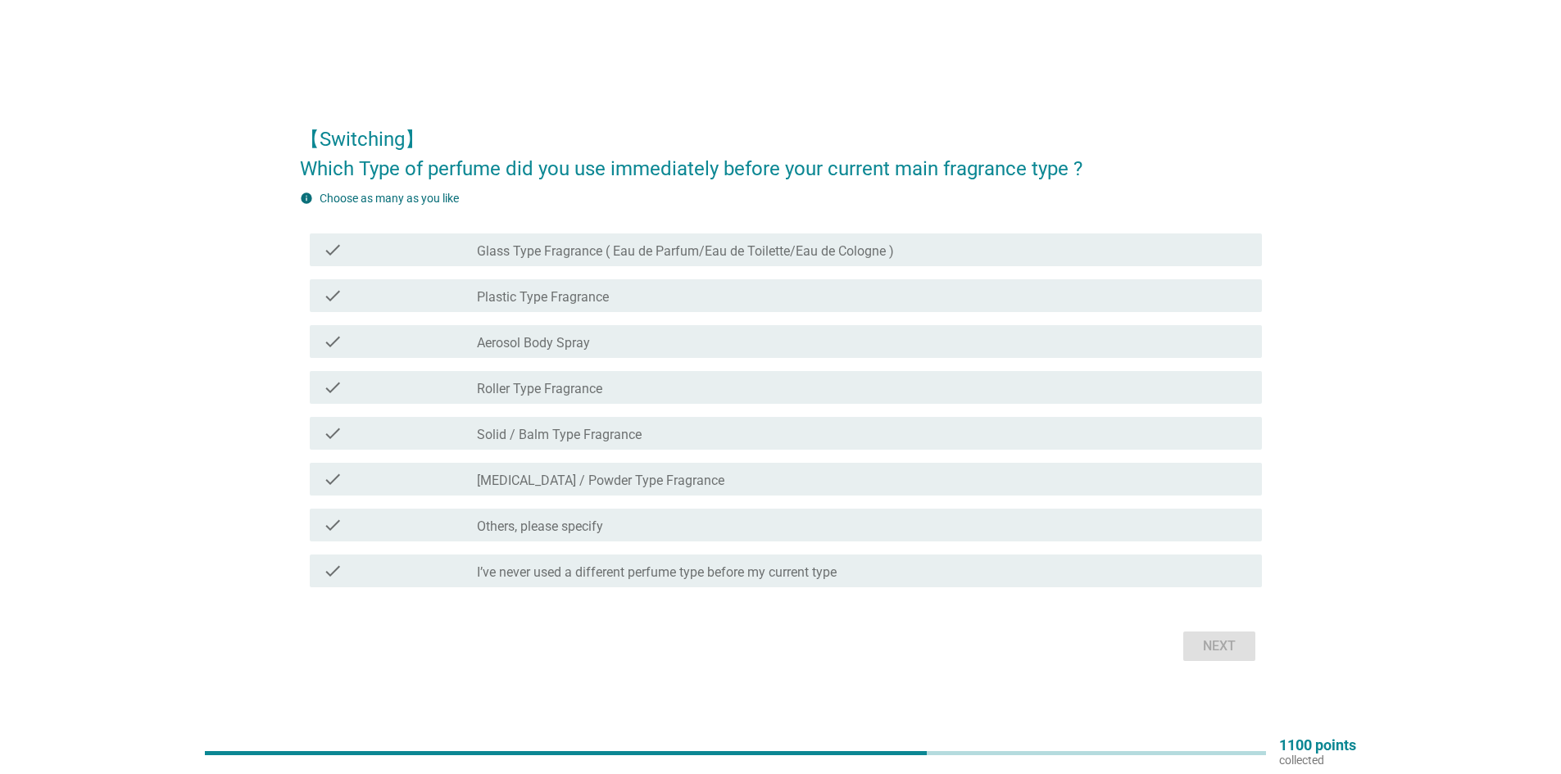
click at [605, 235] on div "check check_box_outline_blank Glass Type Fragrance ( Eau de Parfum/Eau de Toile…" at bounding box center [786, 250] width 952 height 33
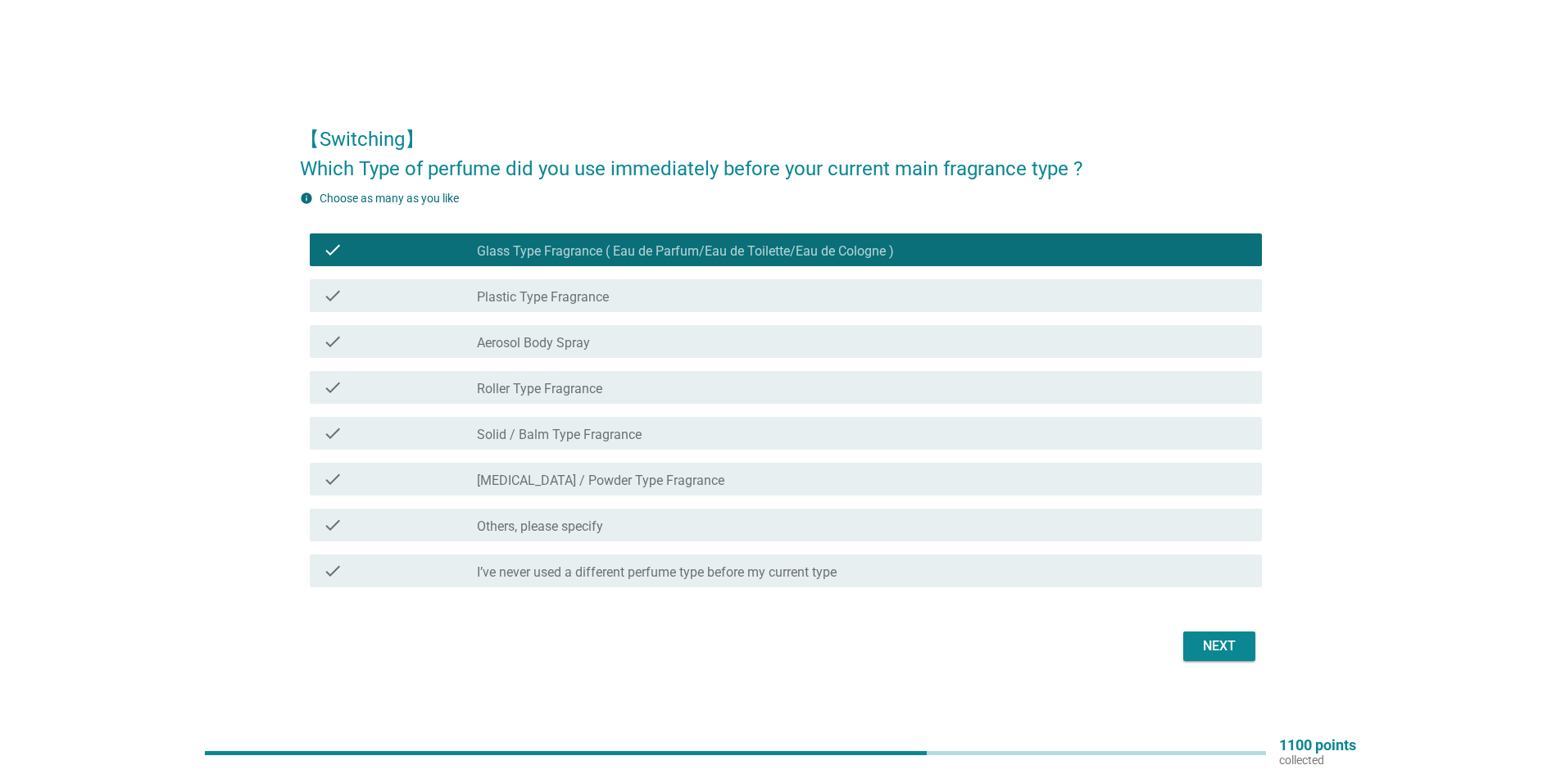
click at [1230, 633] on button "Next" at bounding box center [1219, 646] width 72 height 29
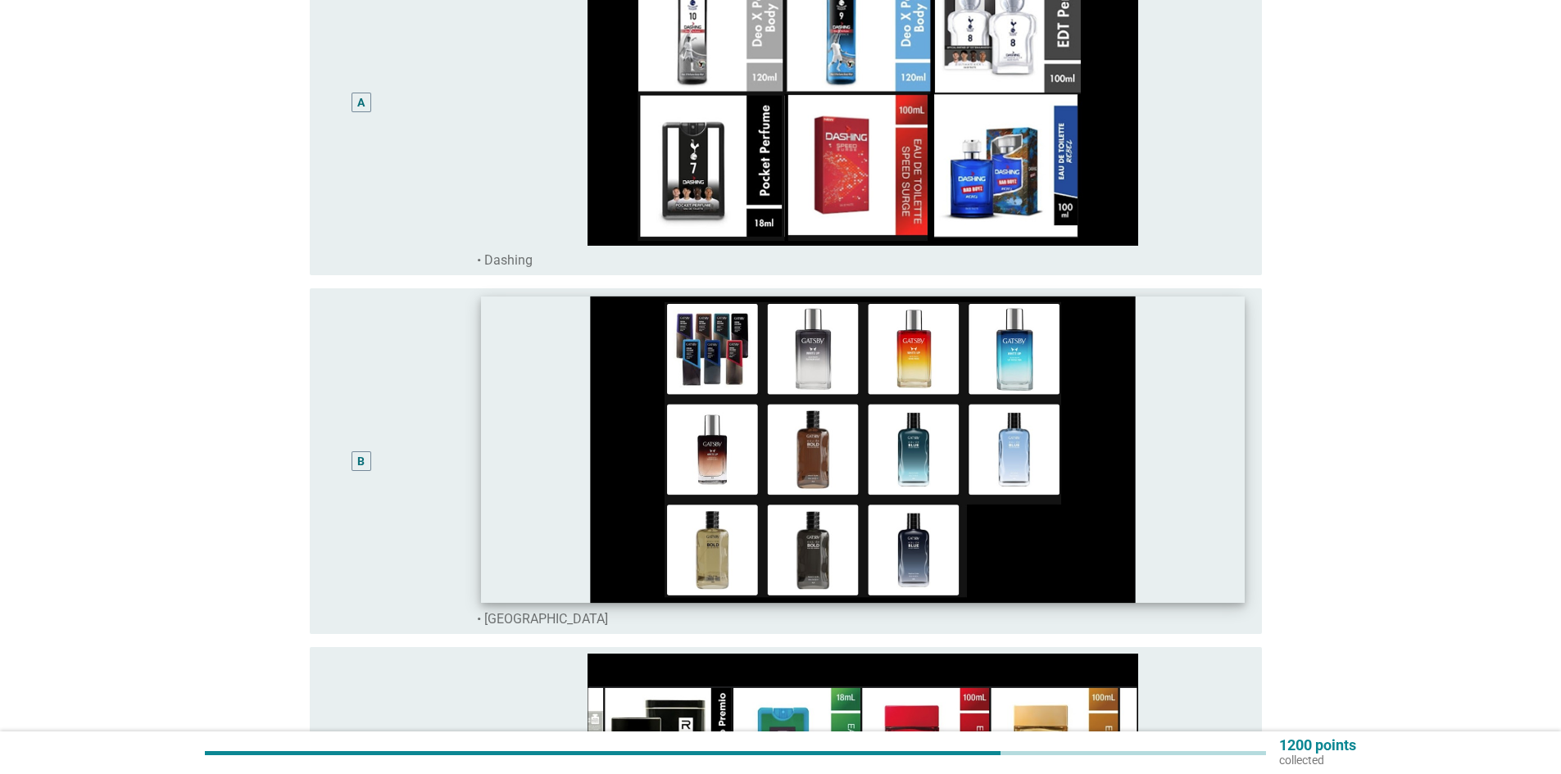
click at [493, 386] on img at bounding box center [863, 450] width 764 height 306
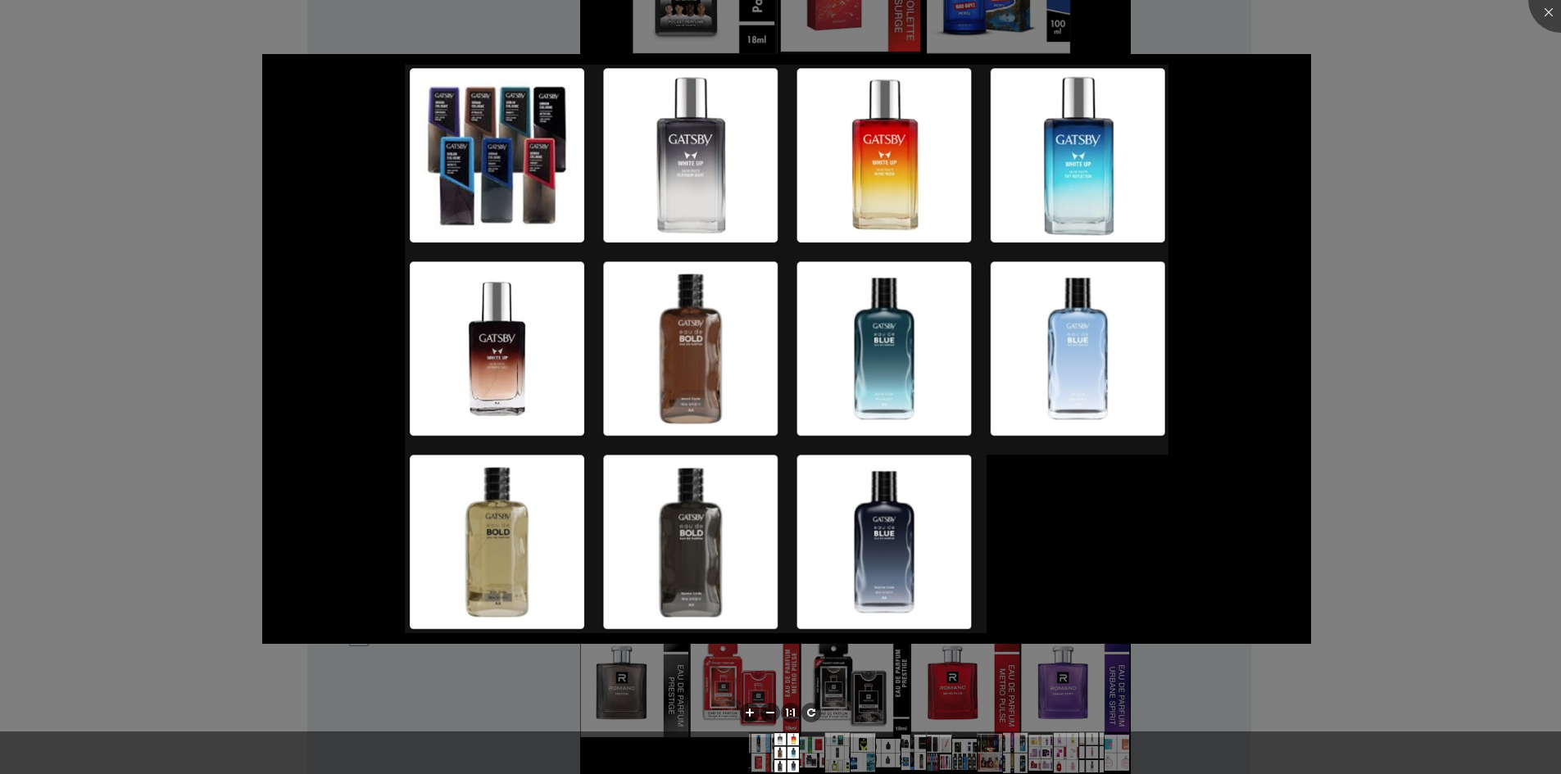
scroll to position [737, 0]
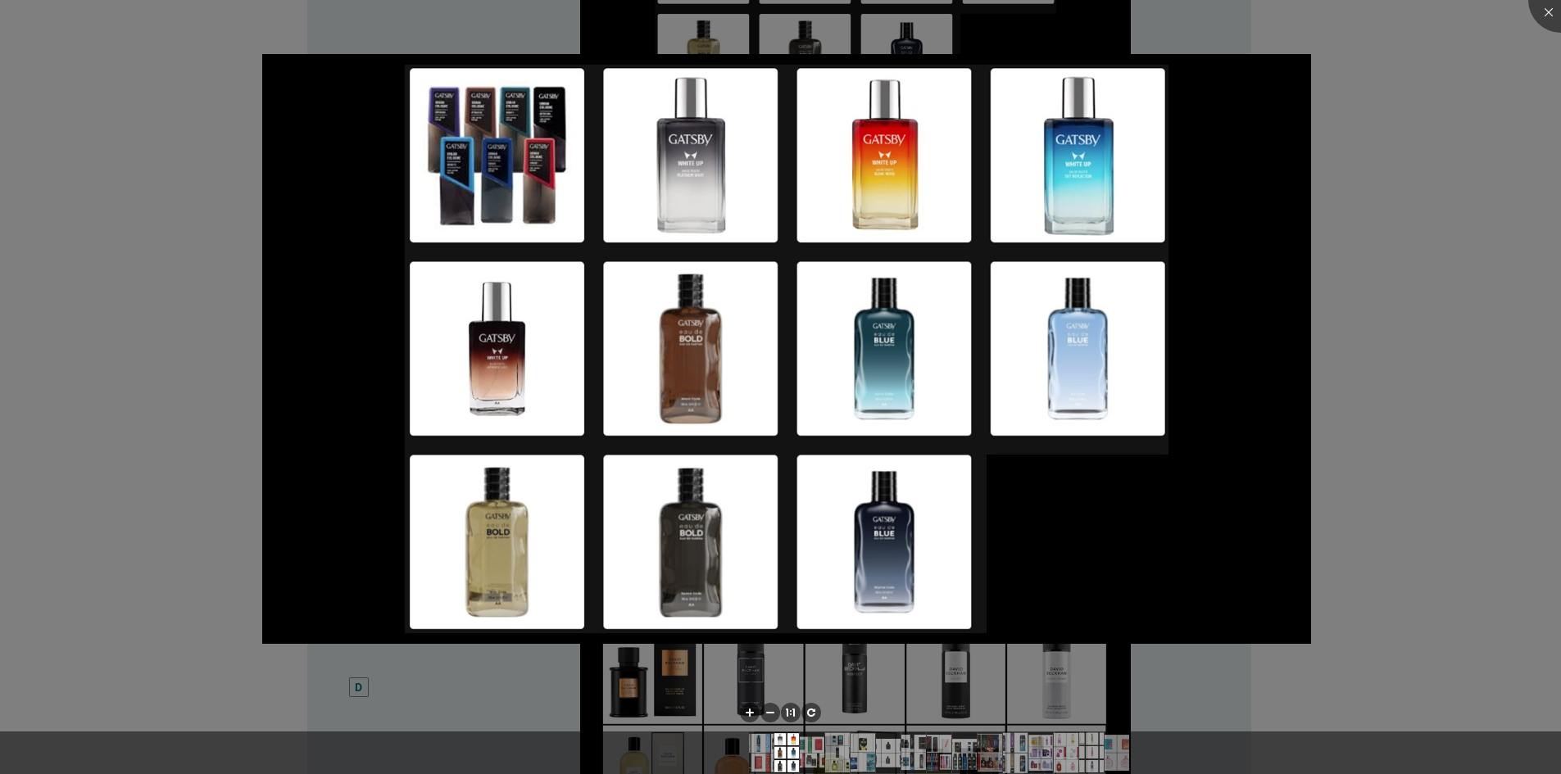
click at [340, 702] on div at bounding box center [780, 715] width 1561 height 34
click at [1331, 632] on div at bounding box center [780, 387] width 1561 height 774
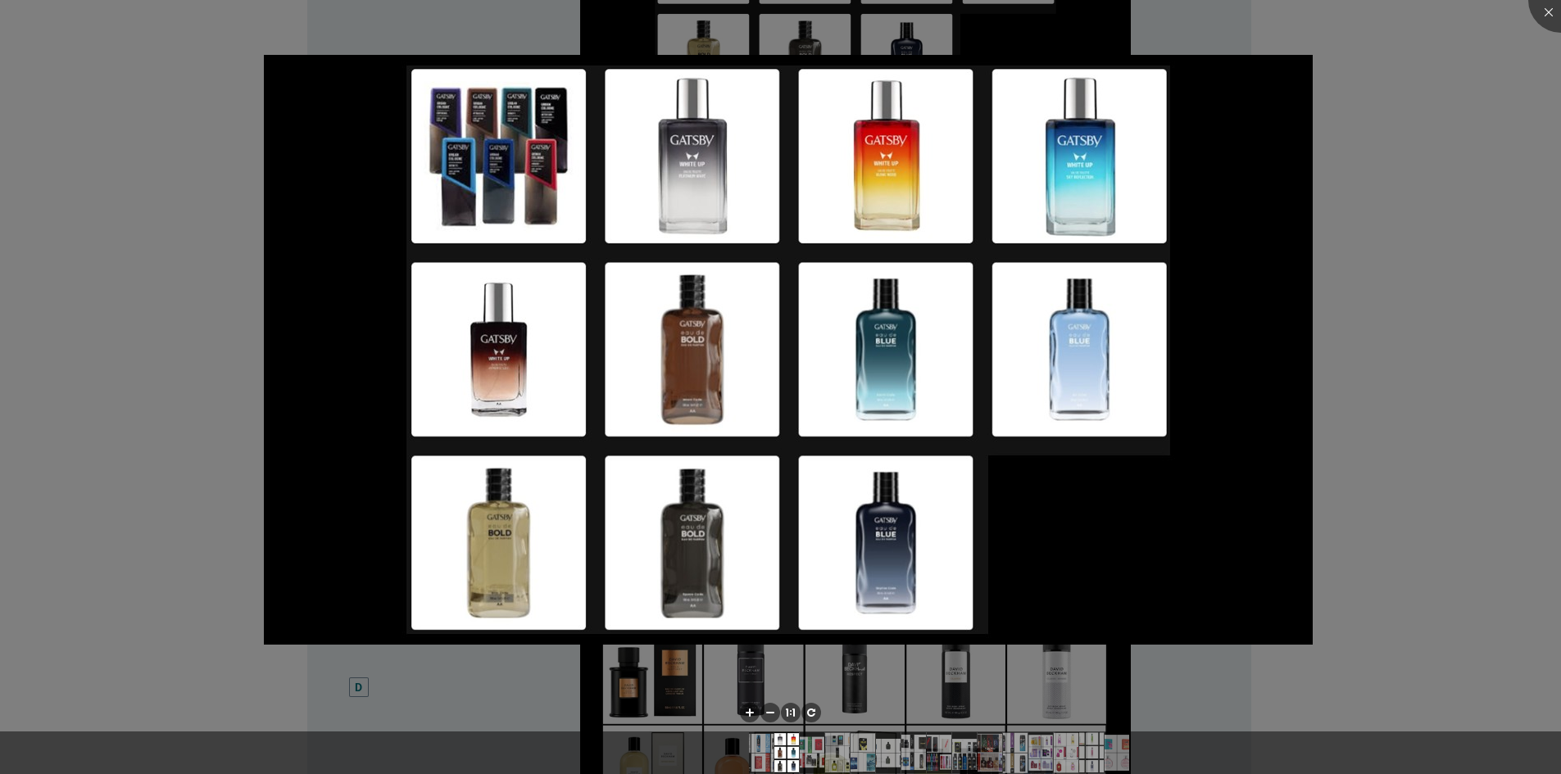
click at [1455, 110] on div at bounding box center [780, 387] width 1561 height 774
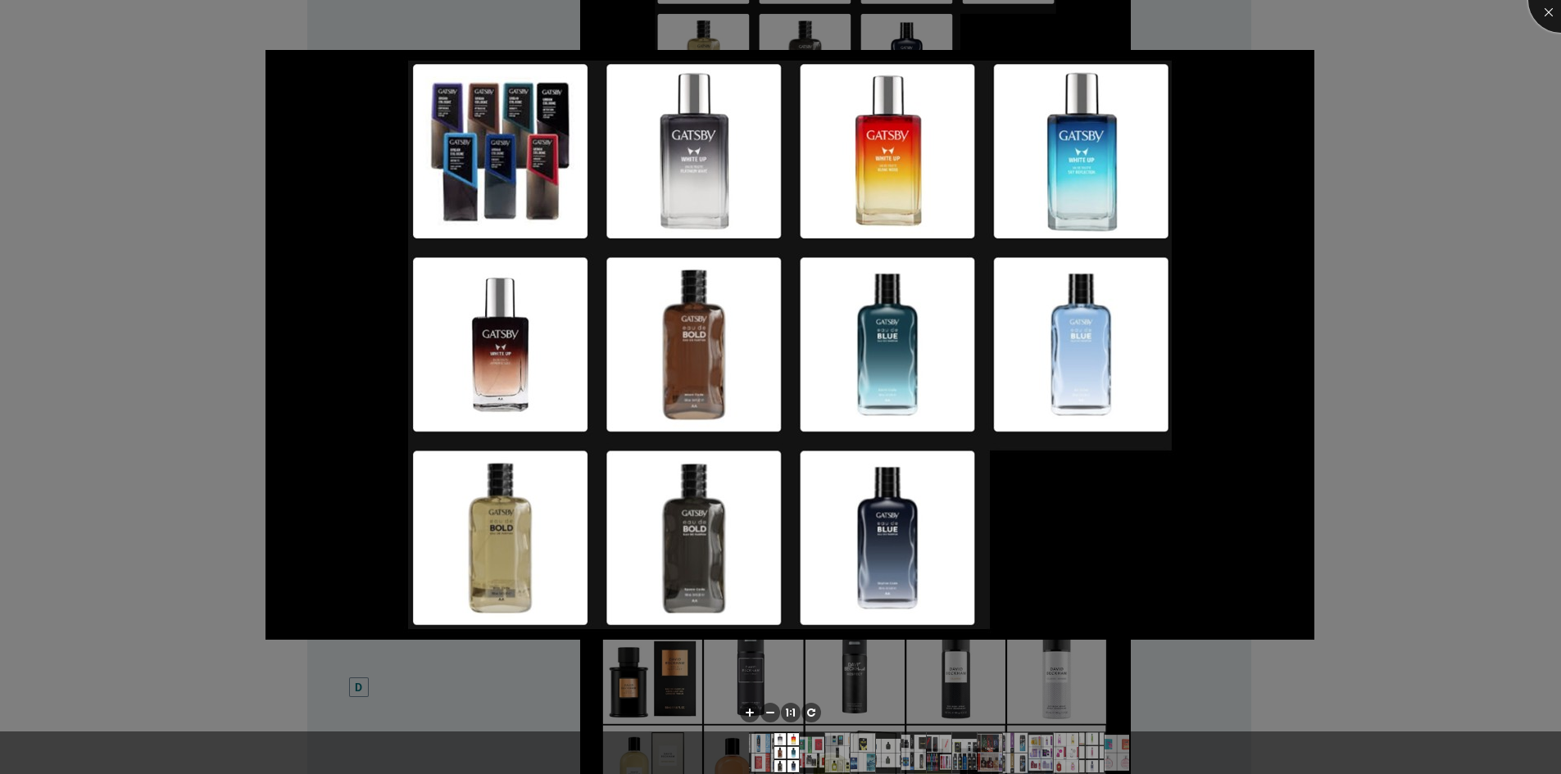
click at [1549, 14] on div at bounding box center [1561, 0] width 66 height 66
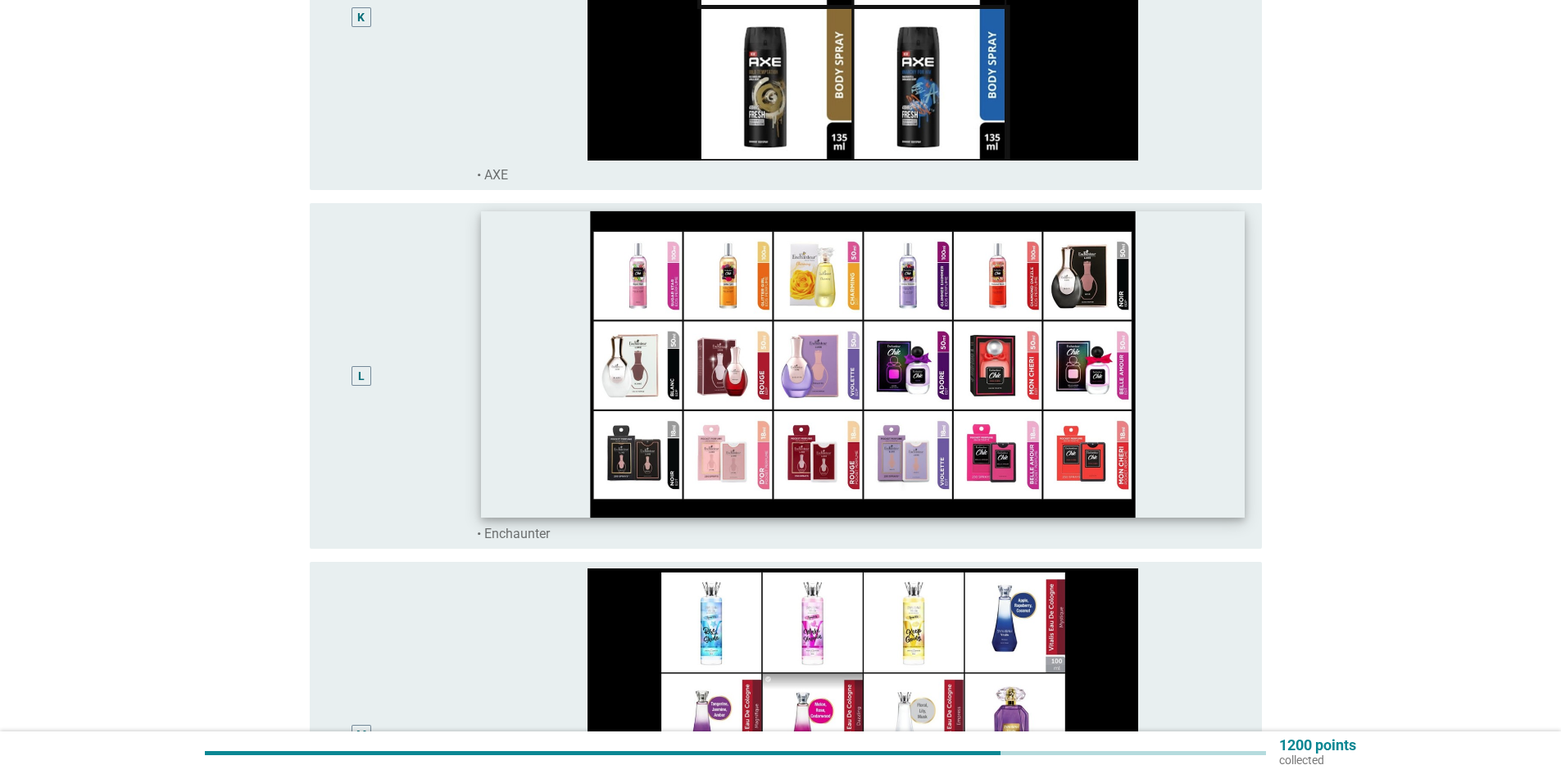
scroll to position [4179, 0]
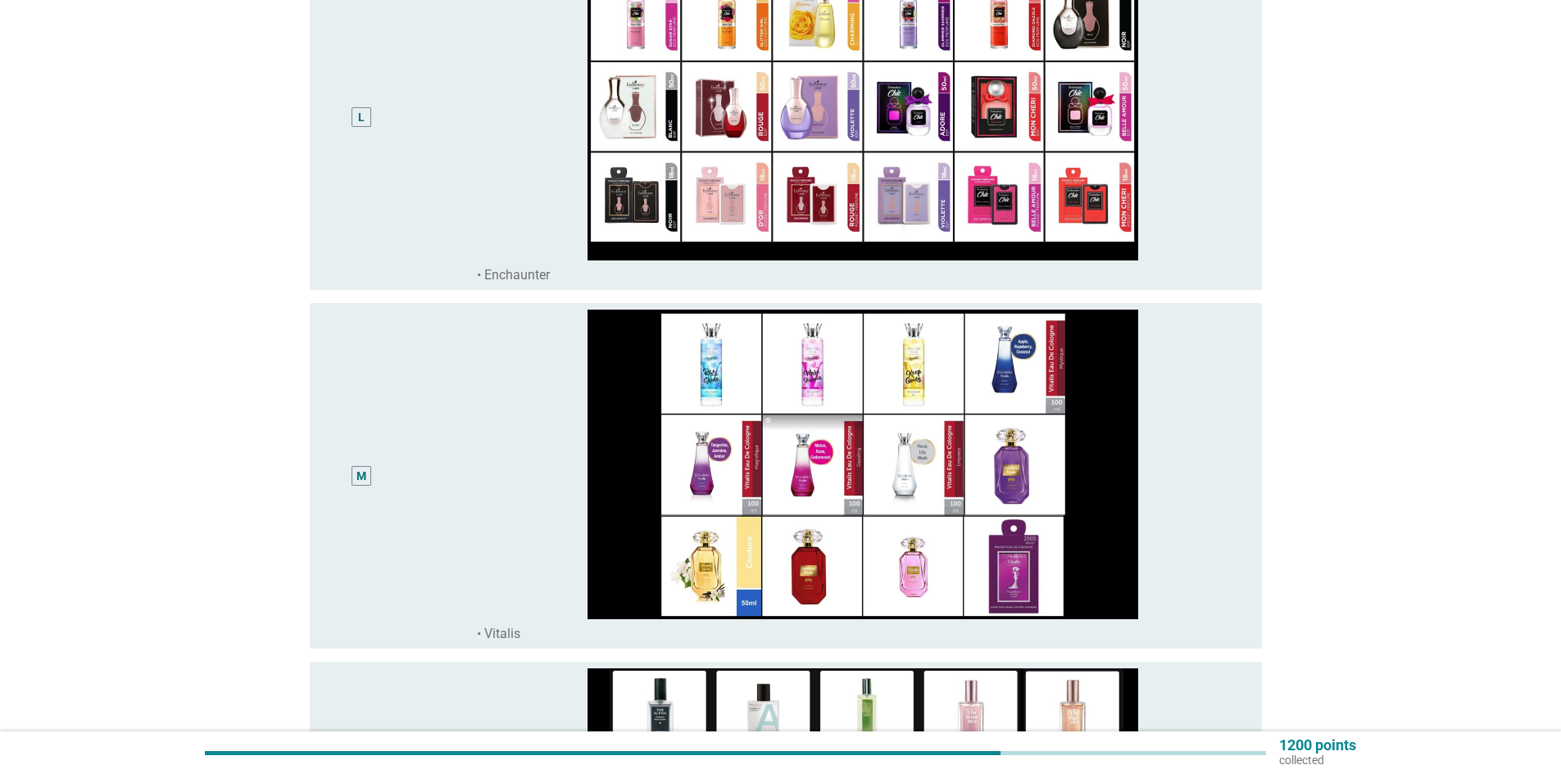
click at [436, 483] on div "M" at bounding box center [400, 476] width 154 height 333
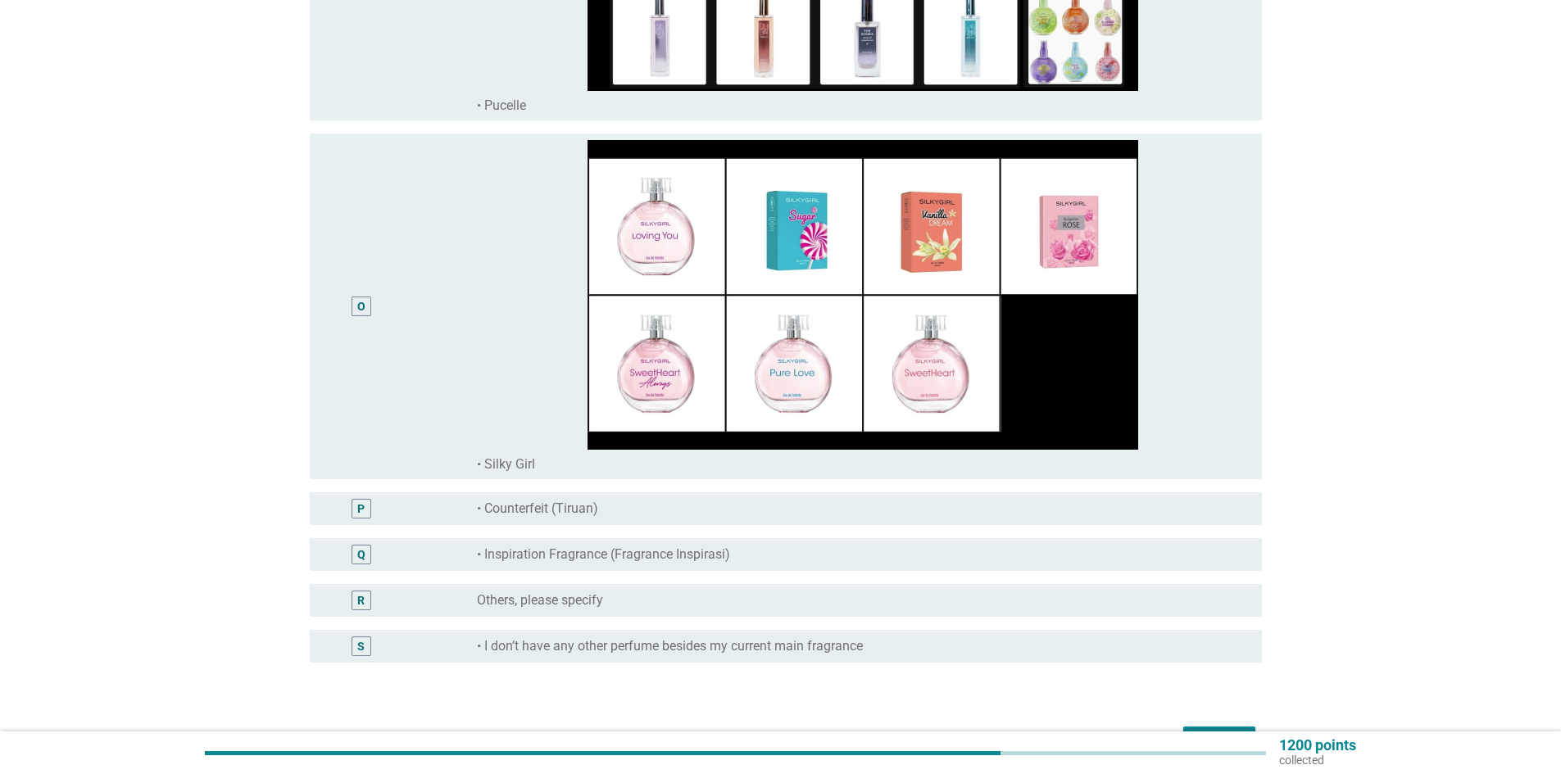
scroll to position [5169, 0]
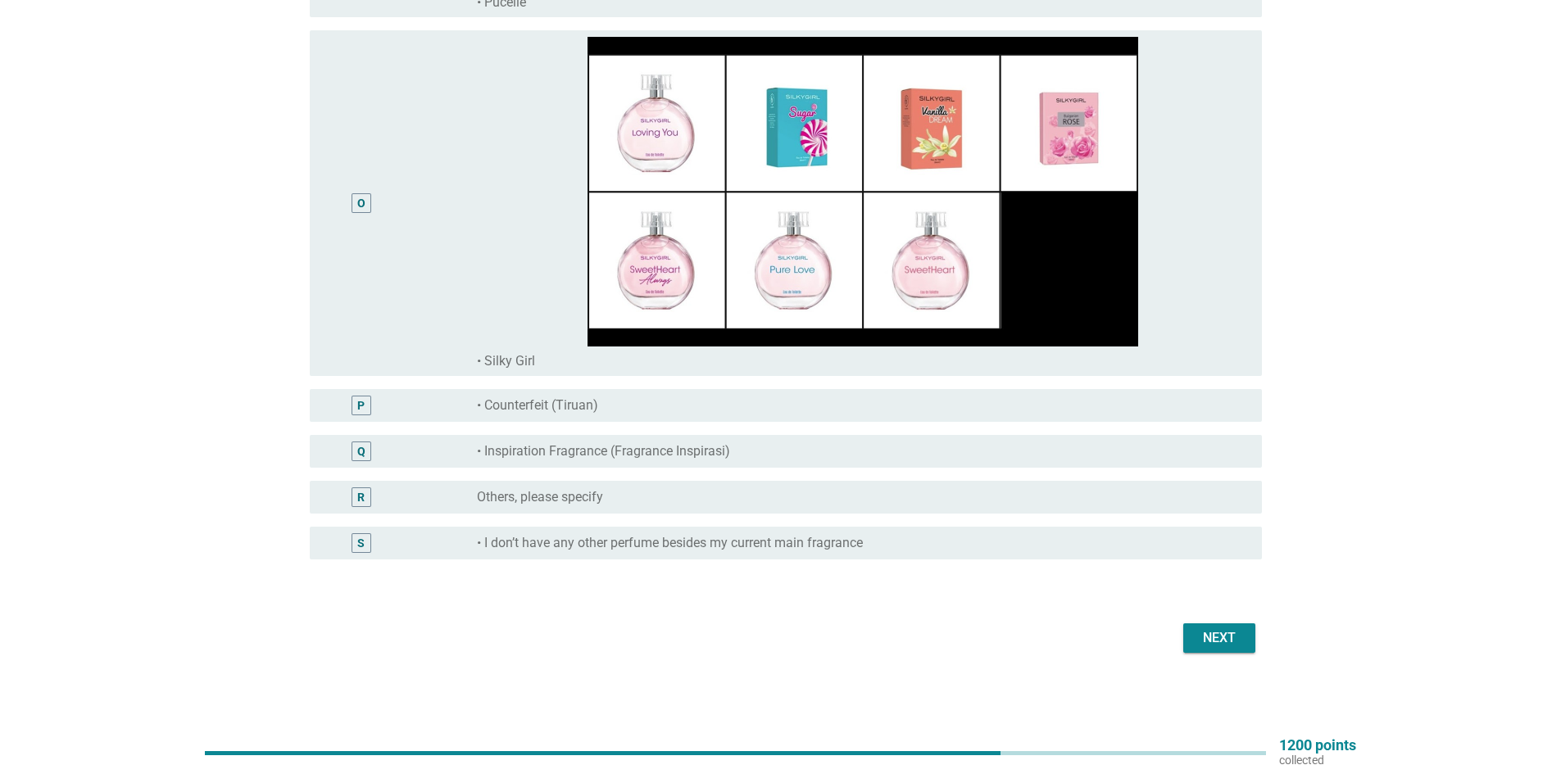
click at [1235, 639] on div "Next" at bounding box center [1219, 638] width 46 height 20
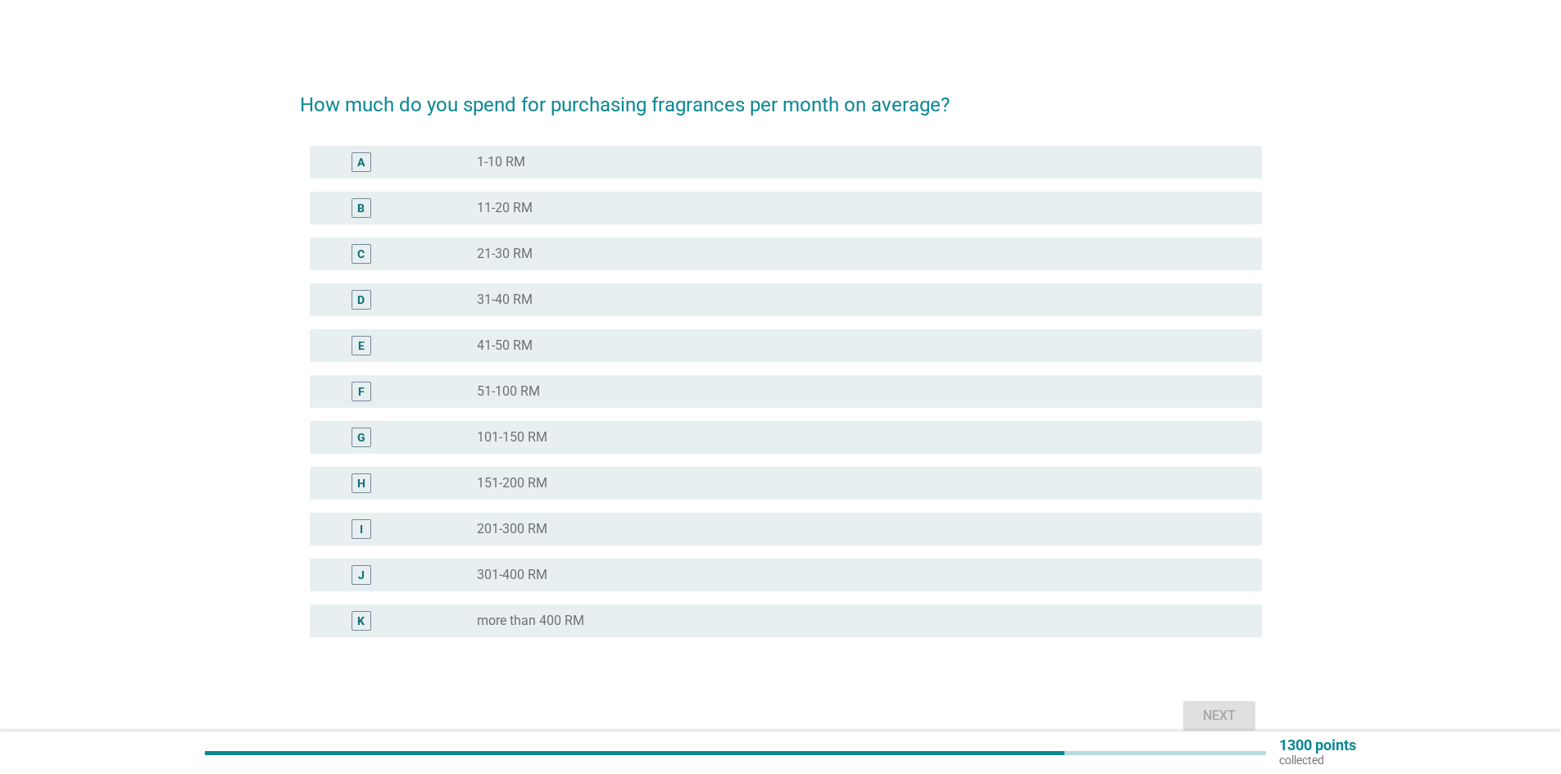
click at [531, 387] on label "51-100 RM" at bounding box center [508, 391] width 63 height 16
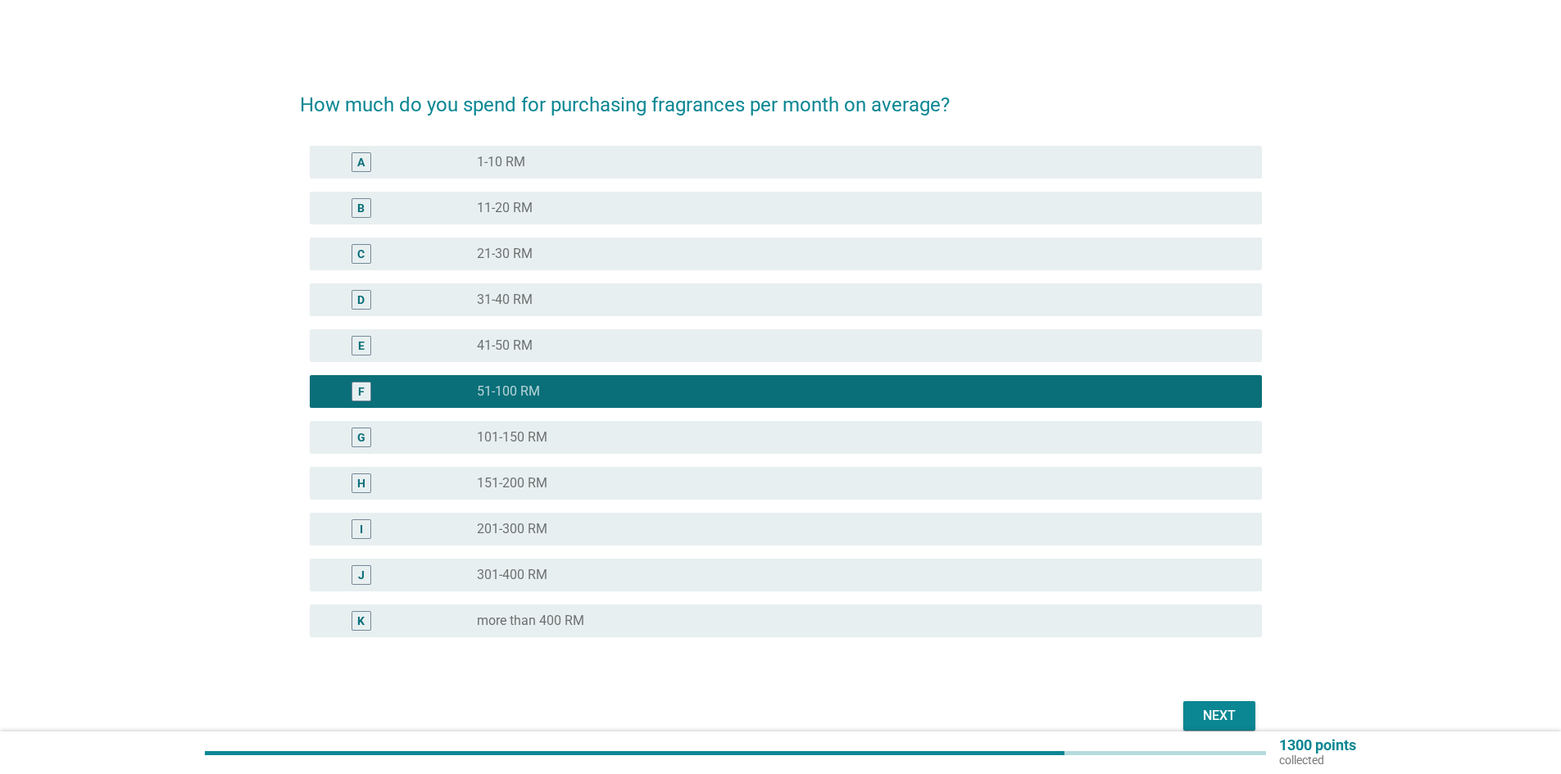
click at [1232, 716] on div "Next" at bounding box center [1219, 716] width 46 height 20
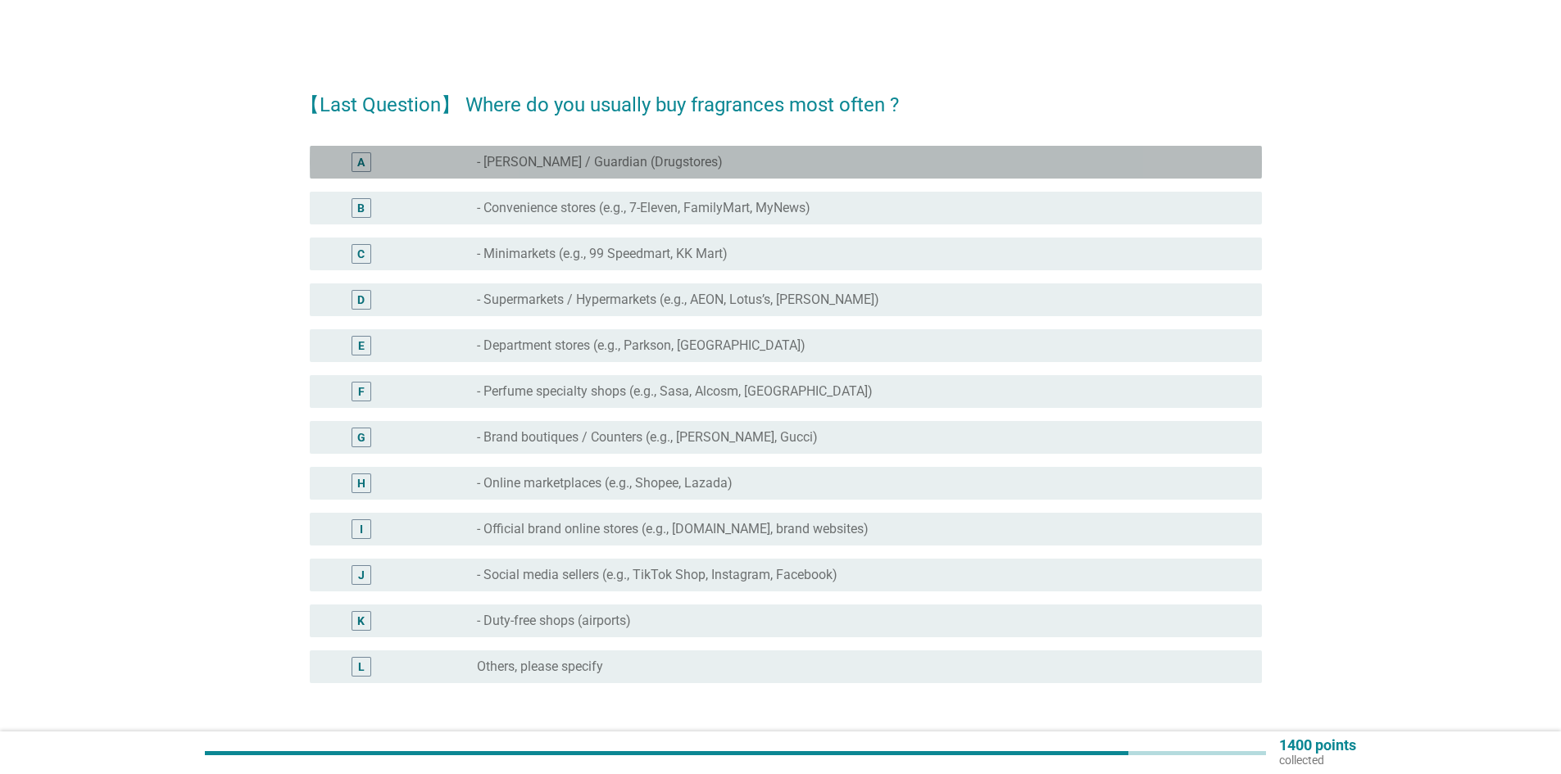
click at [564, 152] on div "radio_button_unchecked - Watsons / Guardian (Drugstores)" at bounding box center [863, 162] width 772 height 20
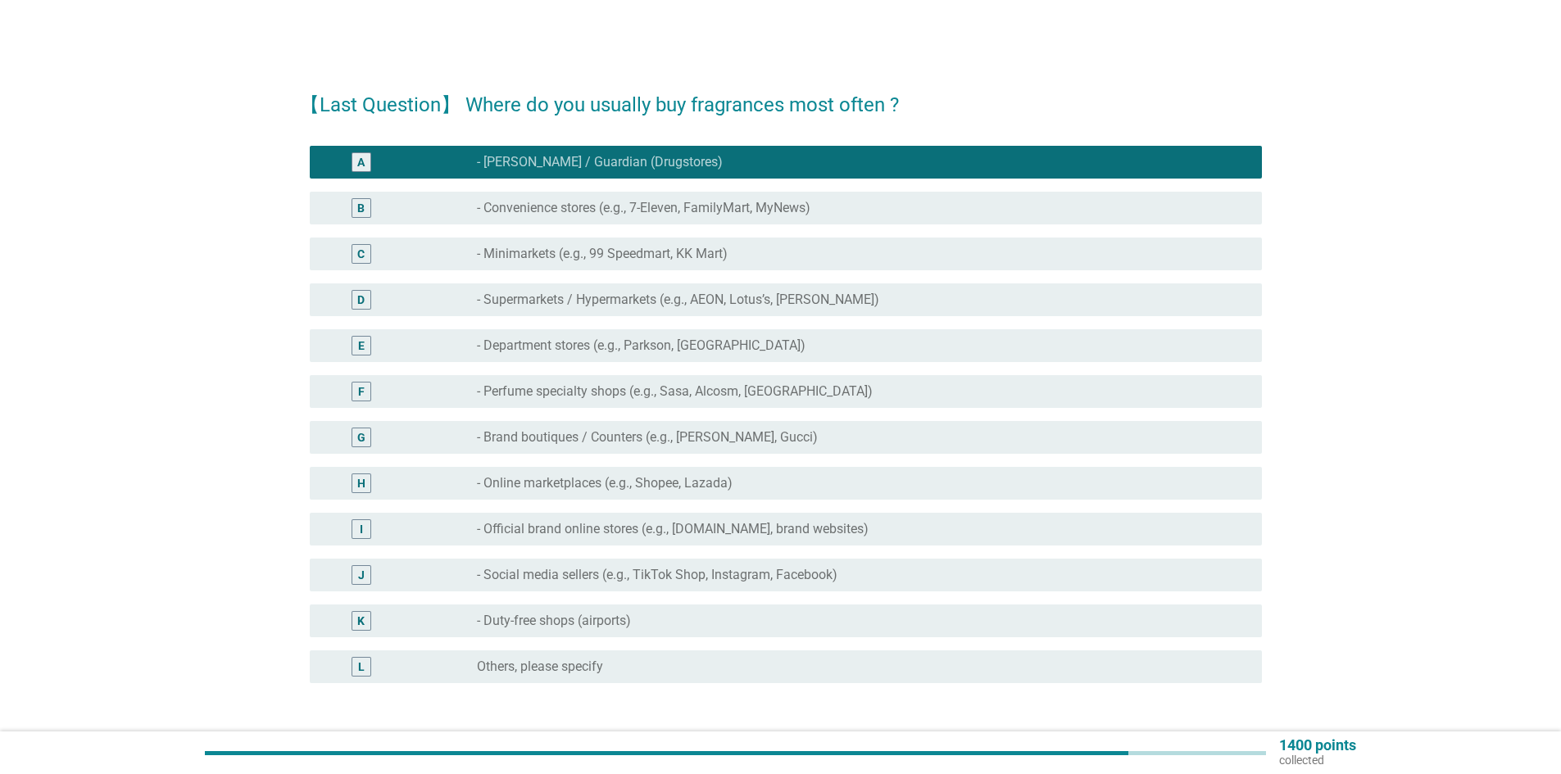
click at [685, 348] on label "- Department stores (e.g., Parkson, [GEOGRAPHIC_DATA])" at bounding box center [641, 346] width 329 height 16
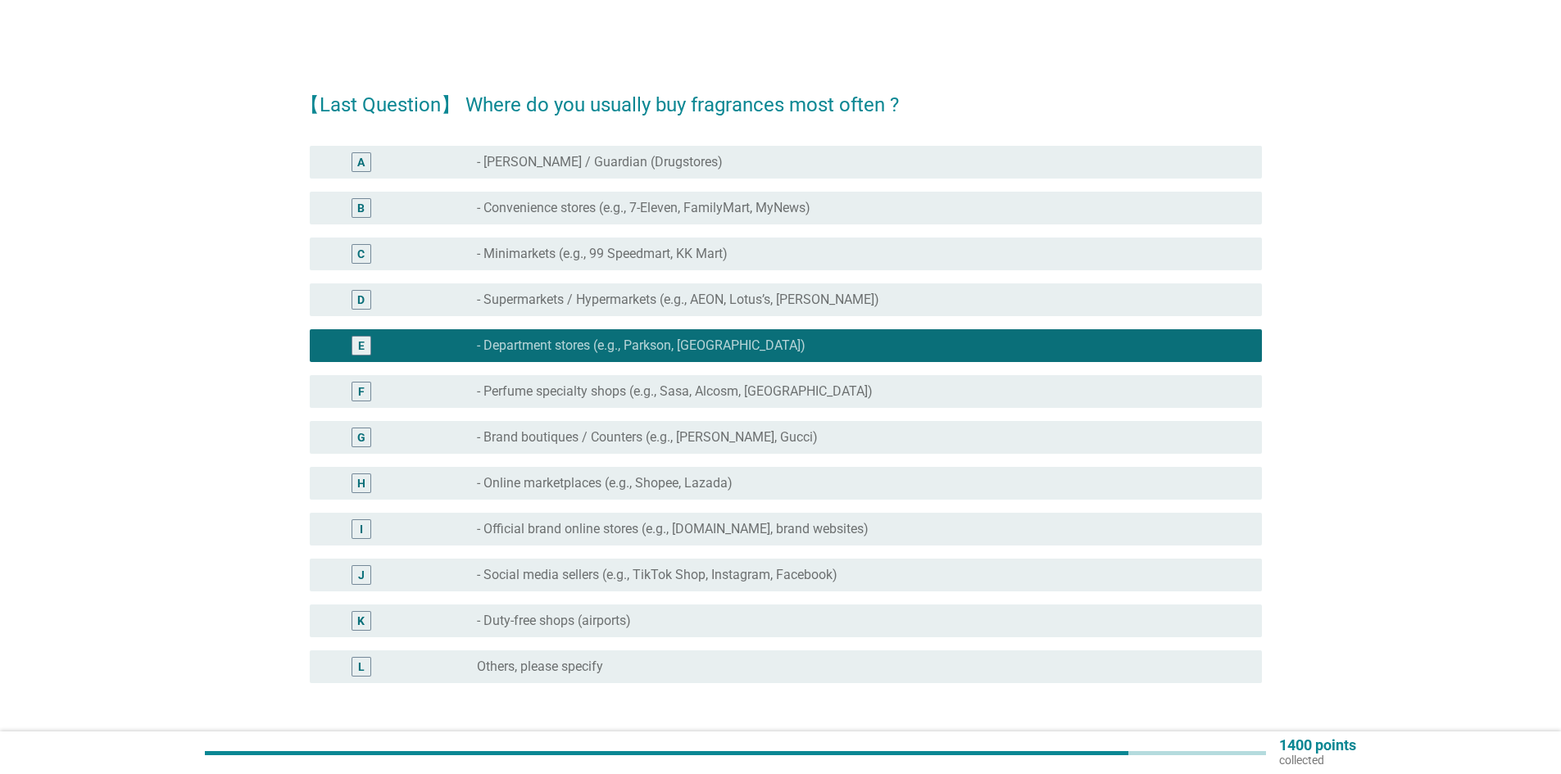
click at [581, 152] on div "A radio_button_unchecked - Watsons / Guardian (Drugstores)" at bounding box center [786, 162] width 952 height 33
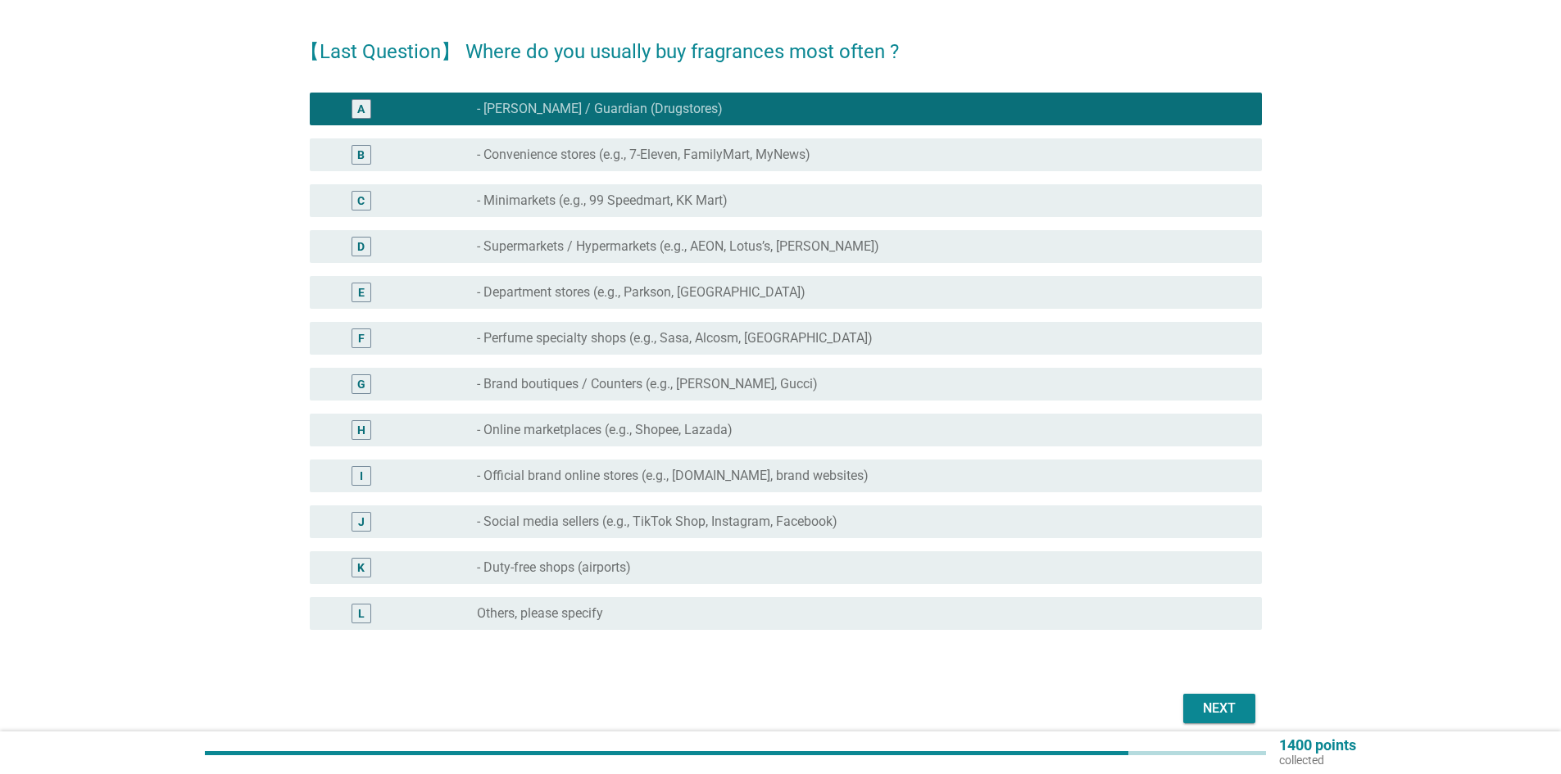
scroll to position [124, 0]
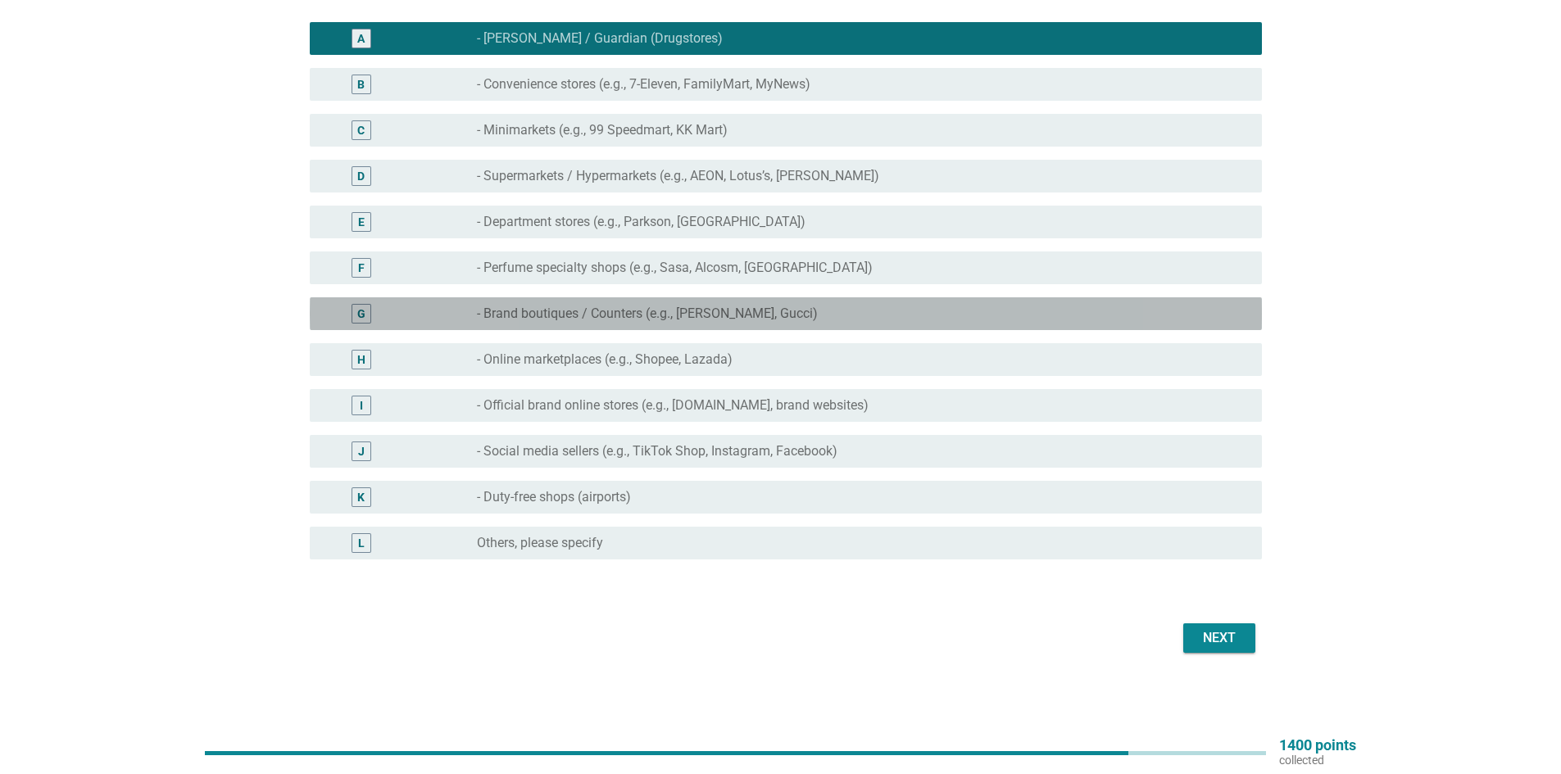
click at [723, 324] on div "G radio_button_unchecked - Brand boutiques / Counters (e.g., [PERSON_NAME], Guc…" at bounding box center [786, 313] width 952 height 33
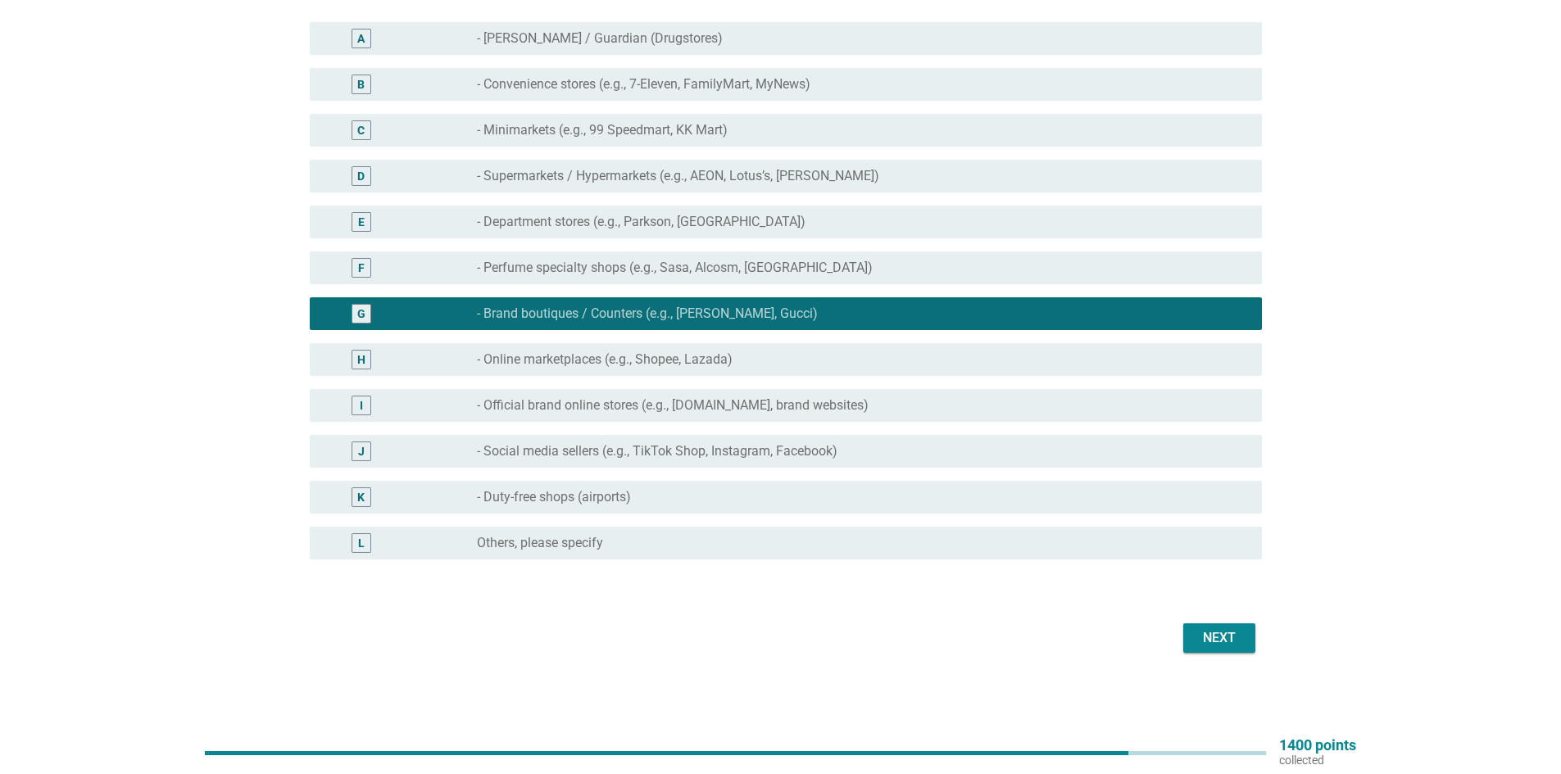
click at [1229, 629] on div "Next" at bounding box center [1219, 638] width 46 height 20
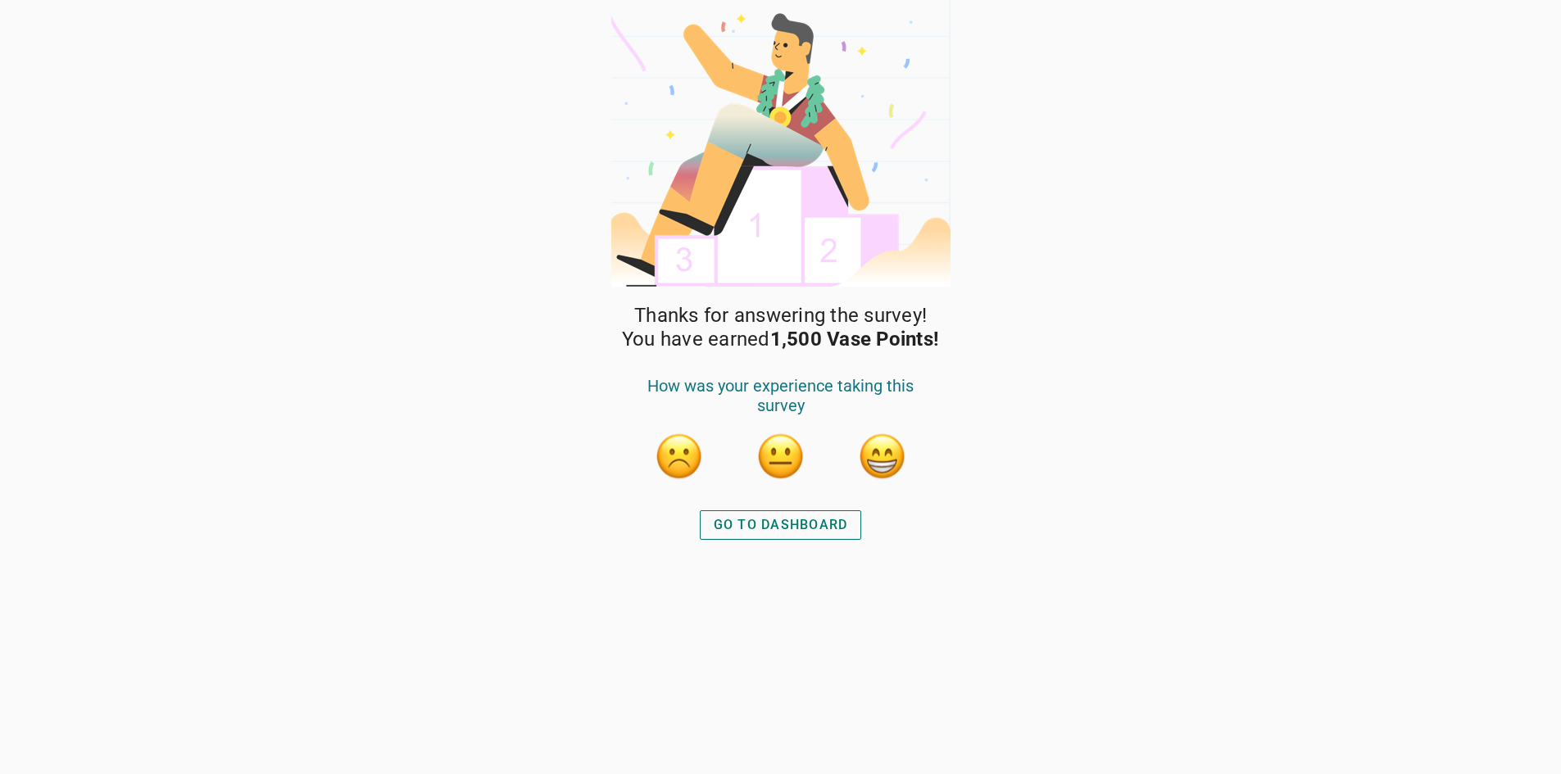
click at [747, 523] on div "GO TO DASHBOARD" at bounding box center [781, 525] width 134 height 20
